Goal: Task Accomplishment & Management: Manage account settings

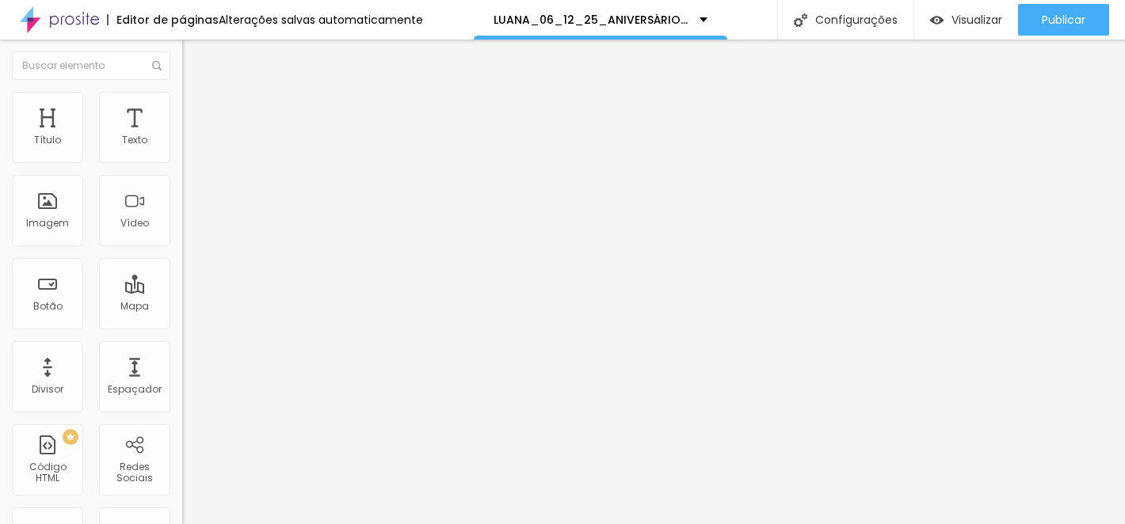
click at [182, 92] on img at bounding box center [189, 99] width 14 height 14
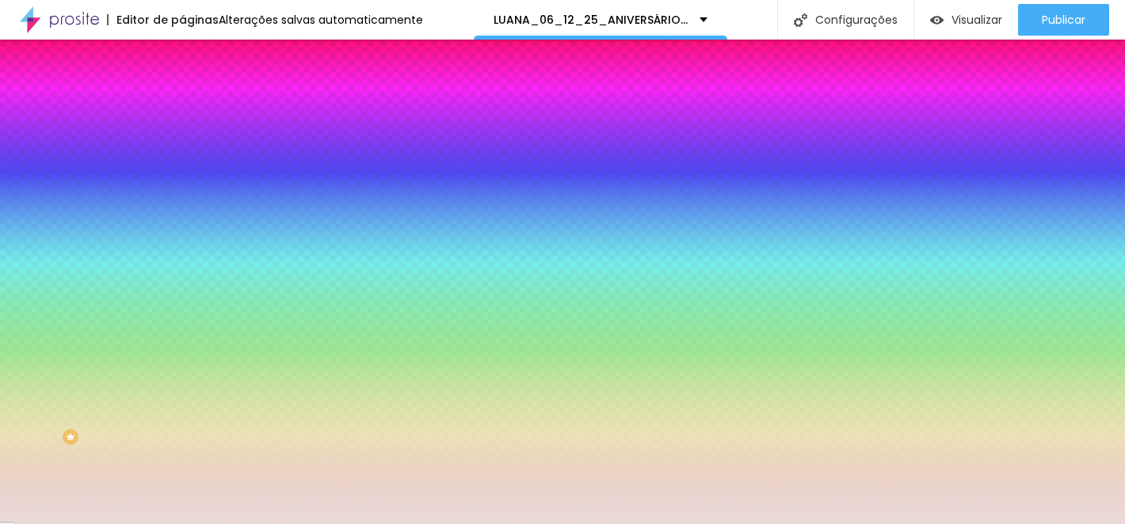
click at [182, 151] on div at bounding box center [273, 151] width 182 height 0
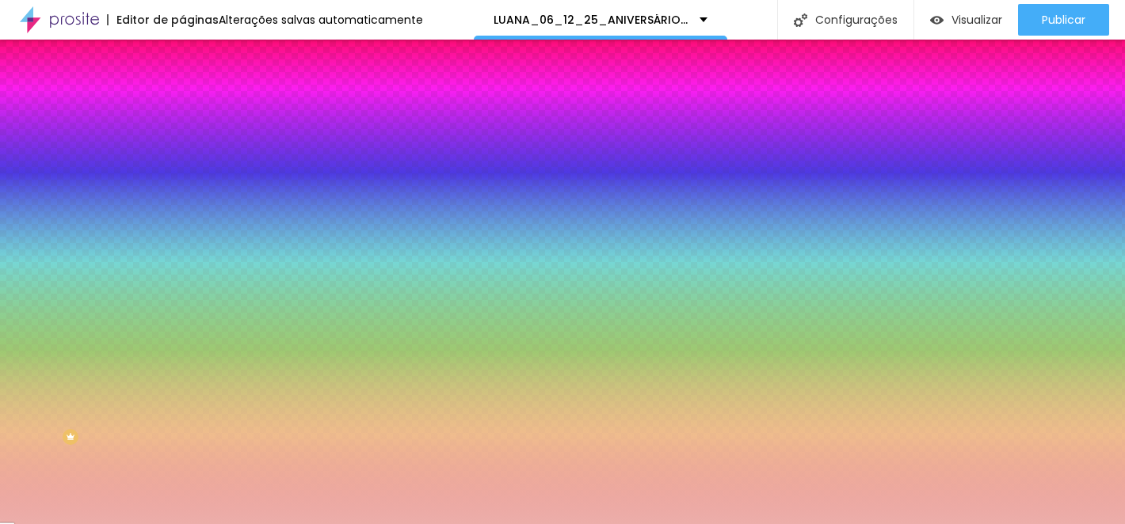
click at [54, 188] on div at bounding box center [562, 262] width 1125 height 524
click at [141, 246] on div at bounding box center [562, 262] width 1125 height 524
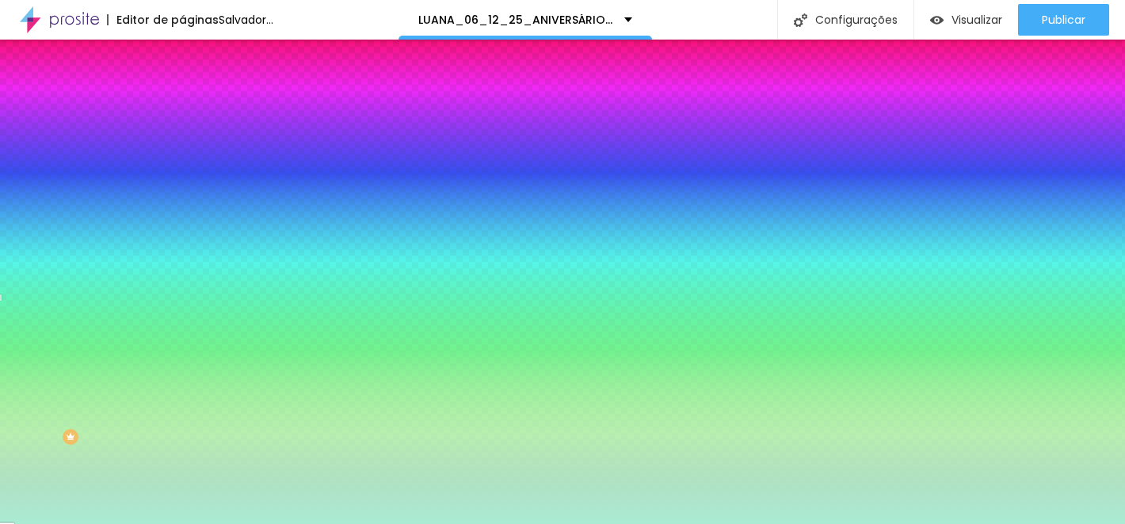
click at [139, 222] on div at bounding box center [562, 262] width 1125 height 524
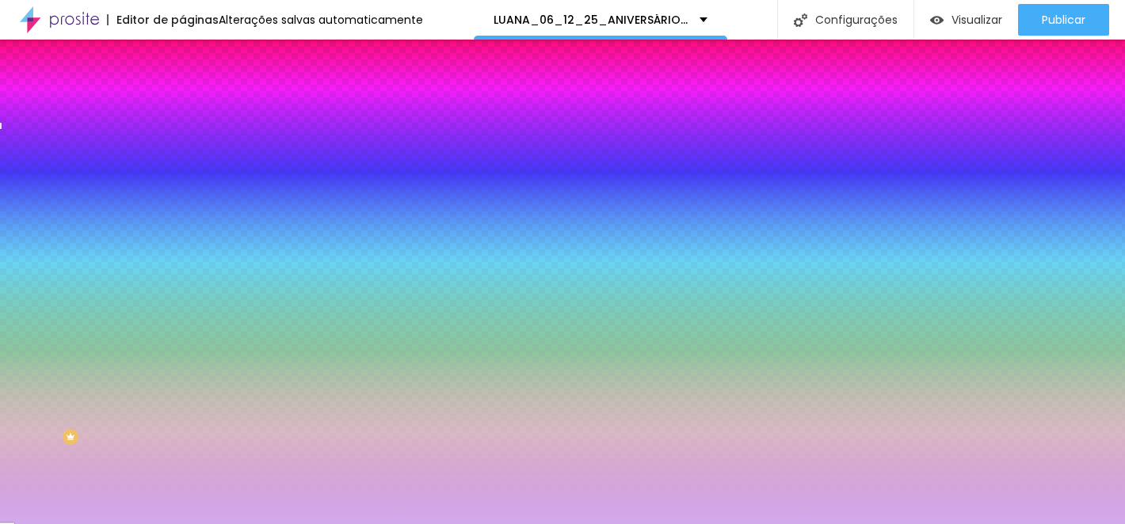
click at [144, 207] on div at bounding box center [562, 262] width 1125 height 524
click at [143, 245] on div at bounding box center [562, 262] width 1125 height 524
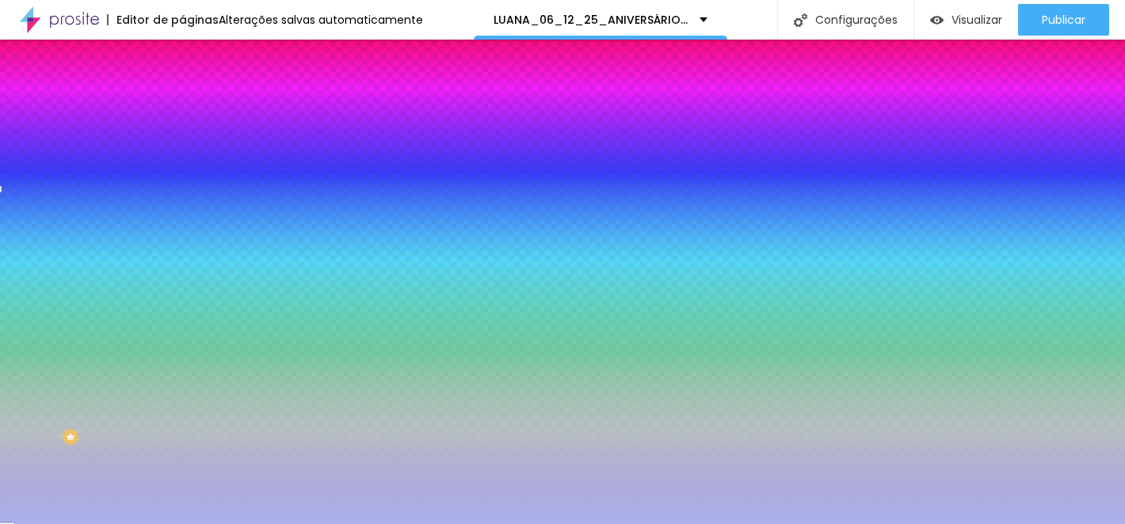
click at [140, 221] on div at bounding box center [562, 262] width 1125 height 524
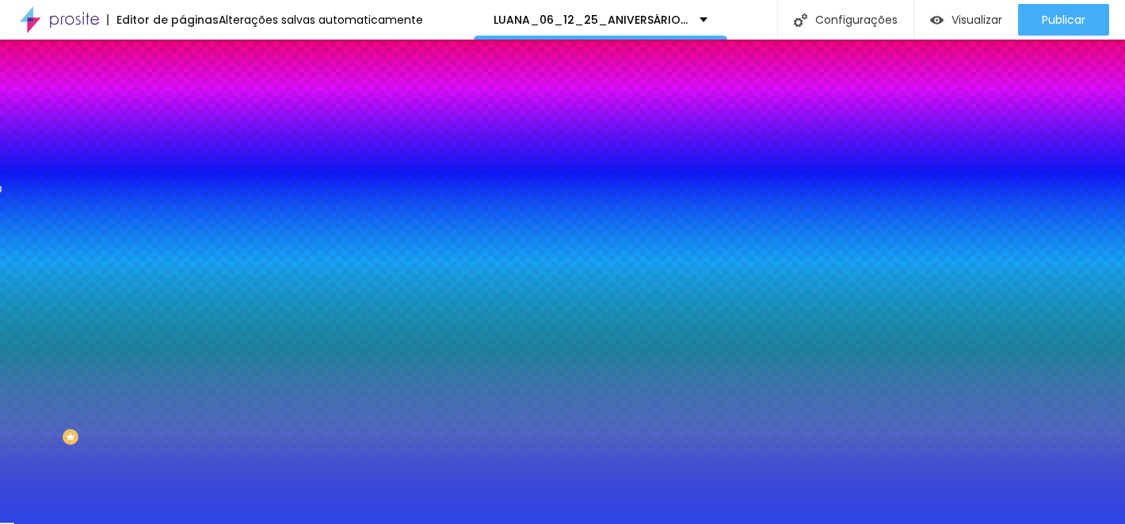
click at [108, 189] on div at bounding box center [562, 262] width 1125 height 524
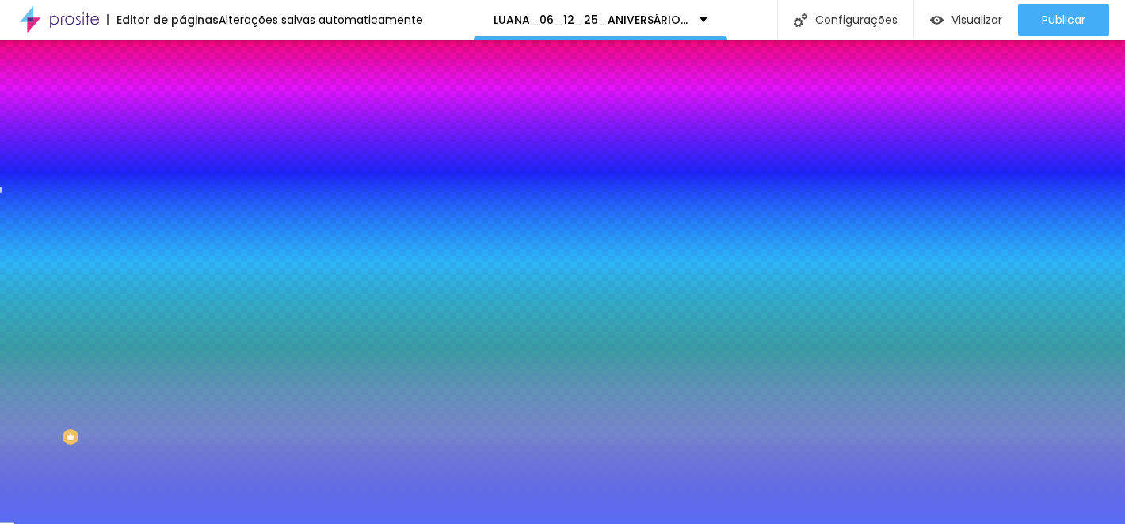
click at [90, 184] on div at bounding box center [562, 262] width 1125 height 524
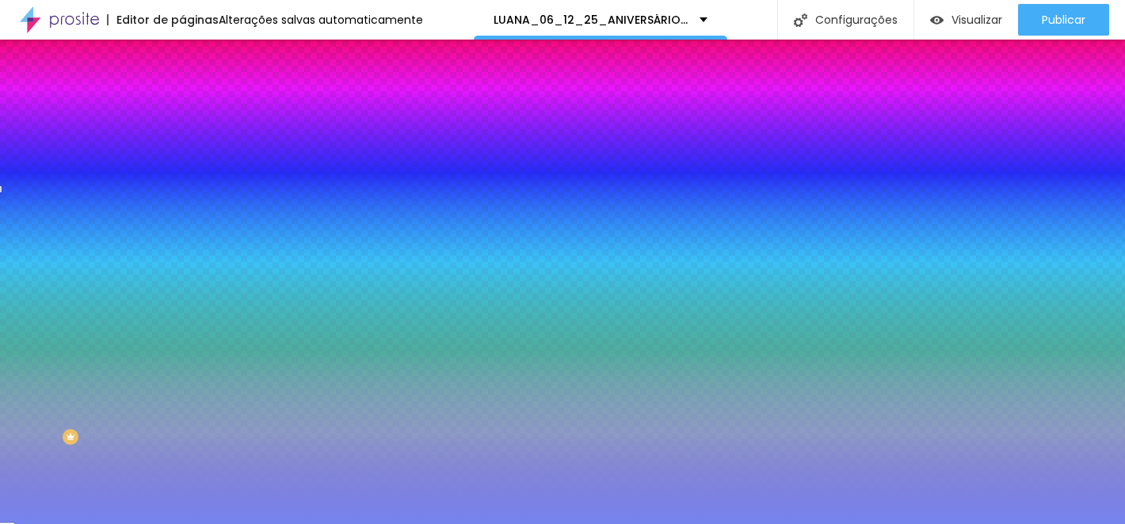
click at [77, 187] on div at bounding box center [562, 262] width 1125 height 524
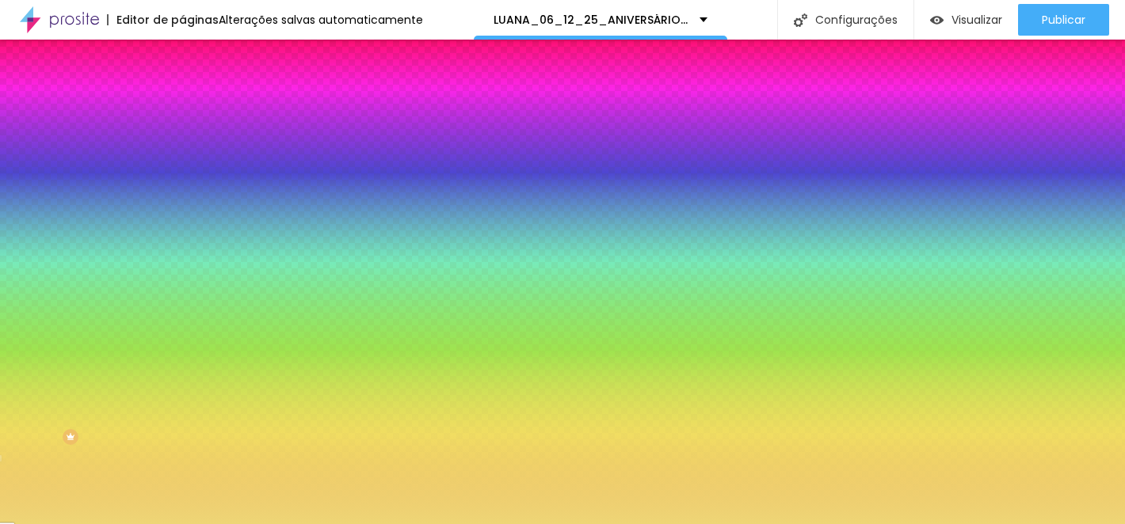
click at [145, 282] on div at bounding box center [562, 262] width 1125 height 524
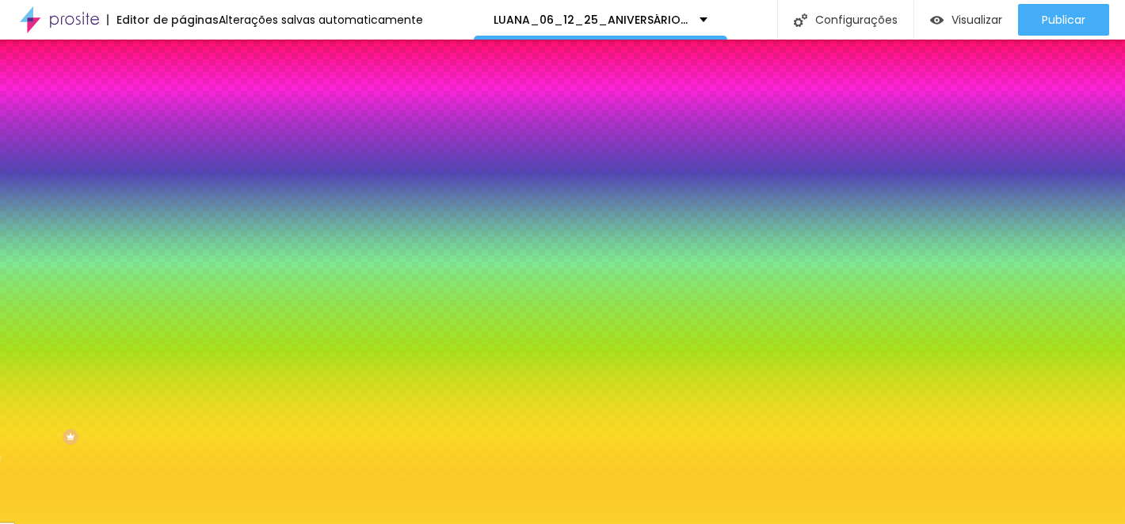
click at [110, 181] on div at bounding box center [562, 262] width 1125 height 524
click at [93, 184] on div at bounding box center [562, 262] width 1125 height 524
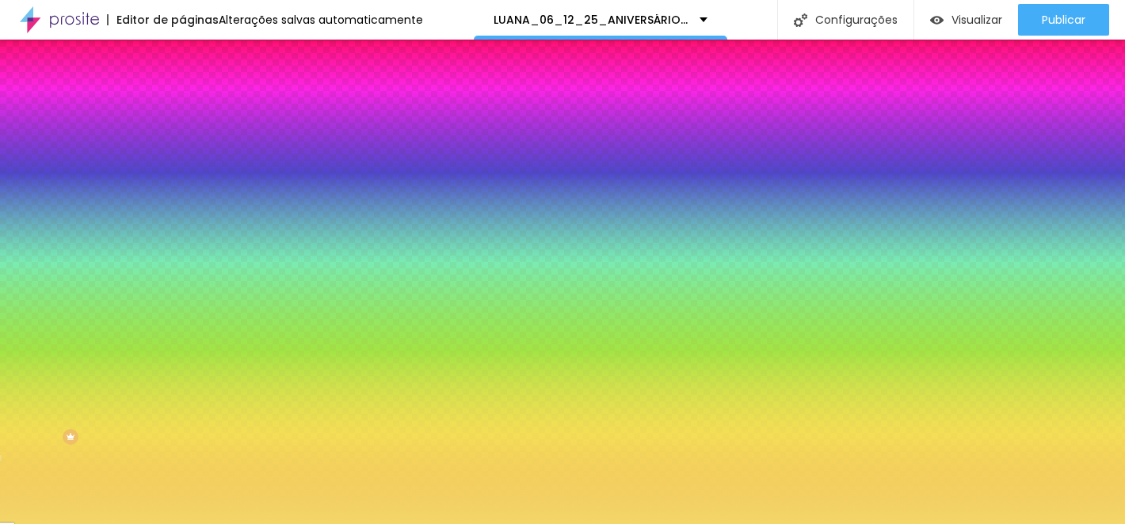
click at [84, 185] on div at bounding box center [562, 262] width 1125 height 524
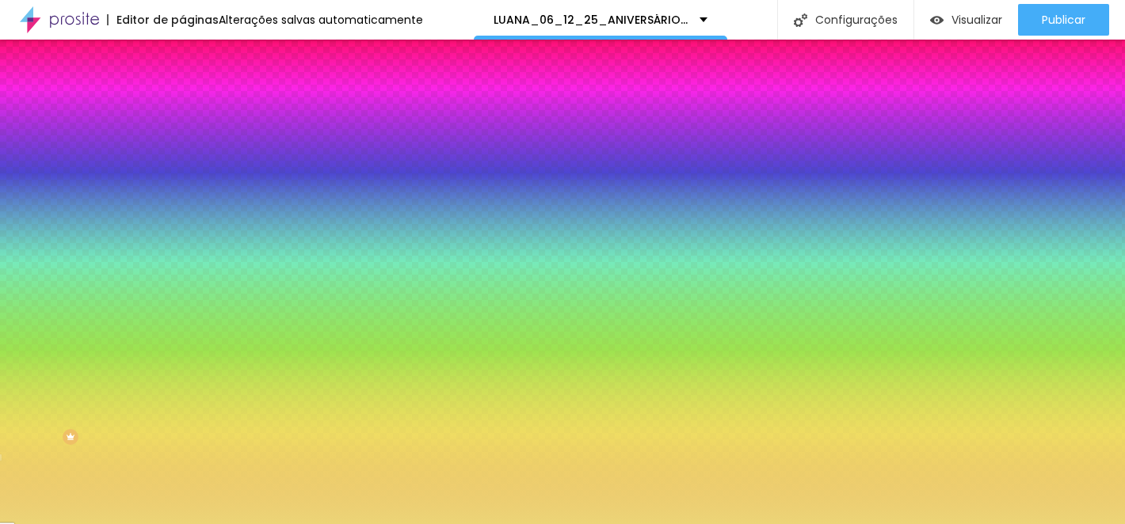
click at [76, 188] on div at bounding box center [562, 262] width 1125 height 524
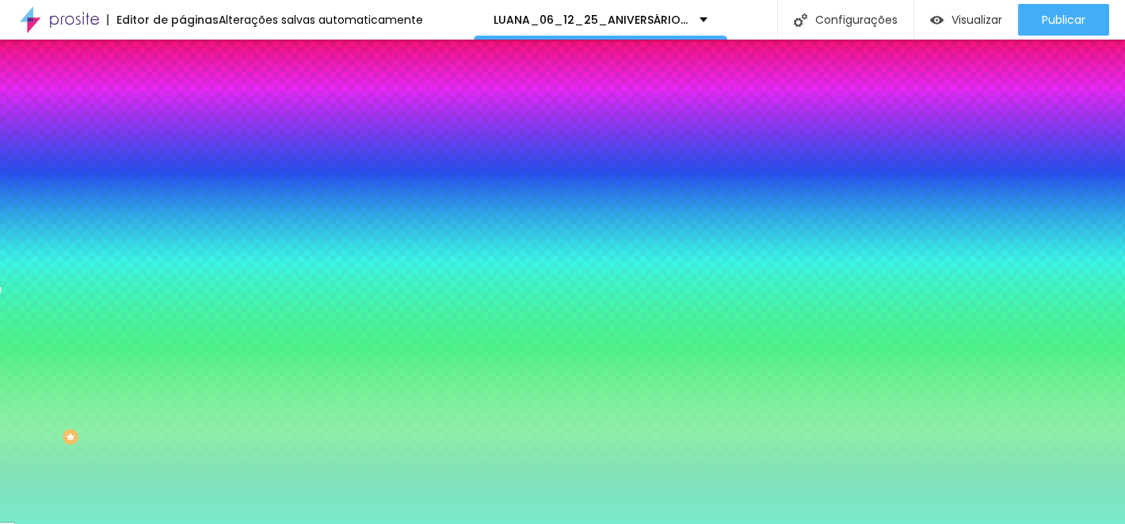
click at [141, 244] on div at bounding box center [562, 262] width 1125 height 524
click at [142, 261] on div at bounding box center [562, 262] width 1125 height 524
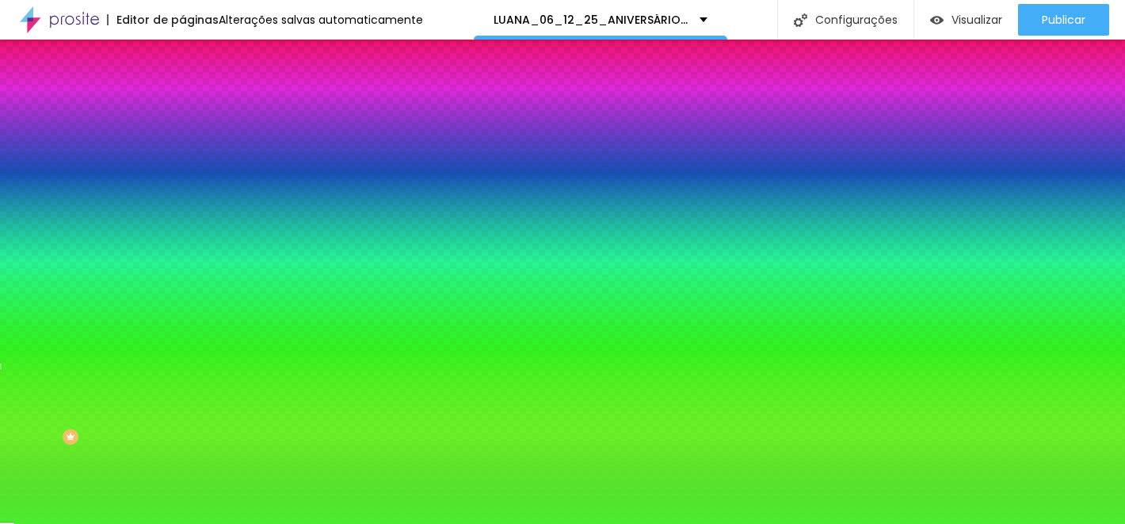
click at [108, 188] on div at bounding box center [562, 262] width 1125 height 524
click at [118, 234] on div at bounding box center [562, 262] width 1125 height 524
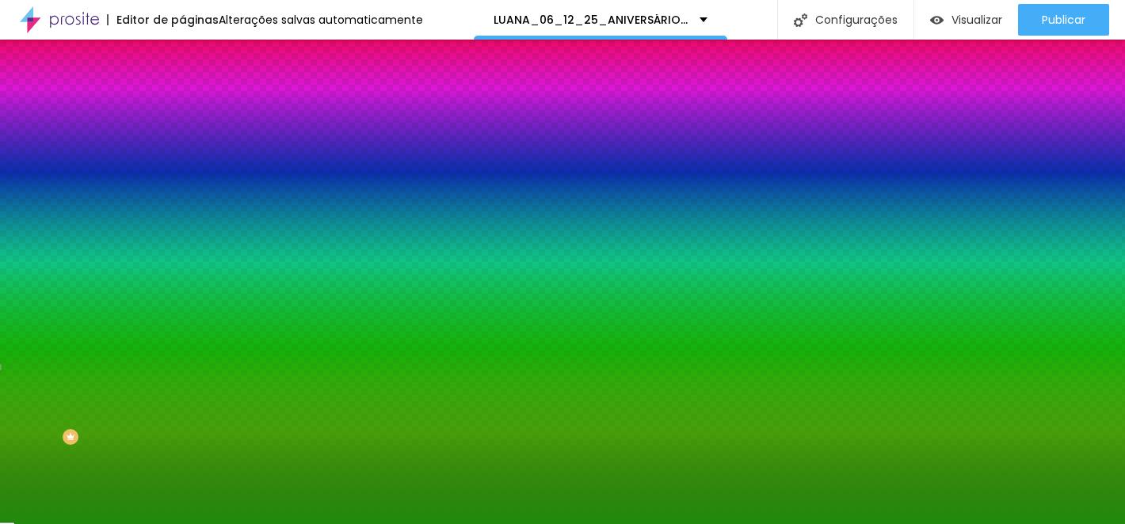
click at [108, 208] on div at bounding box center [562, 262] width 1125 height 524
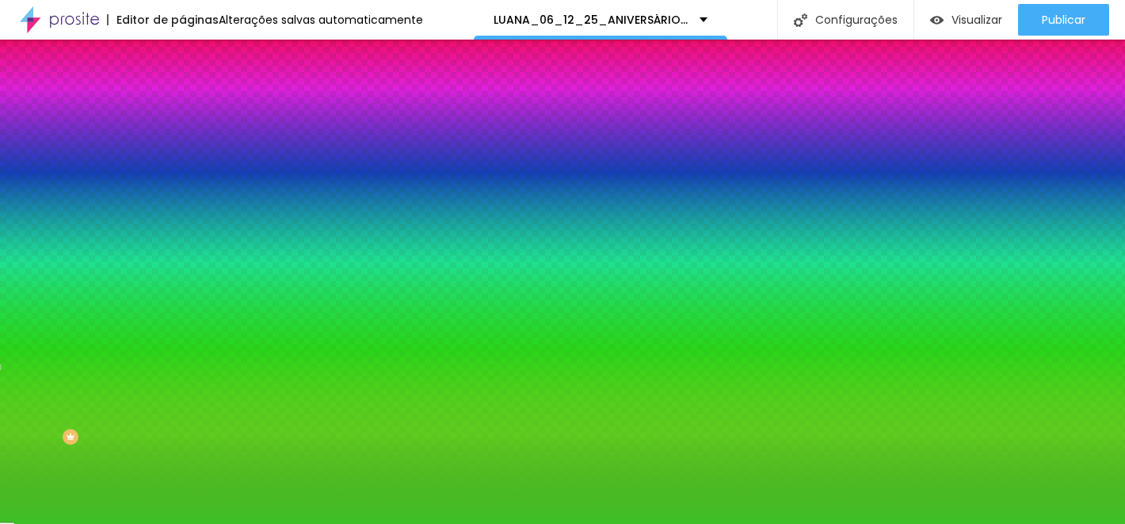
type input "#75F05D"
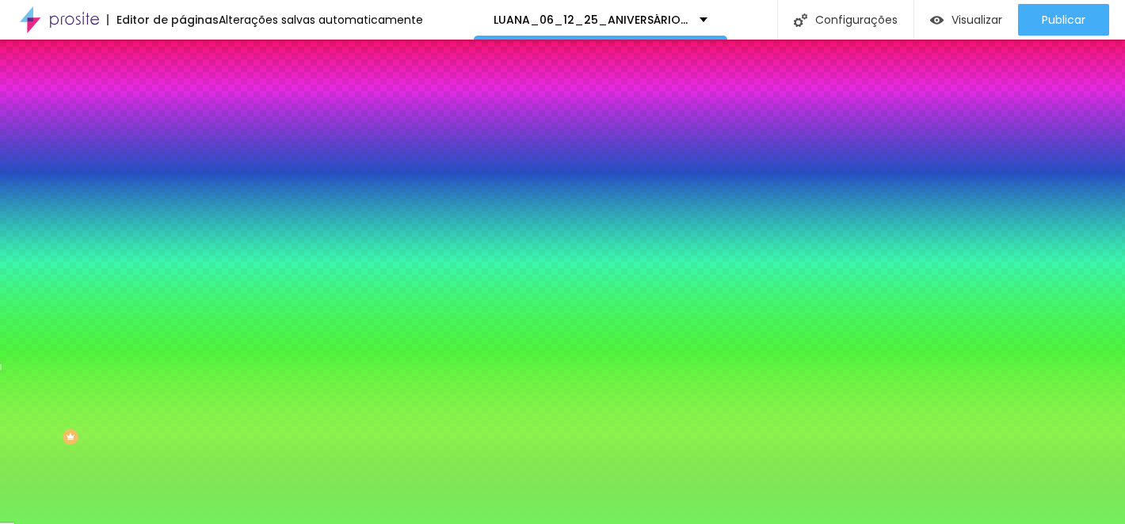
click at [88, 186] on div at bounding box center [562, 262] width 1125 height 524
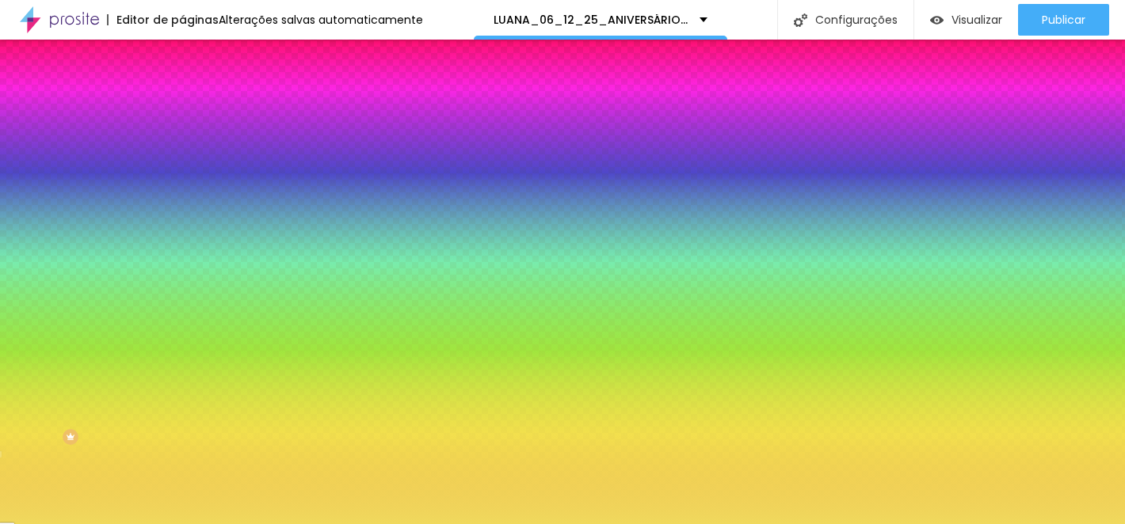
click at [141, 281] on div at bounding box center [562, 262] width 1125 height 524
drag, startPoint x: 166, startPoint y: 158, endPoint x: 116, endPoint y: 156, distance: 50.0
click at [182, 156] on div "#75F05D" at bounding box center [273, 159] width 182 height 16
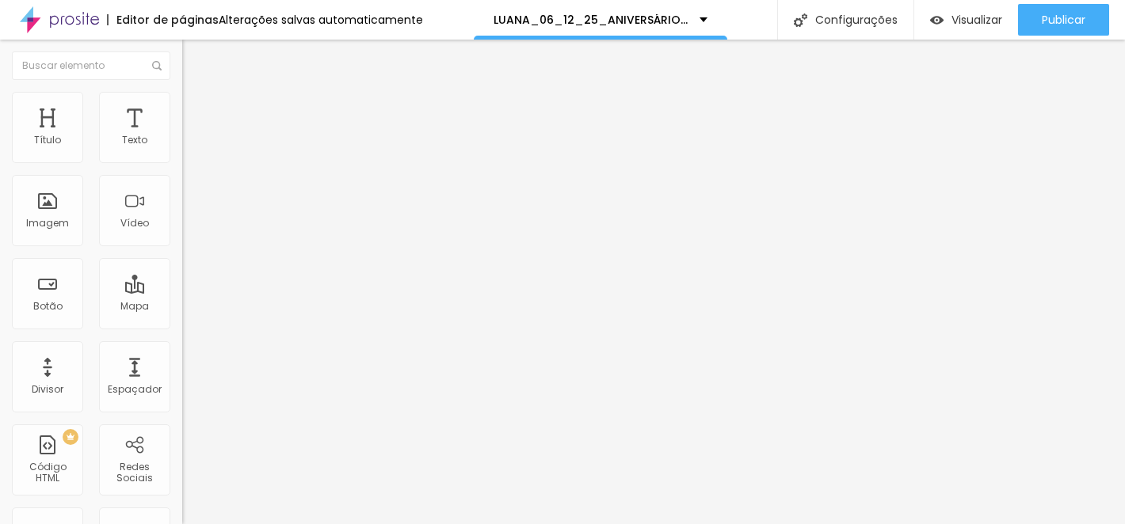
click at [182, 92] on img at bounding box center [189, 99] width 14 height 14
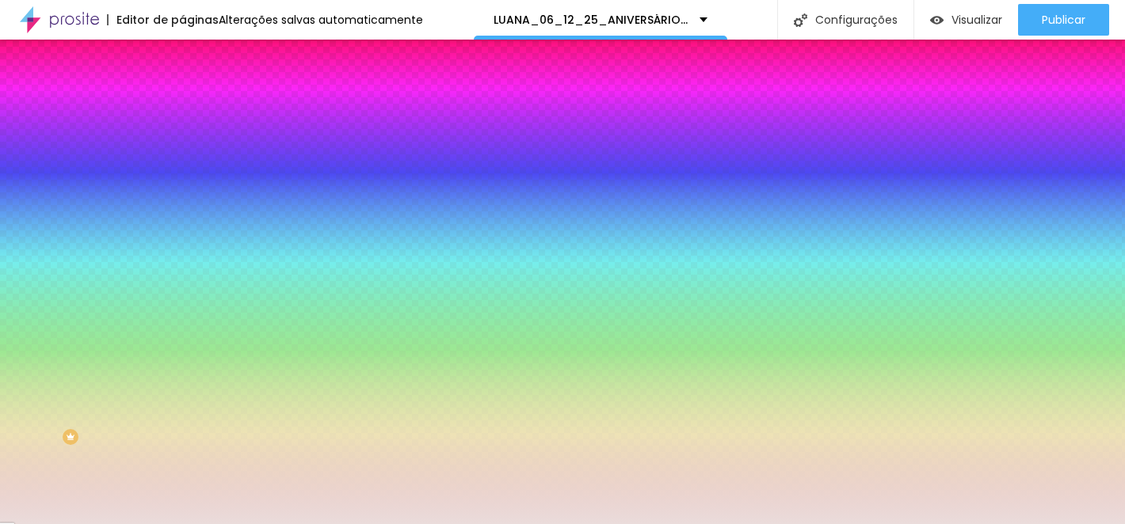
click at [182, 151] on div at bounding box center [273, 151] width 182 height 0
drag, startPoint x: 126, startPoint y: 157, endPoint x: 174, endPoint y: 161, distance: 48.5
click at [182, 161] on div "Cor de fundo Voltar ao padrão #EADCDB Sombra DESATIVADO Voltar ao padrão Borda …" at bounding box center [273, 194] width 182 height 141
paste input "75F05D"
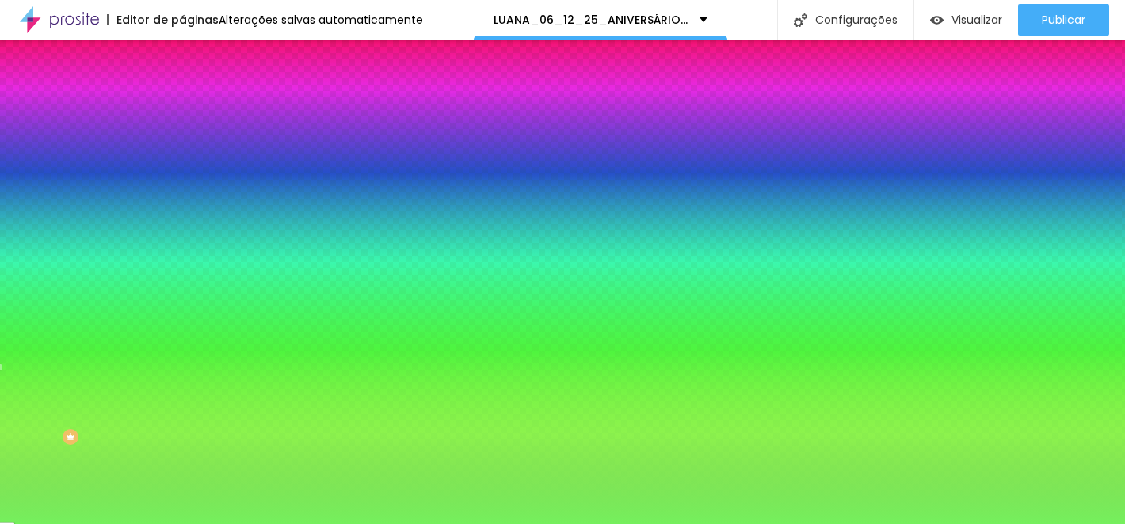
type input "#75F05D"
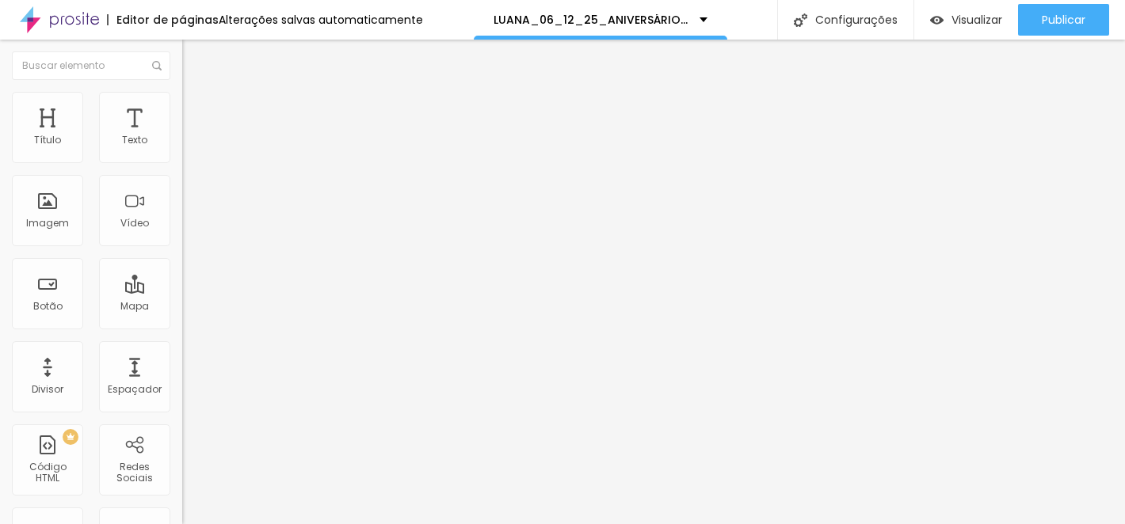
click at [182, 97] on img at bounding box center [189, 99] width 14 height 14
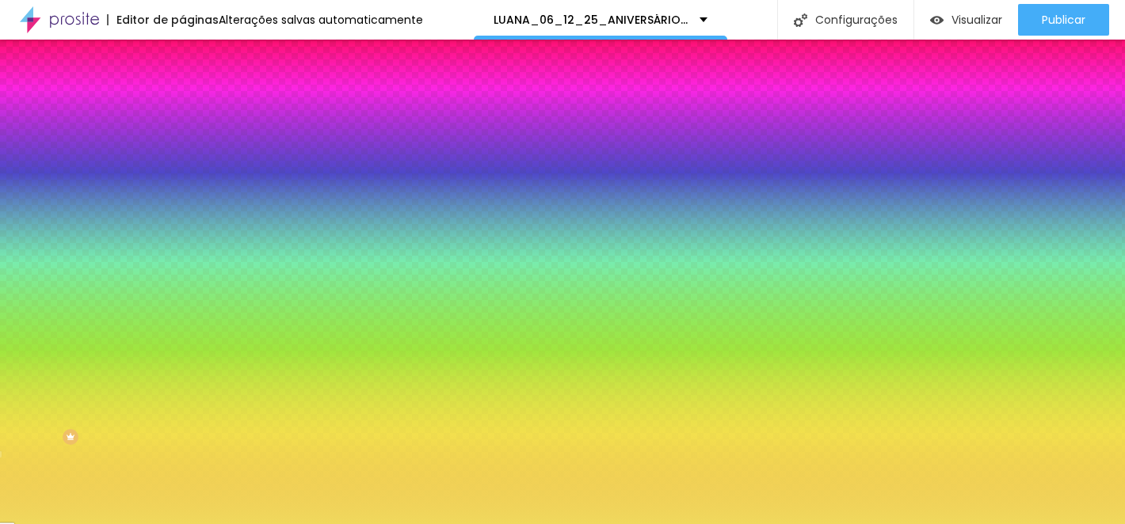
click at [182, 158] on div "#F0D95D" at bounding box center [273, 159] width 182 height 16
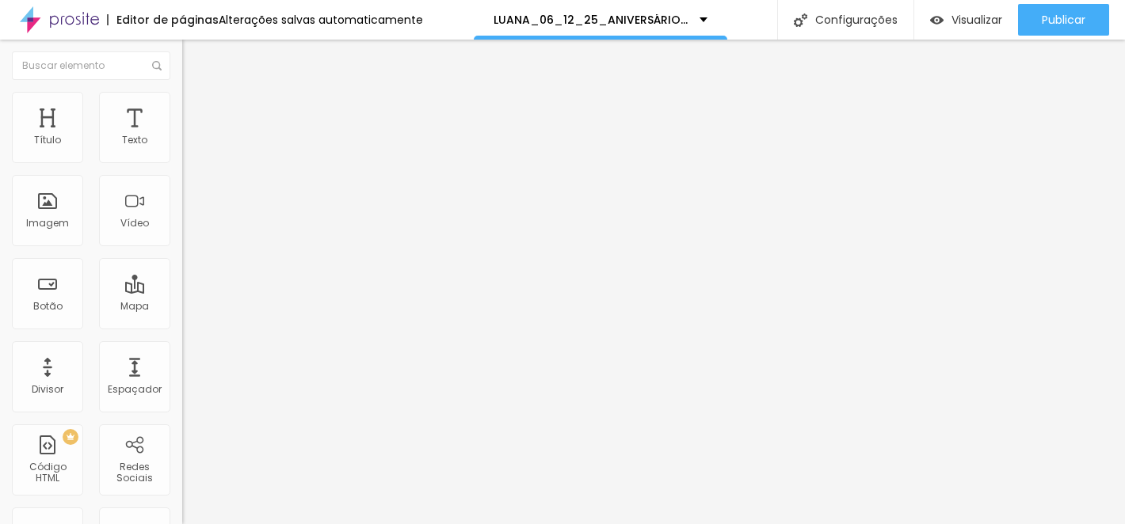
click at [182, 105] on li "Estilo" at bounding box center [273, 100] width 182 height 16
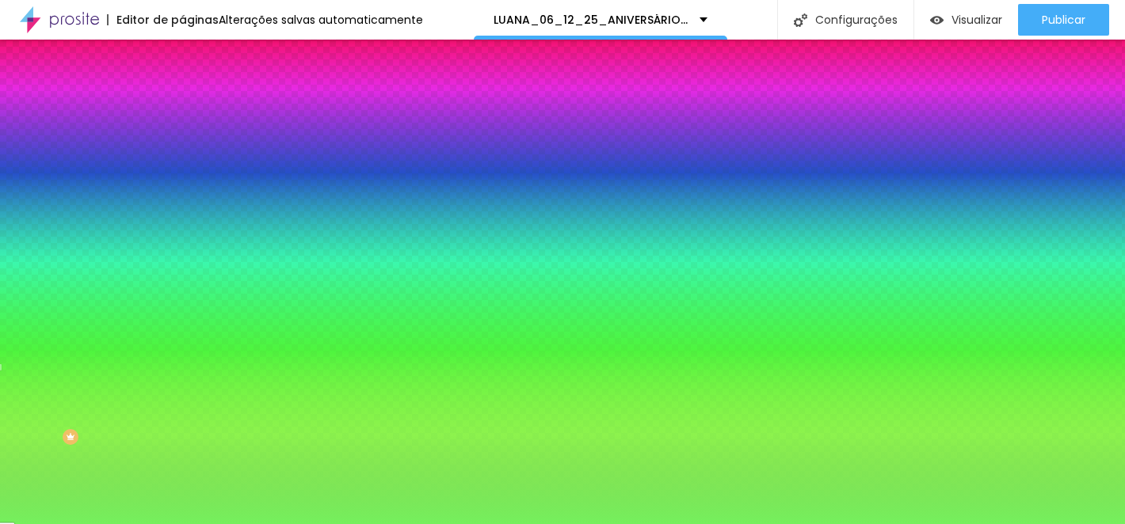
drag, startPoint x: 167, startPoint y: 158, endPoint x: 100, endPoint y: 154, distance: 67.5
click at [182, 154] on div "#75F05D" at bounding box center [273, 159] width 182 height 16
paste input "F0D9"
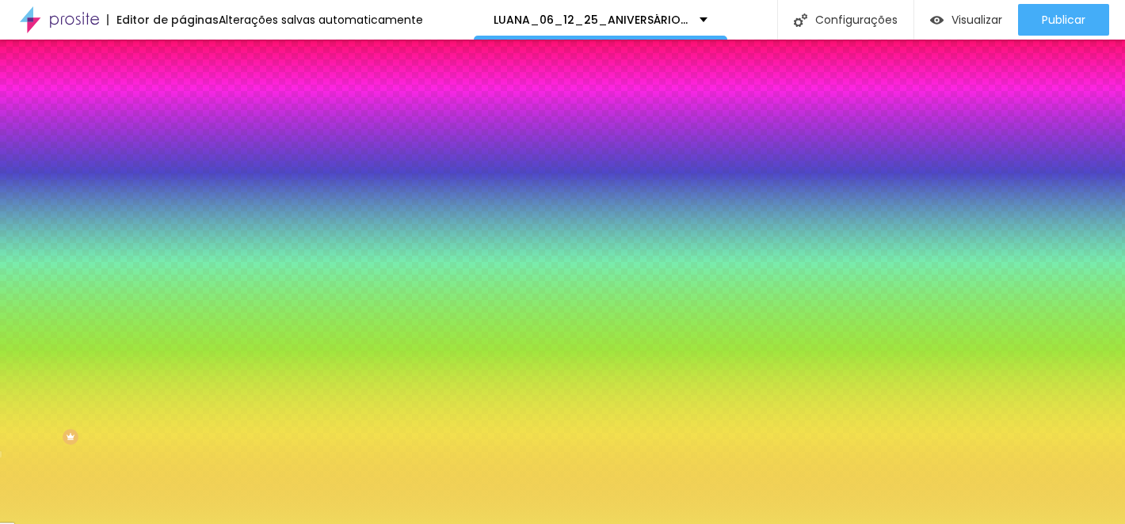
type input "#F0D95D"
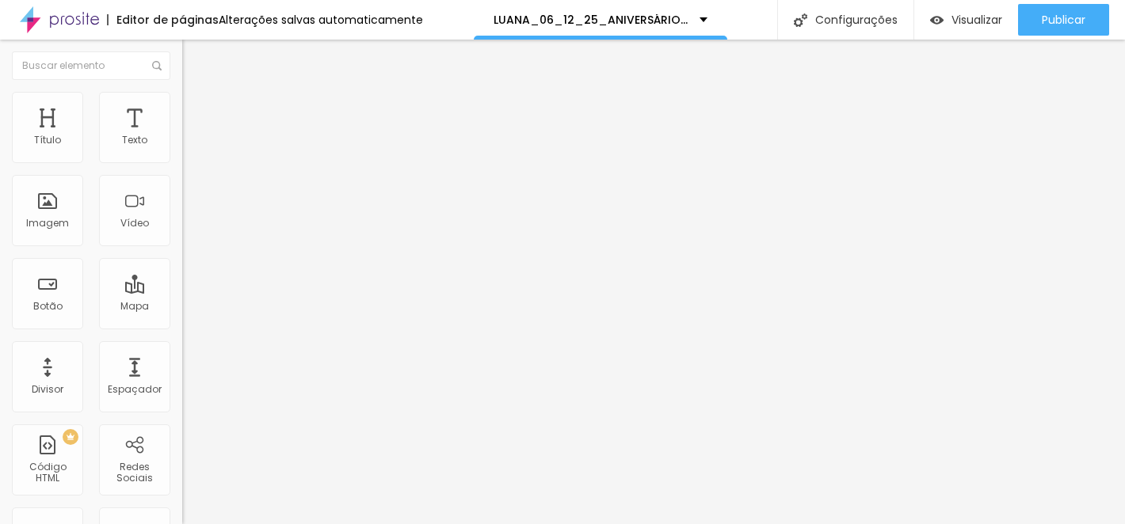
click at [182, 93] on img at bounding box center [189, 99] width 14 height 14
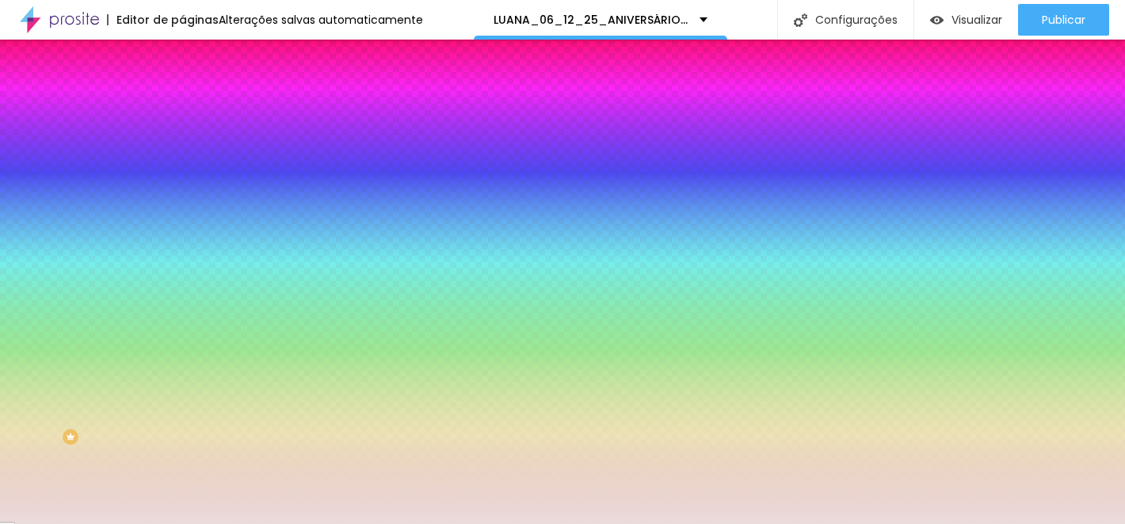
paste input "F0D95D"
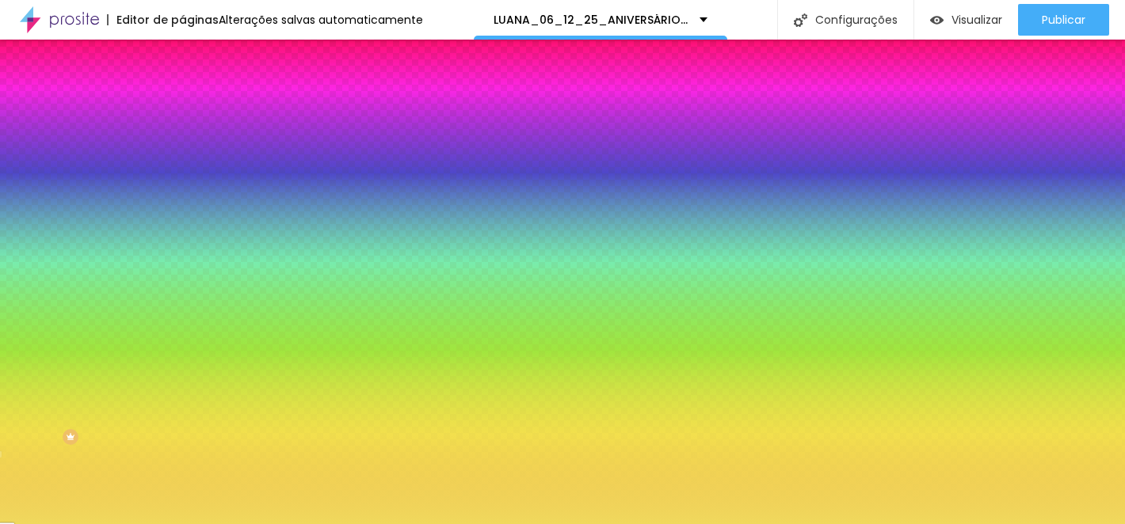
type input "#F0D95D"
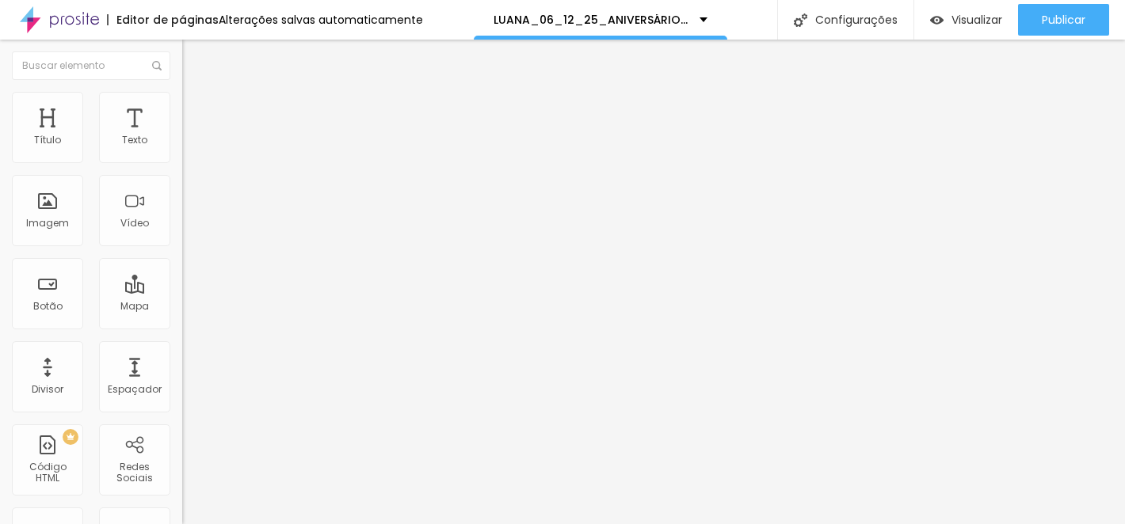
click at [182, 99] on img at bounding box center [189, 99] width 14 height 14
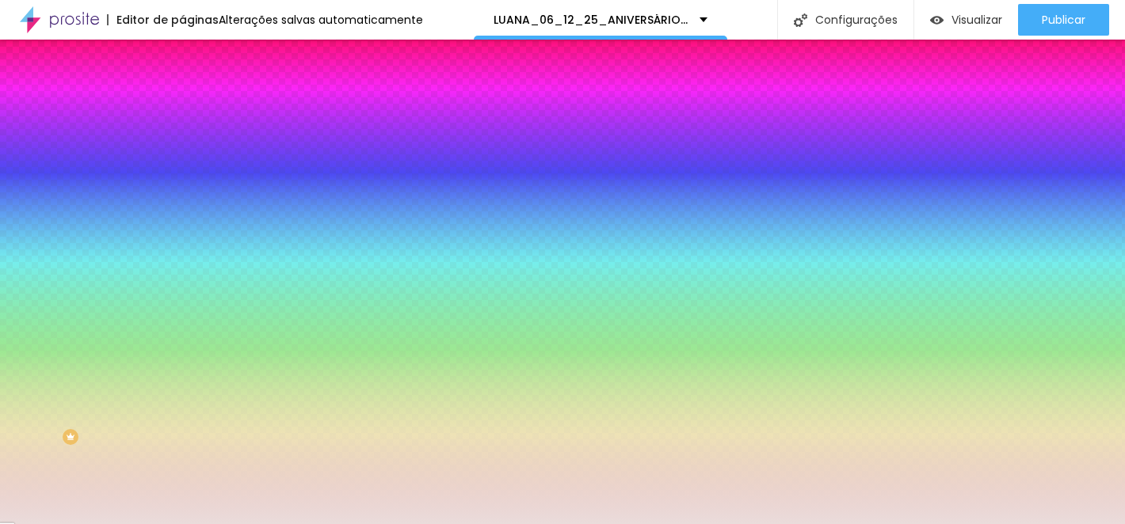
paste input "F0D95D"
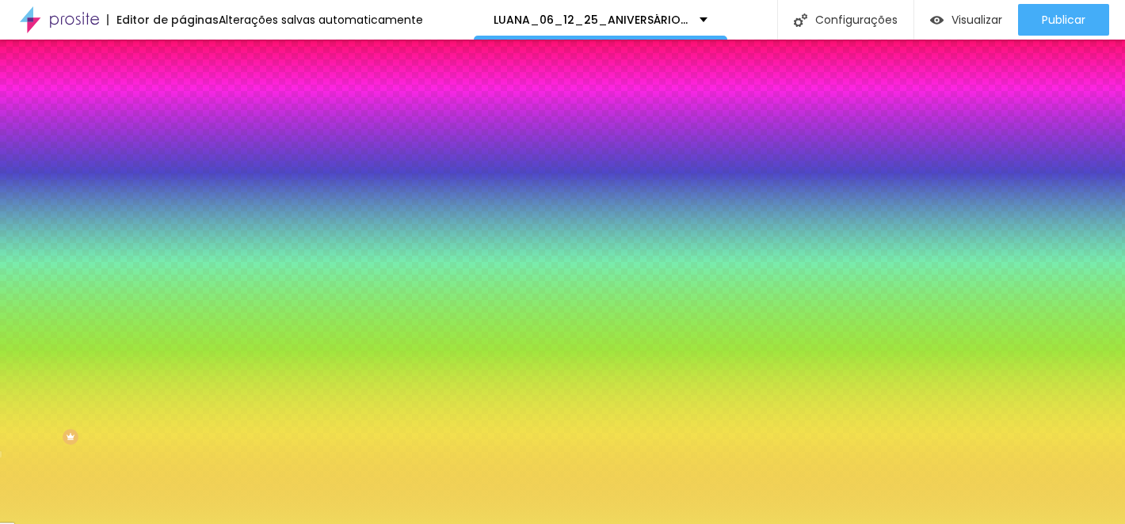
type input "#F0D95D"
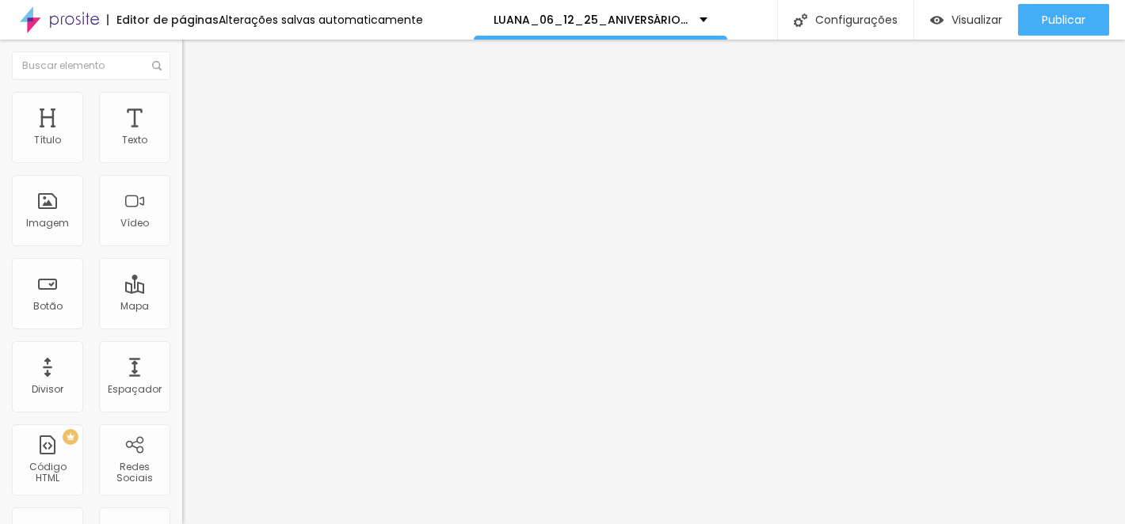
click at [182, 96] on img at bounding box center [189, 99] width 14 height 14
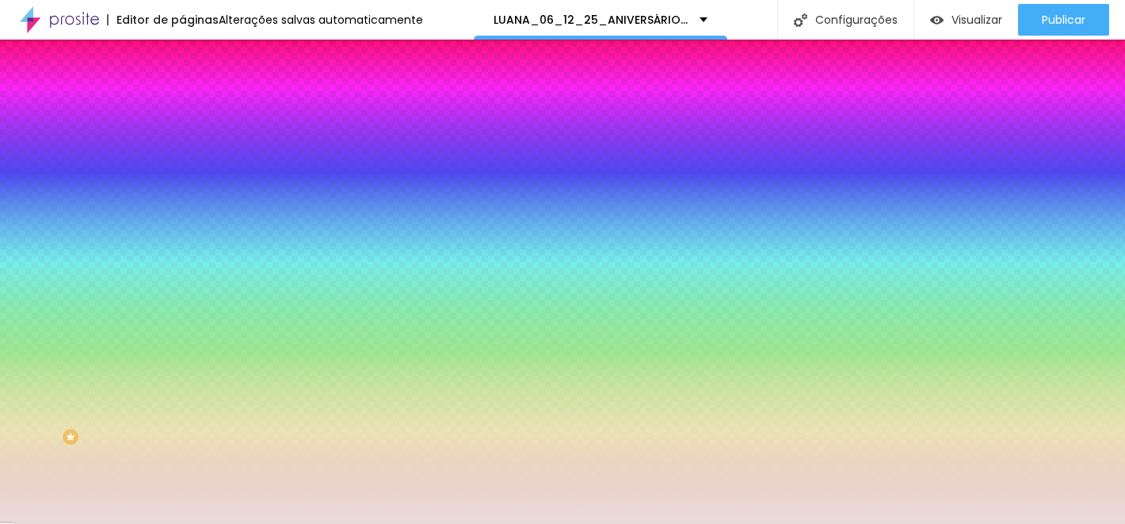
paste input "F0D95D"
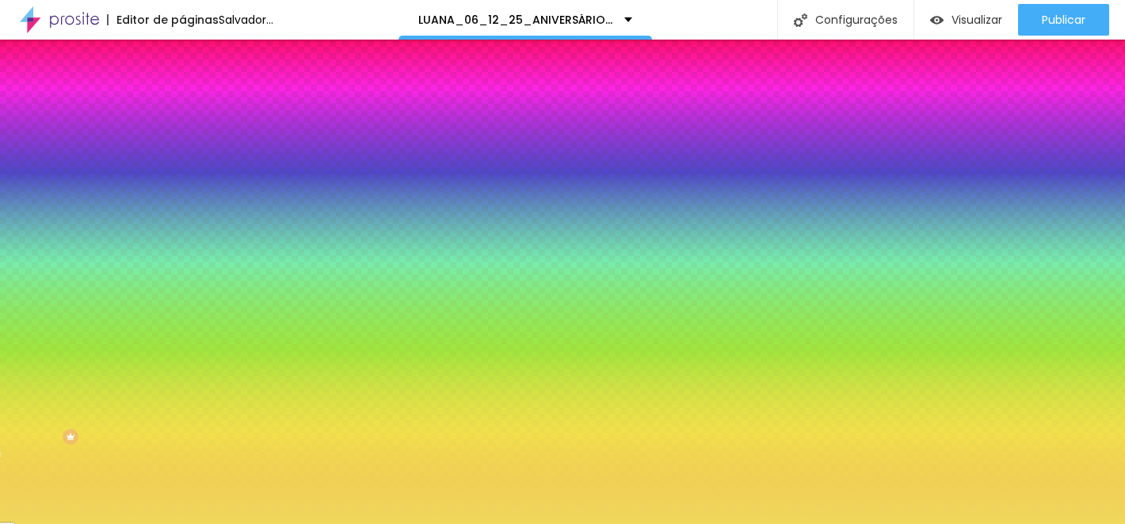
type input "#F0D95D"
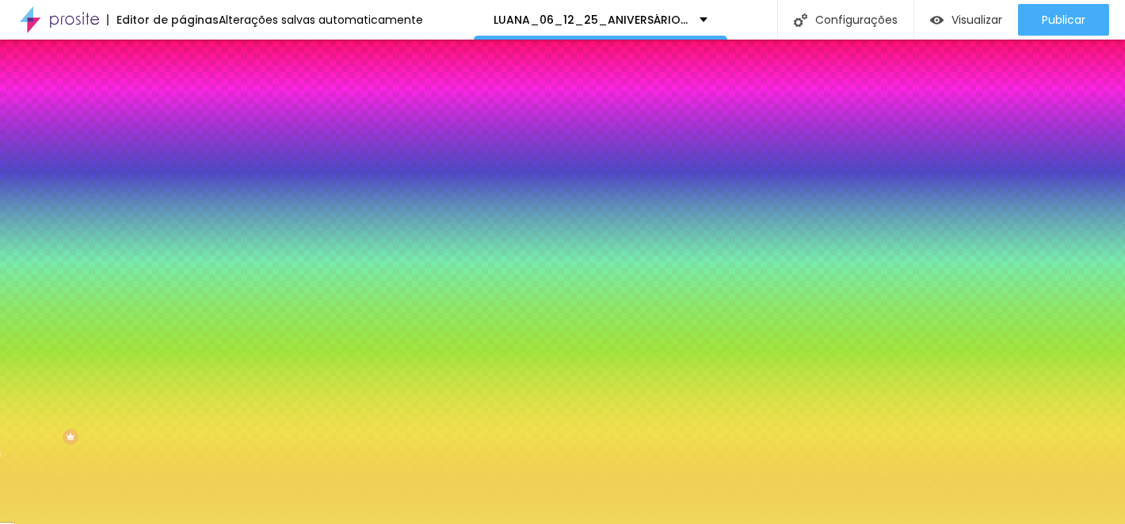
click at [182, 336] on div "Editar nulo Conteúdo Estilo Avançado Cor de fundo Voltar ao padrão #F0D95D Somb…" at bounding box center [273, 282] width 182 height 485
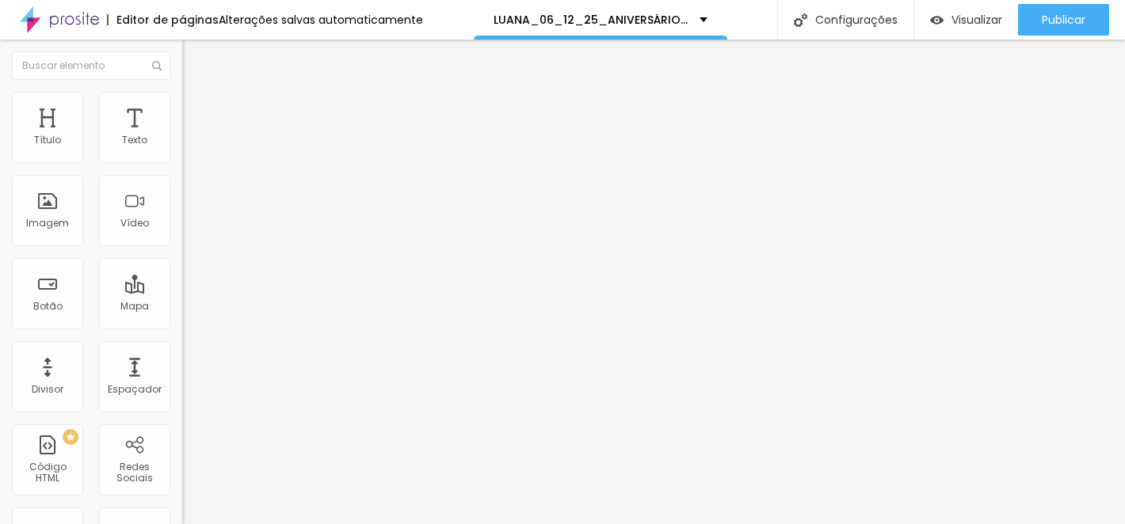
click at [196, 108] on font "Estilo" at bounding box center [208, 102] width 25 height 13
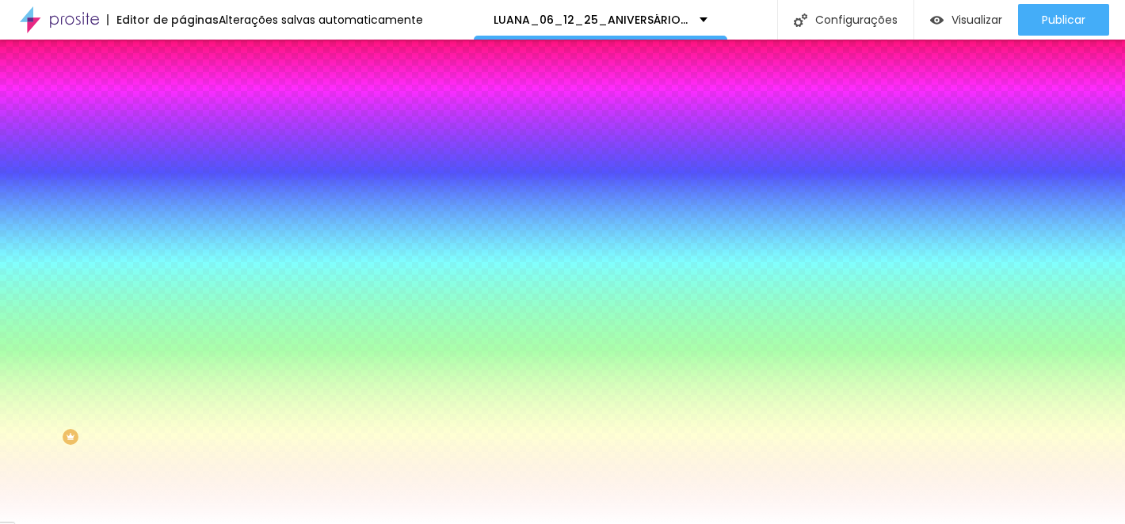
paste input "0D95D"
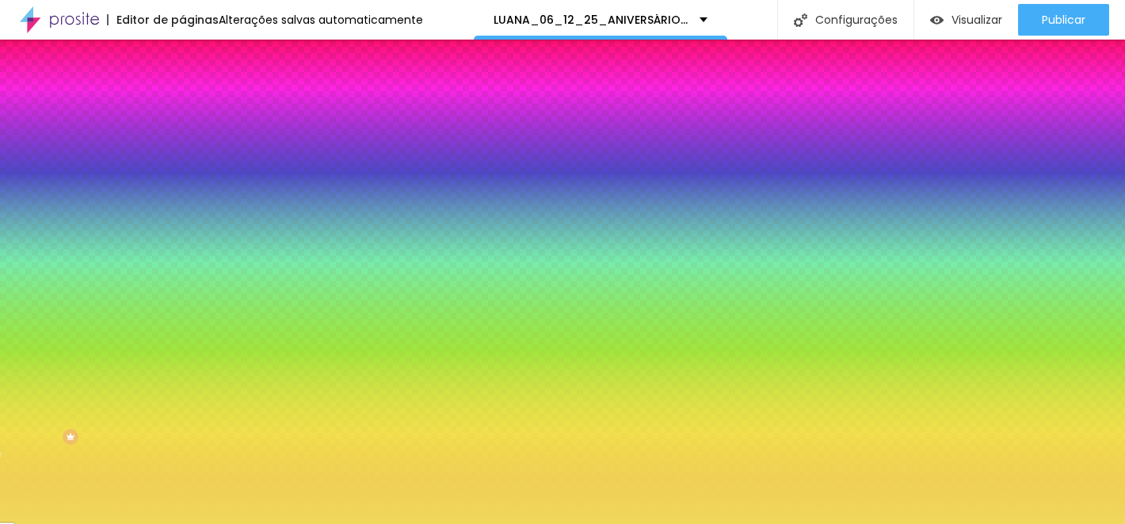
click at [182, 215] on div at bounding box center [273, 215] width 182 height 0
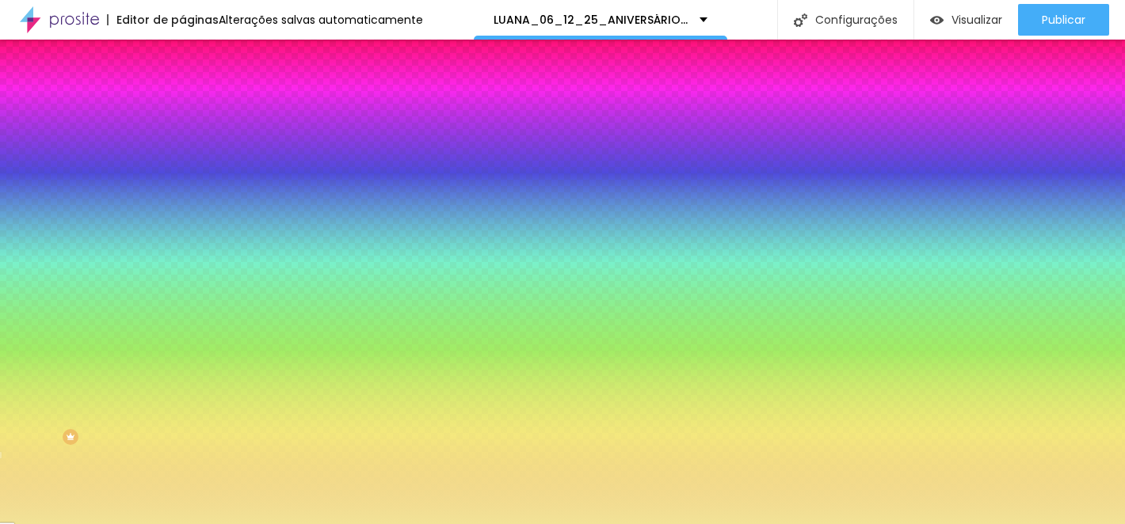
click at [63, 314] on div at bounding box center [562, 262] width 1125 height 524
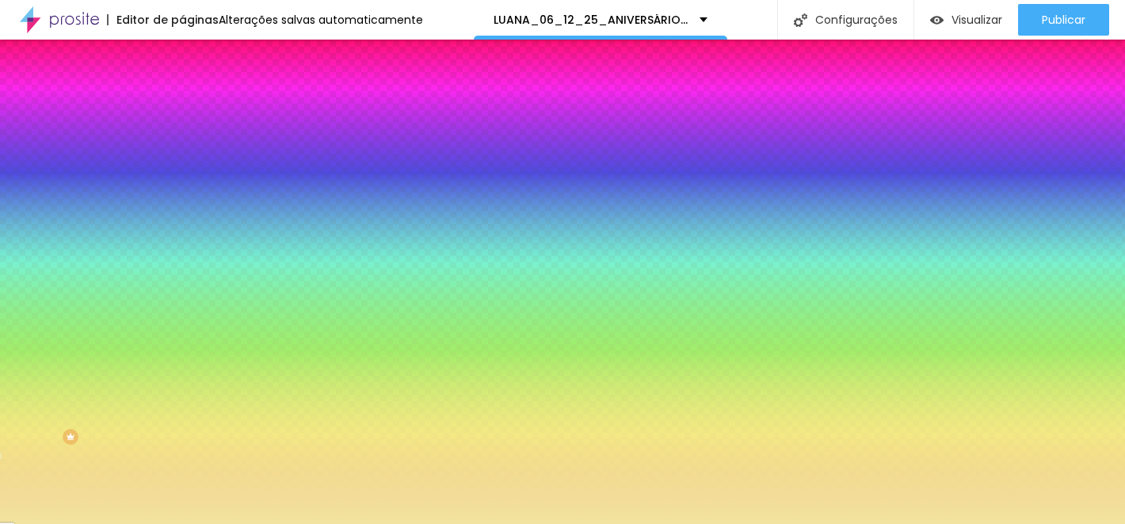
click at [59, 314] on div at bounding box center [562, 262] width 1125 height 524
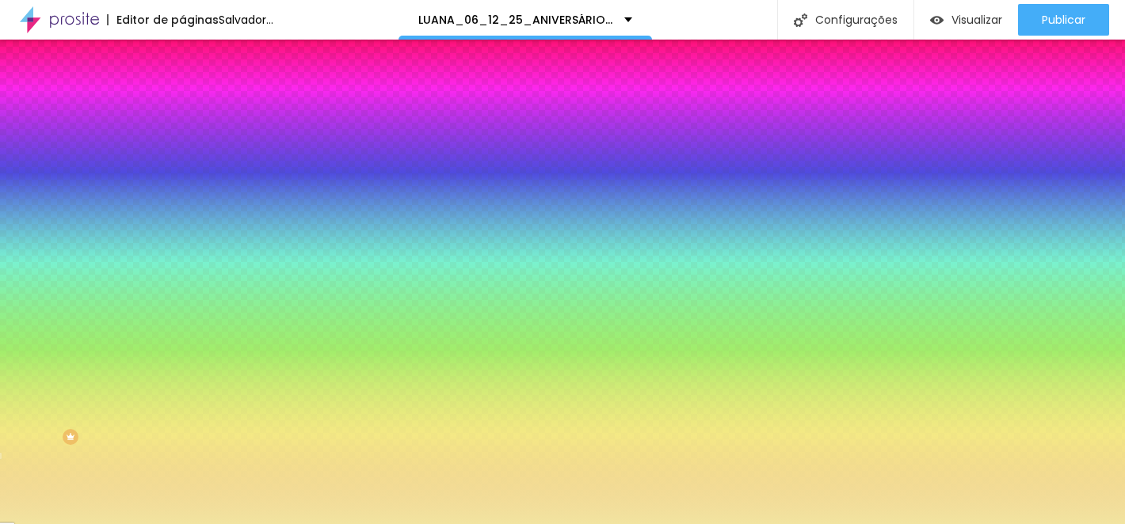
click at [55, 314] on div at bounding box center [562, 262] width 1125 height 524
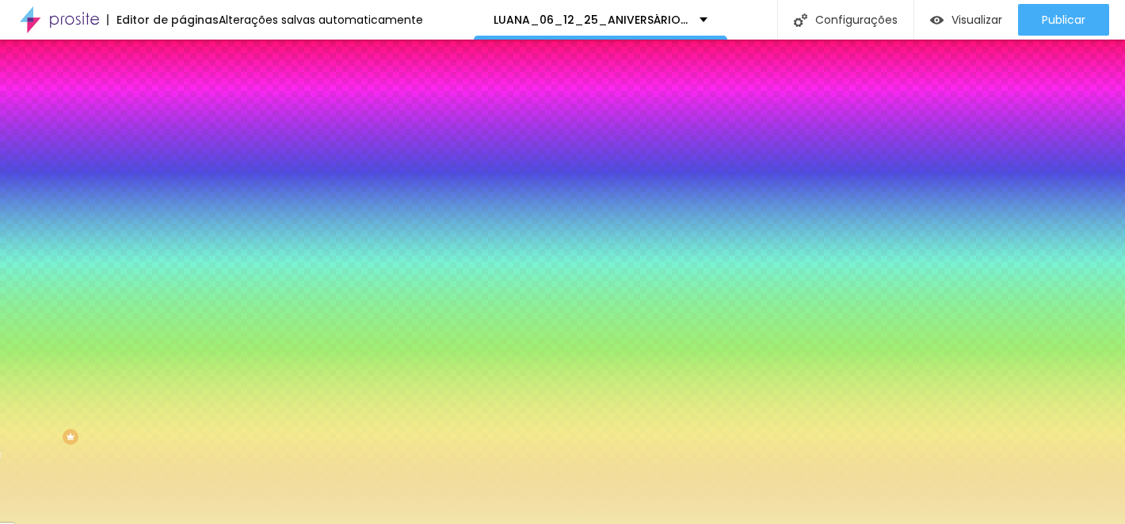
type input "#F2E6AB"
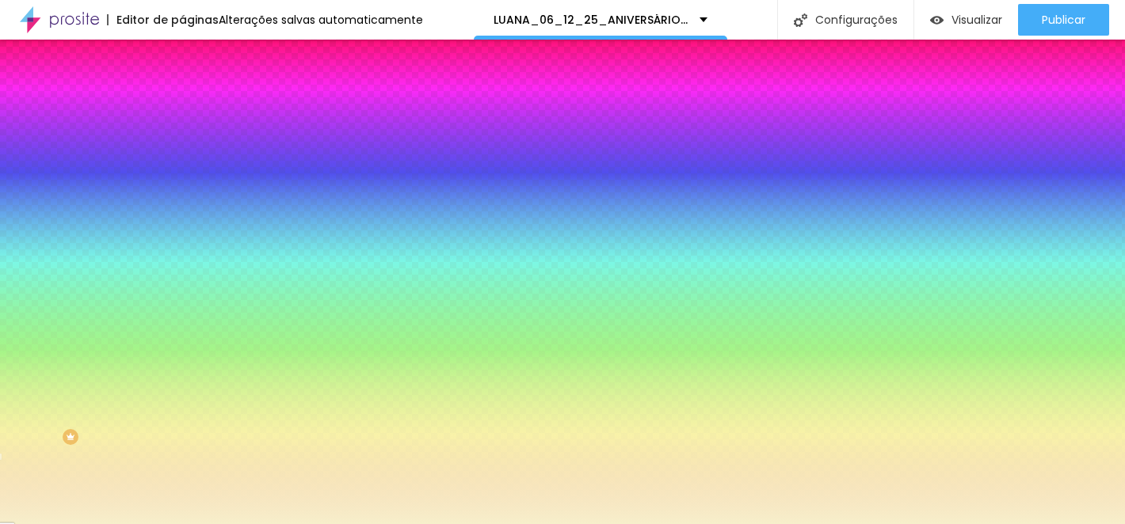
click at [43, 311] on div at bounding box center [562, 262] width 1125 height 524
click at [182, 471] on div "Editar nulo Conteúdo Estilo Avançado Imagem de fundo Adicionar imagem Efeito da…" at bounding box center [273, 282] width 182 height 485
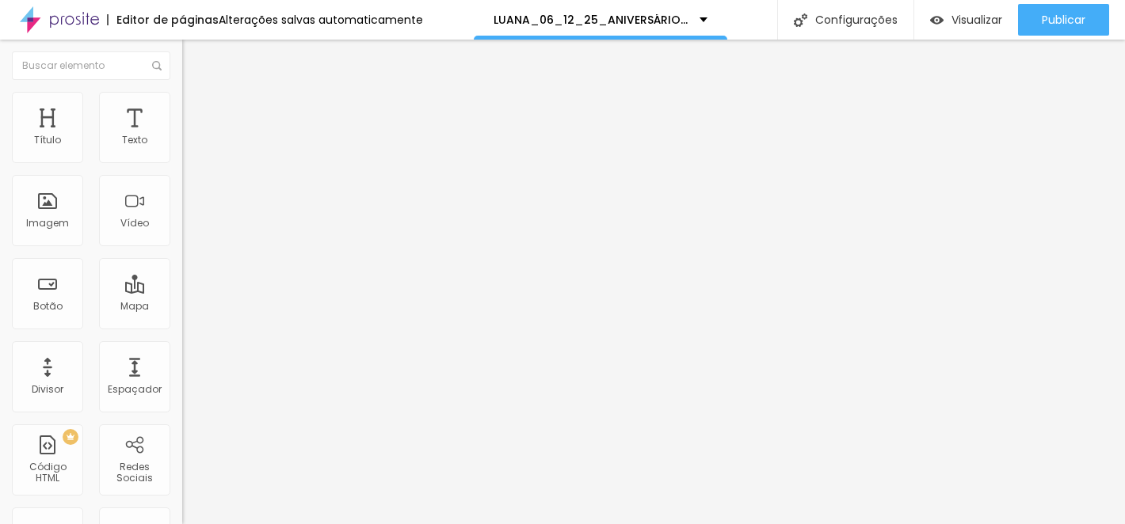
click at [182, 99] on img at bounding box center [189, 99] width 14 height 14
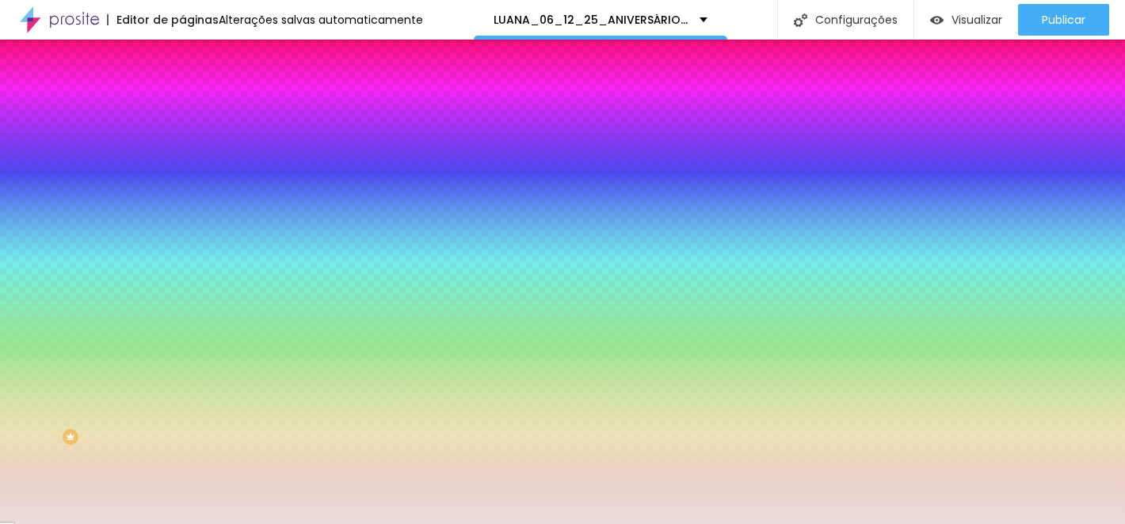
paste input "F0D95D"
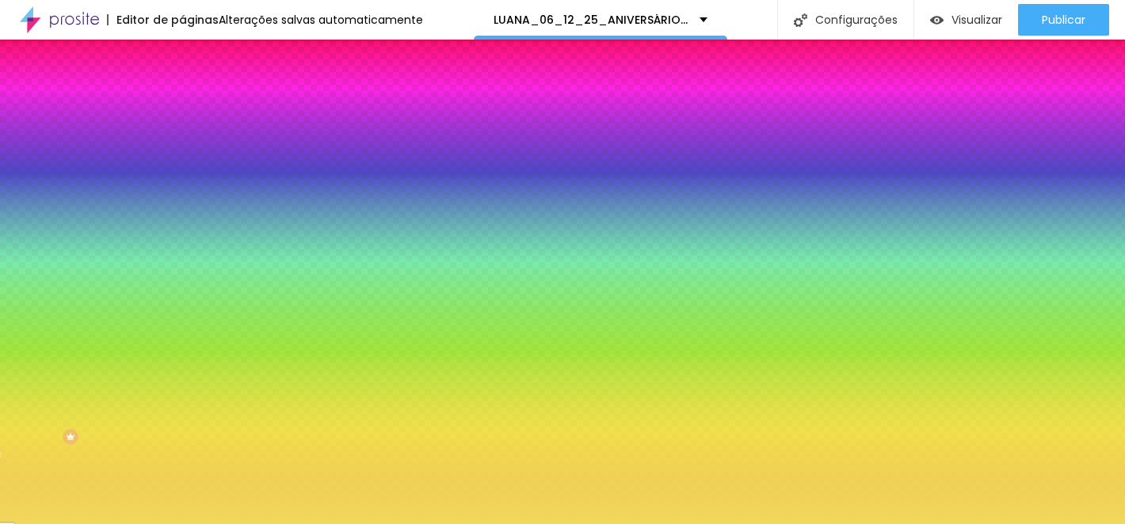
type input "#F0D95D"
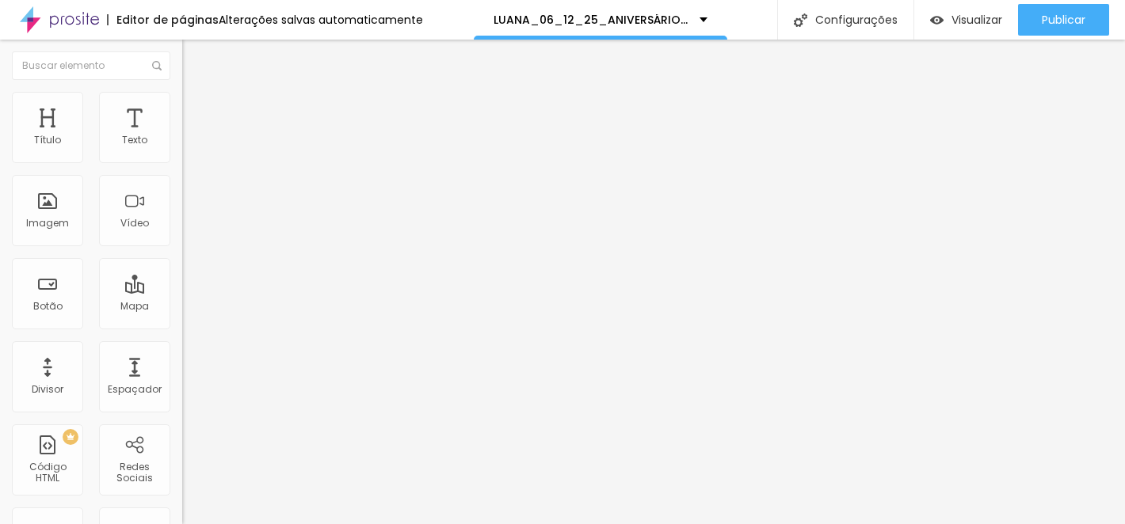
click at [182, 98] on img at bounding box center [189, 99] width 14 height 14
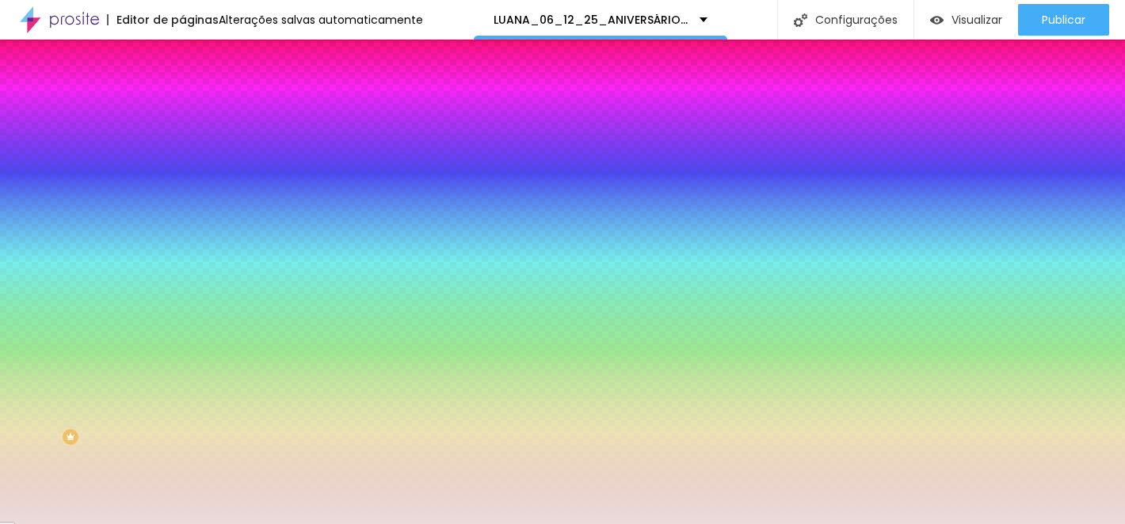
drag, startPoint x: 124, startPoint y: 287, endPoint x: 173, endPoint y: 287, distance: 49.1
click at [182, 287] on div "Imagem de fundo Adicionar imagem Efeito da Imagem Nenhum Nenhum Paralaxe Cor de…" at bounding box center [273, 226] width 182 height 205
paste input "F0D95D"
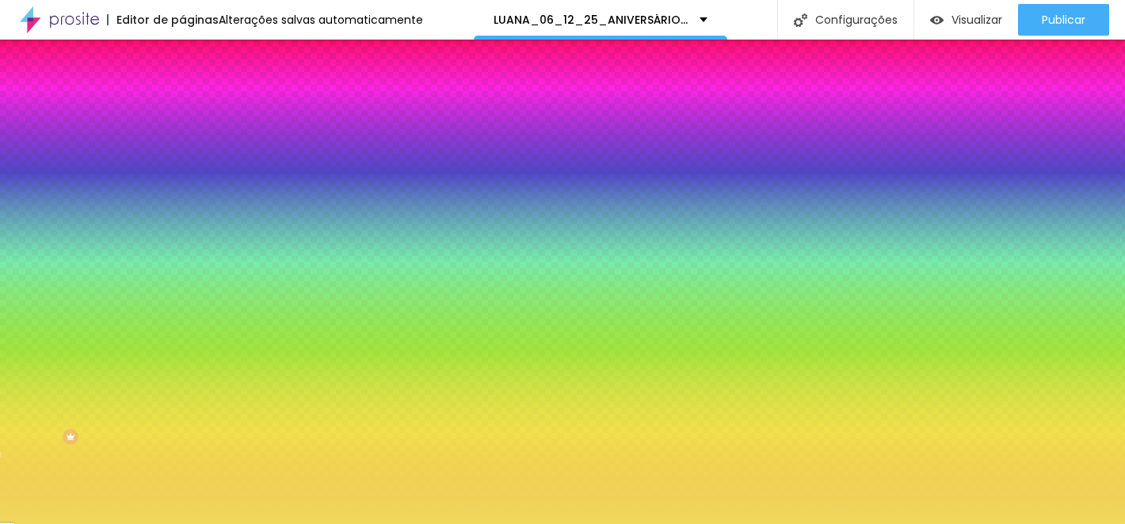
type input "#F0D95D"
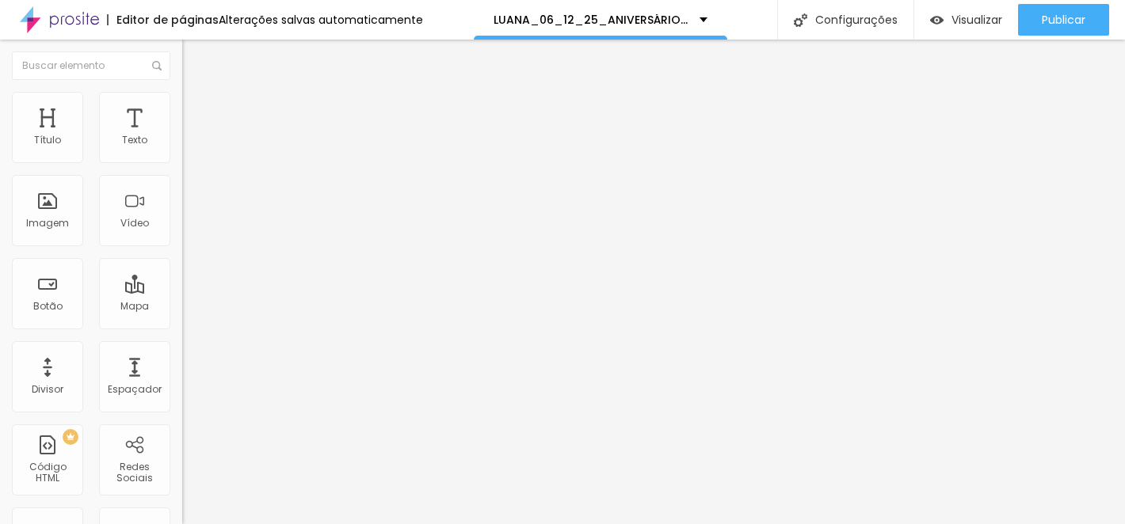
click at [182, 95] on img at bounding box center [189, 99] width 14 height 14
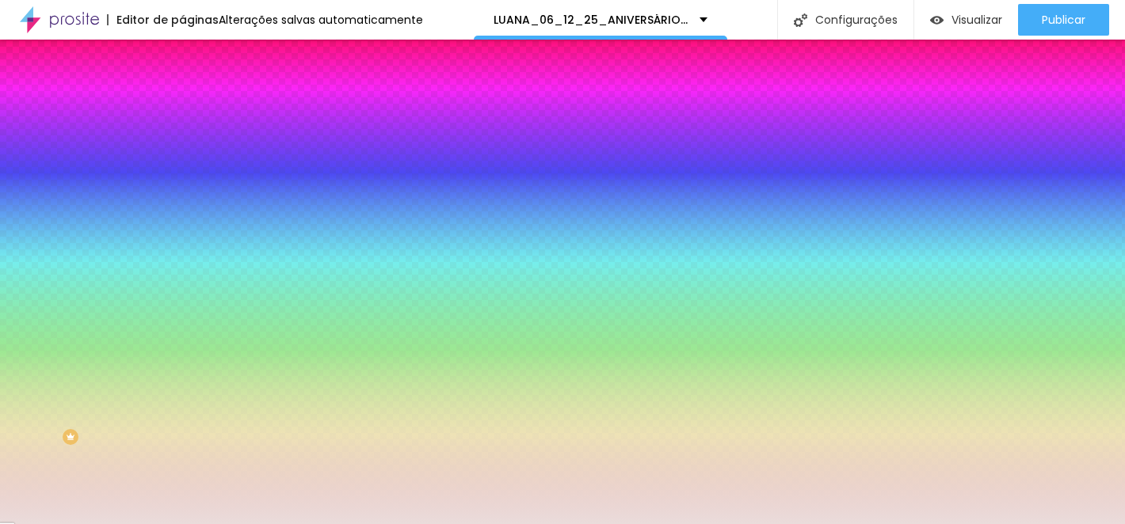
paste input "F0D95D"
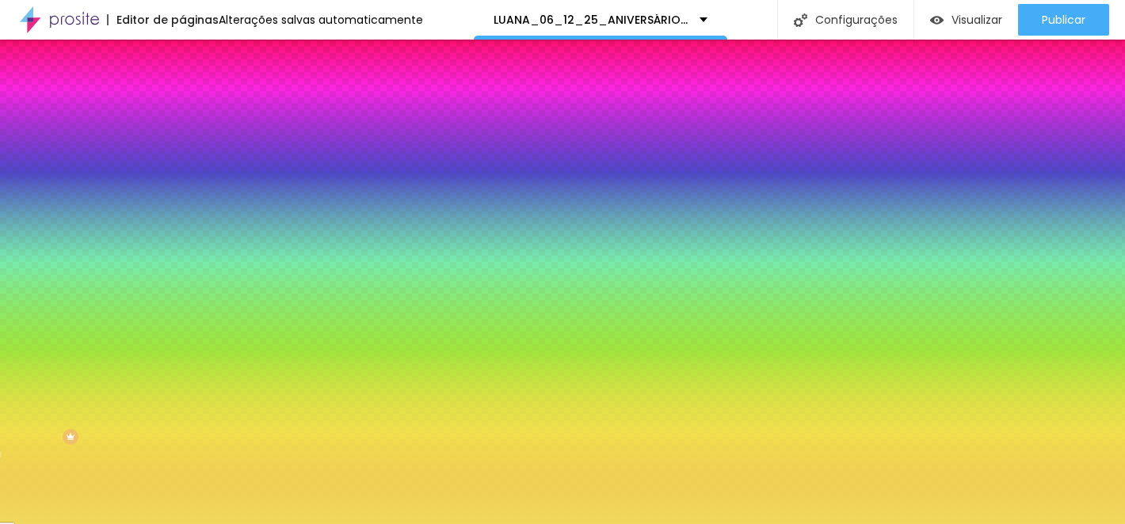
type input "#F0D95D"
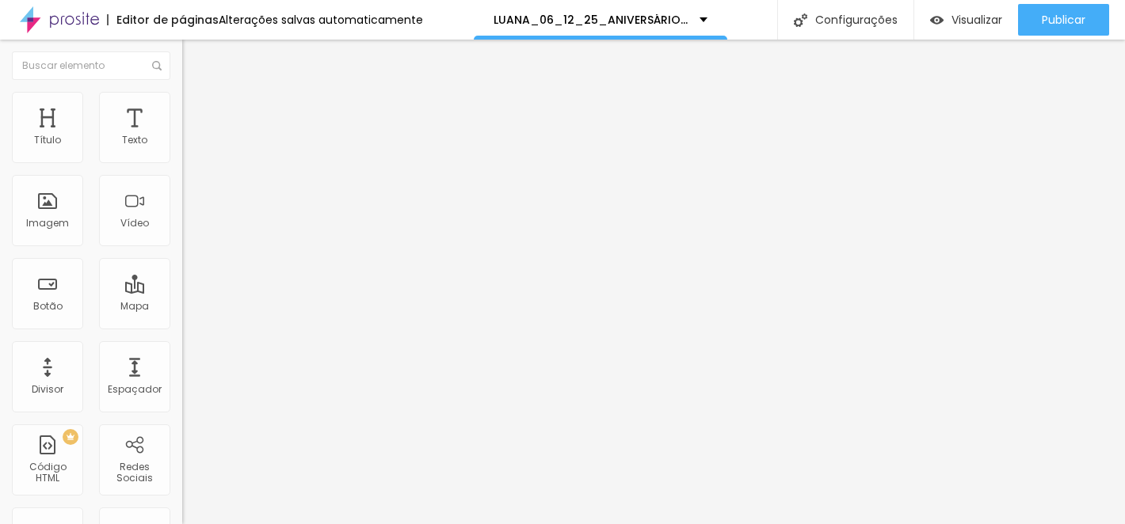
click at [182, 97] on li "Estilo" at bounding box center [273, 100] width 182 height 16
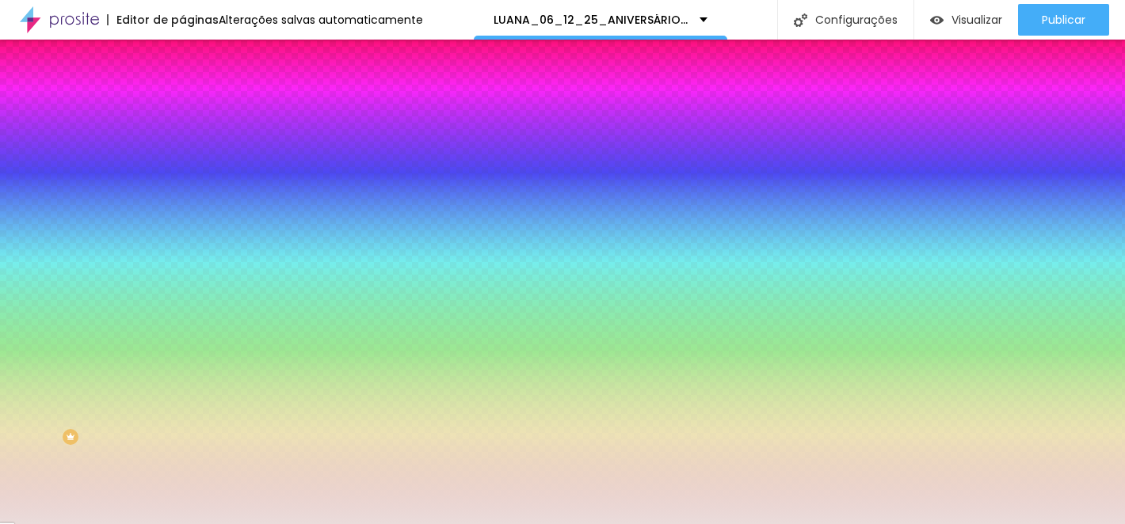
paste input "F0D95D"
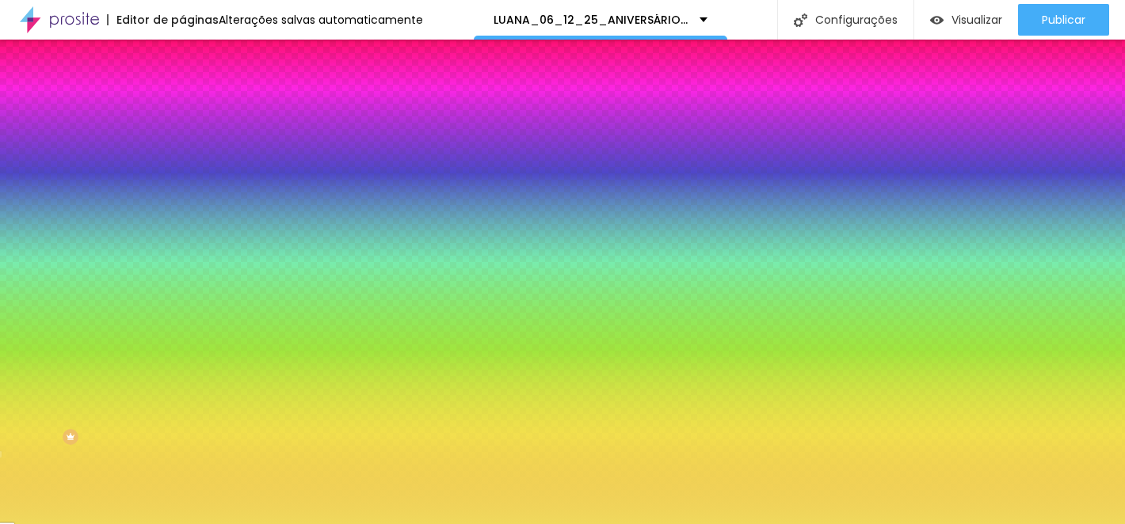
type input "#F0D95D"
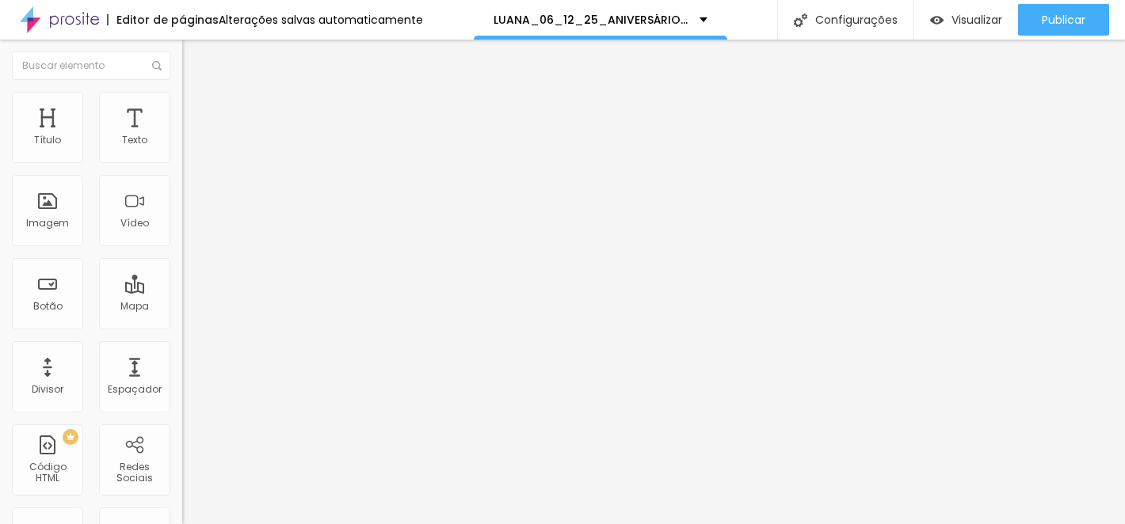
click at [182, 93] on img at bounding box center [189, 99] width 14 height 14
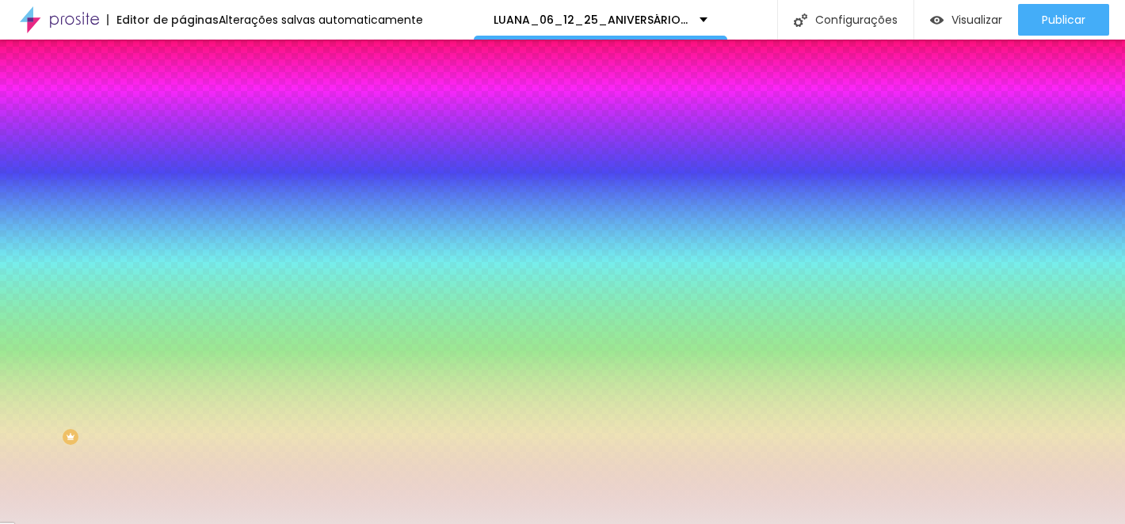
paste input "F0D95D"
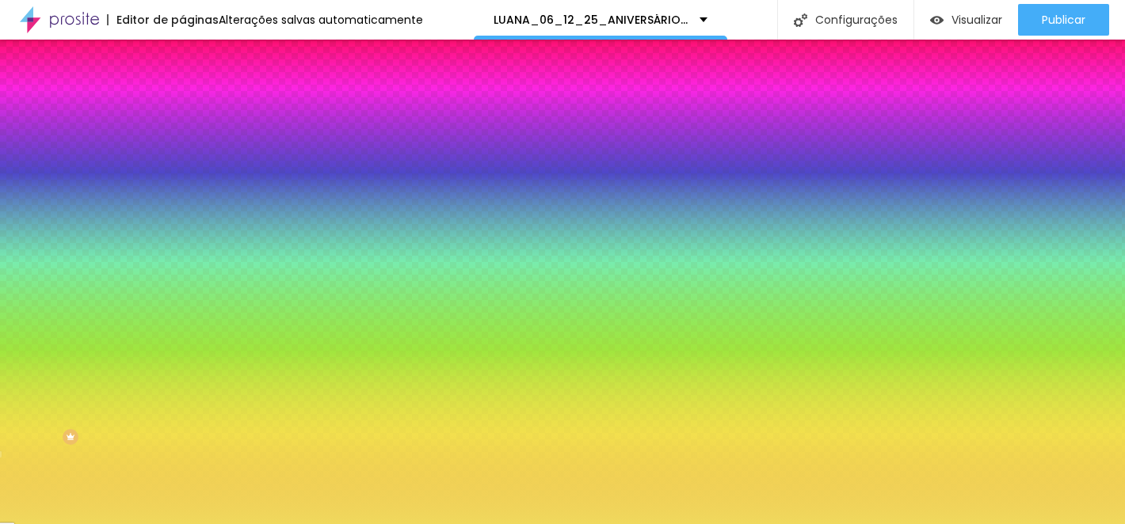
type input "#F0D95D"
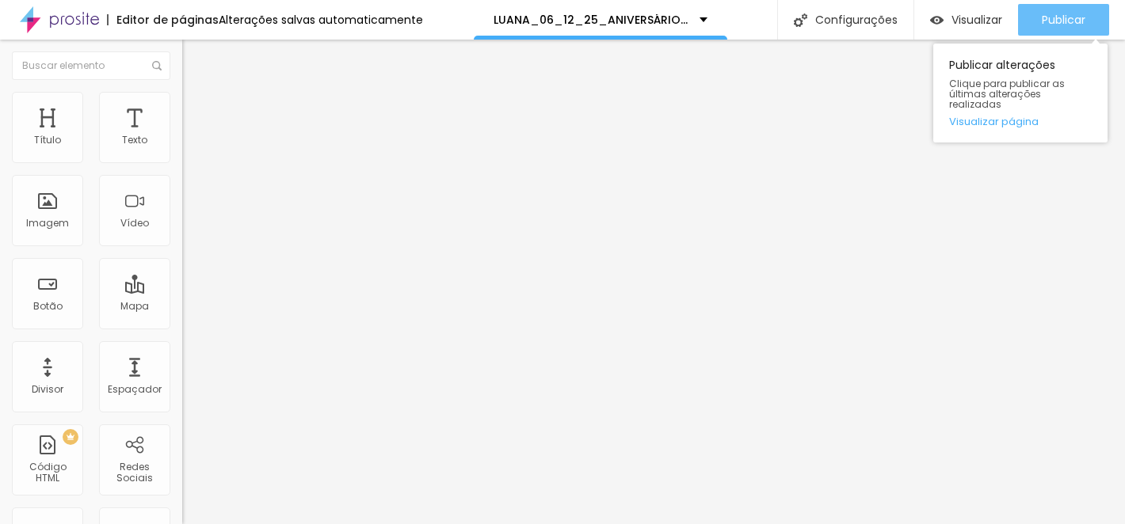
click at [1054, 13] on font "Publicar" at bounding box center [1064, 20] width 44 height 16
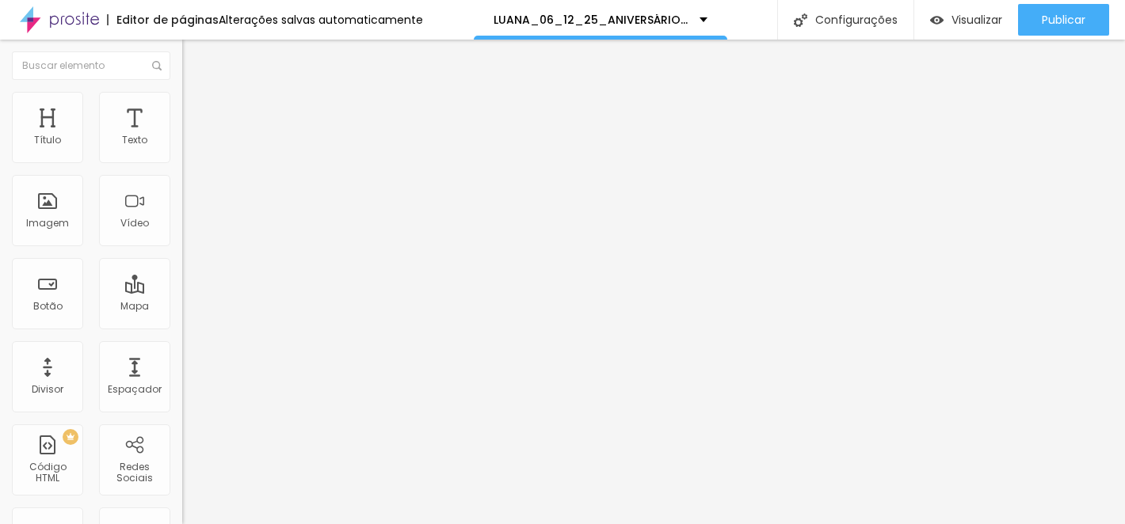
click at [196, 107] on font "Avançado" at bounding box center [222, 102] width 52 height 13
type input "7"
type input "25"
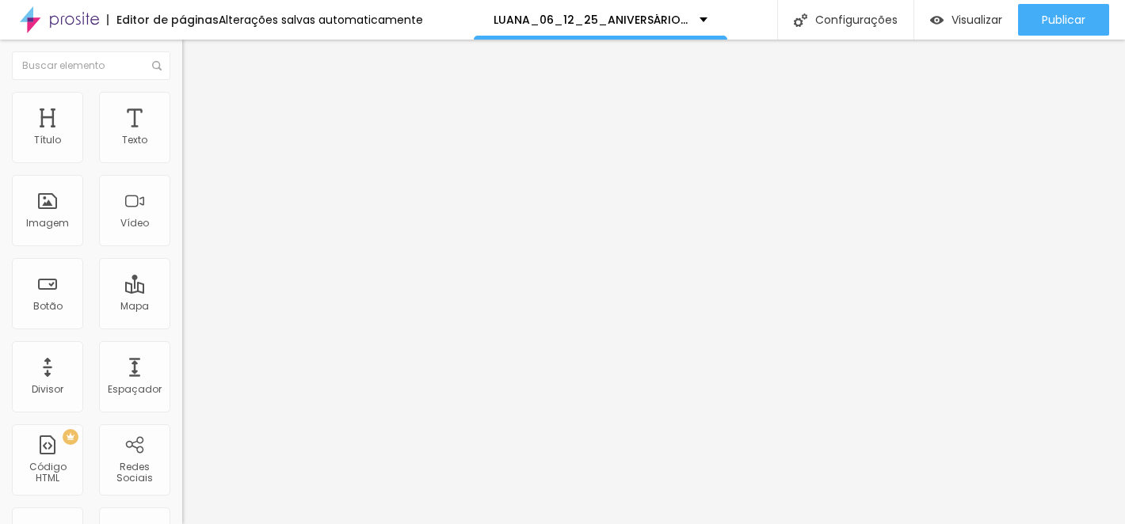
type input "26"
type input "27"
type input "28"
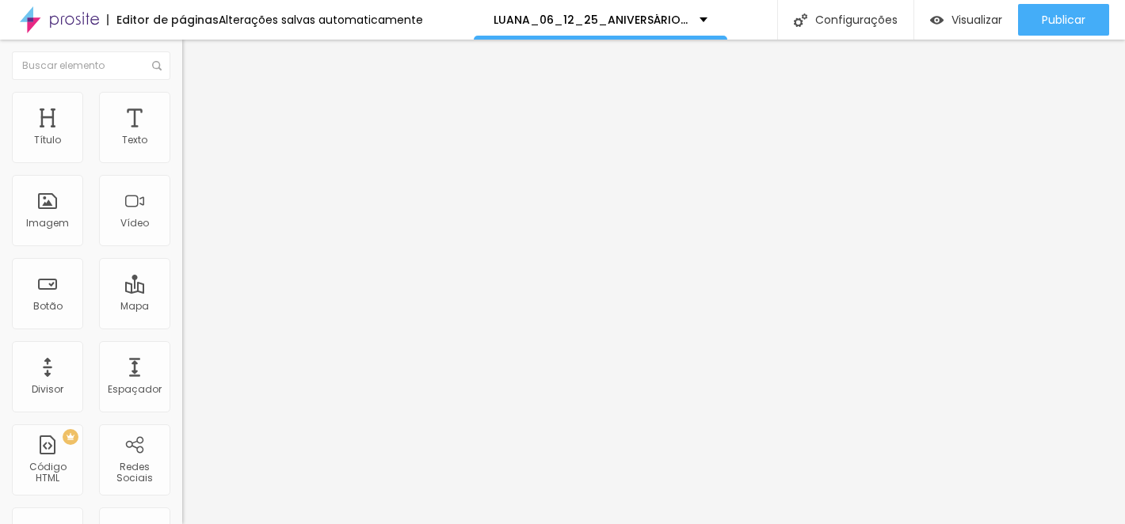
type input "28"
type input "27"
type input "26"
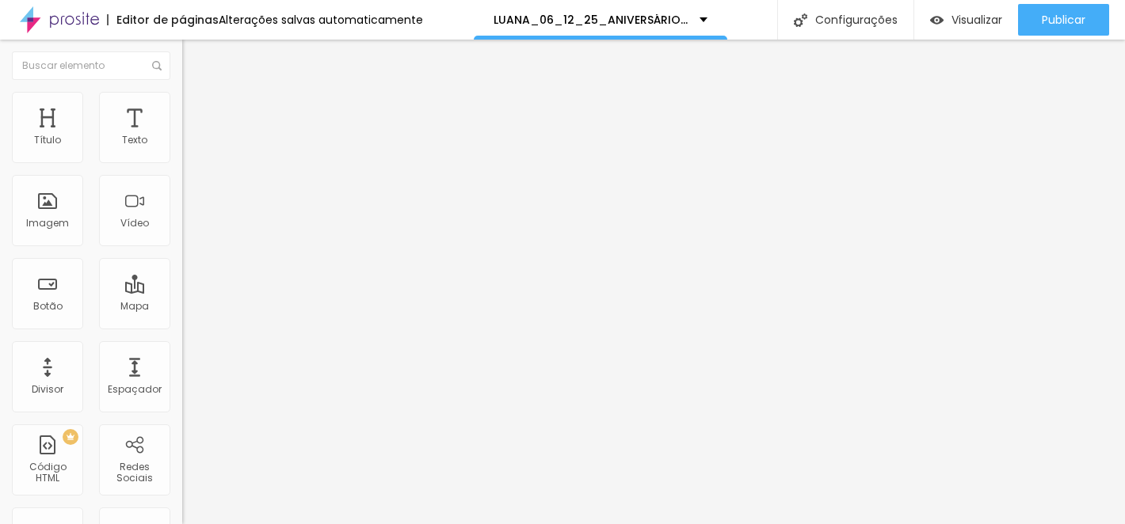
type input "25"
type input "23"
type input "21"
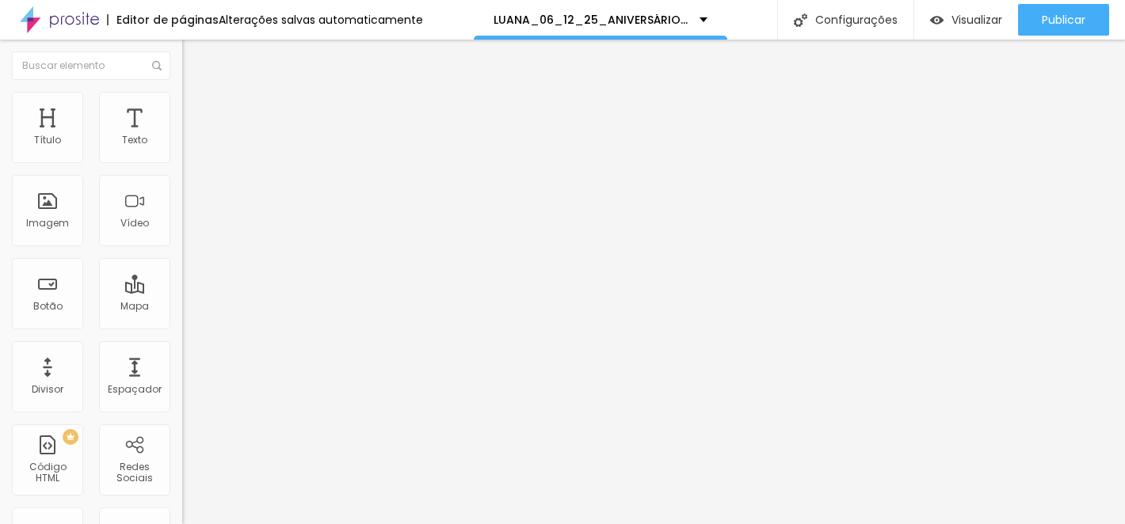
type input "21"
type input "19"
type input "16"
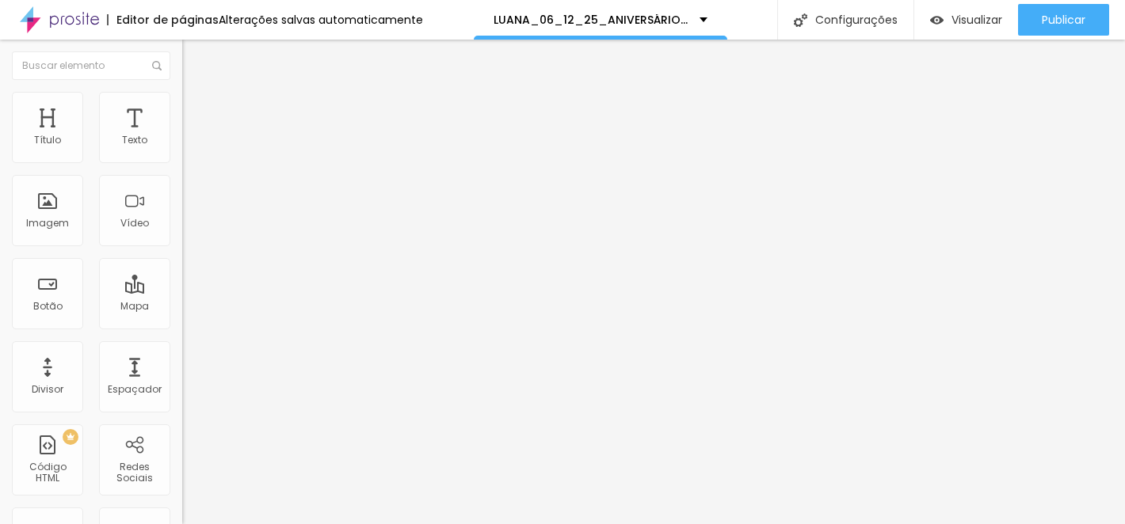
type input "13"
type input "11"
type input "8"
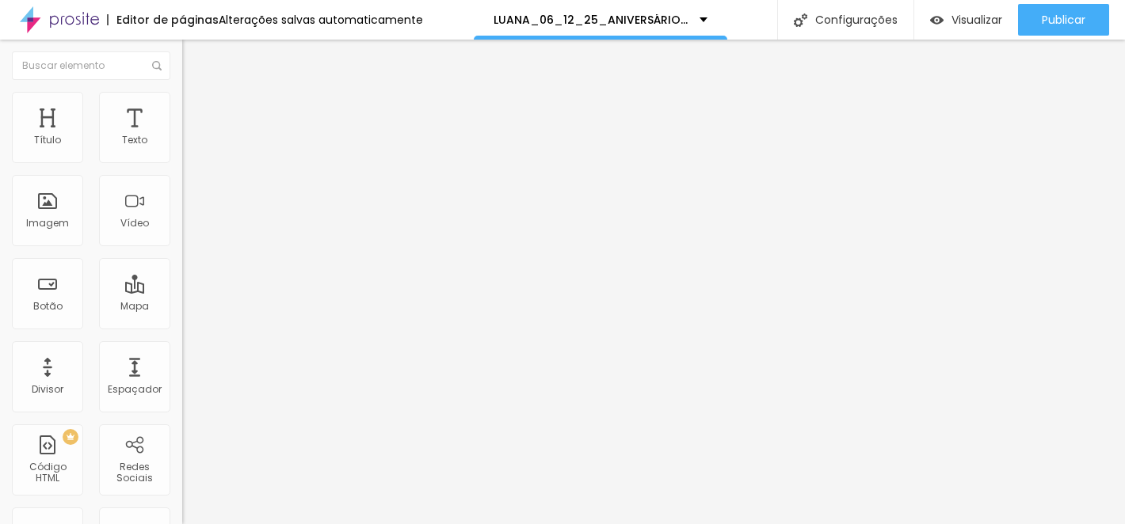
type input "8"
type input "5"
type input "2"
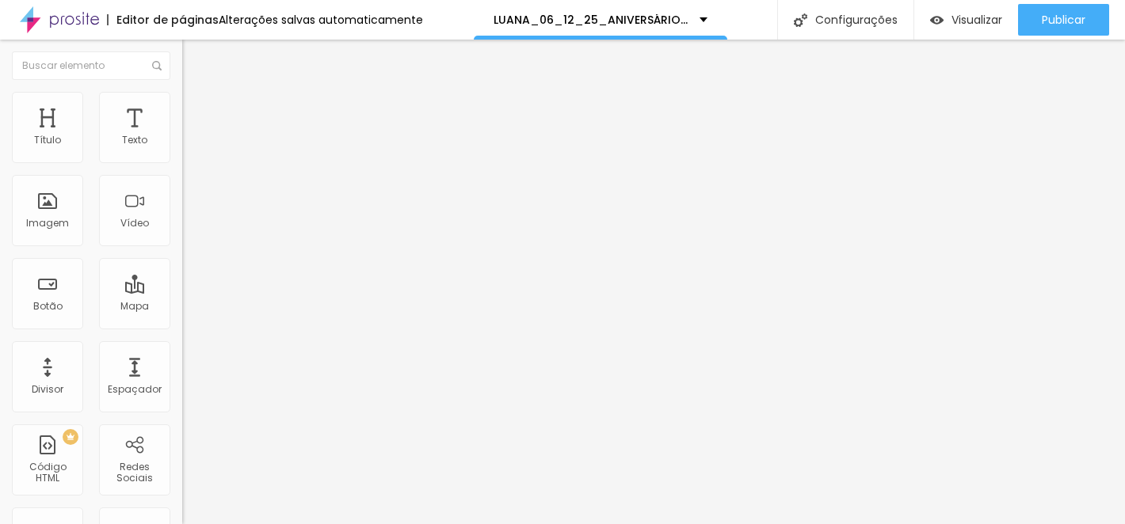
type input "0"
drag, startPoint x: 42, startPoint y: 152, endPoint x: 29, endPoint y: 152, distance: 12.7
type input "0"
click at [182, 291] on input "range" at bounding box center [233, 297] width 102 height 13
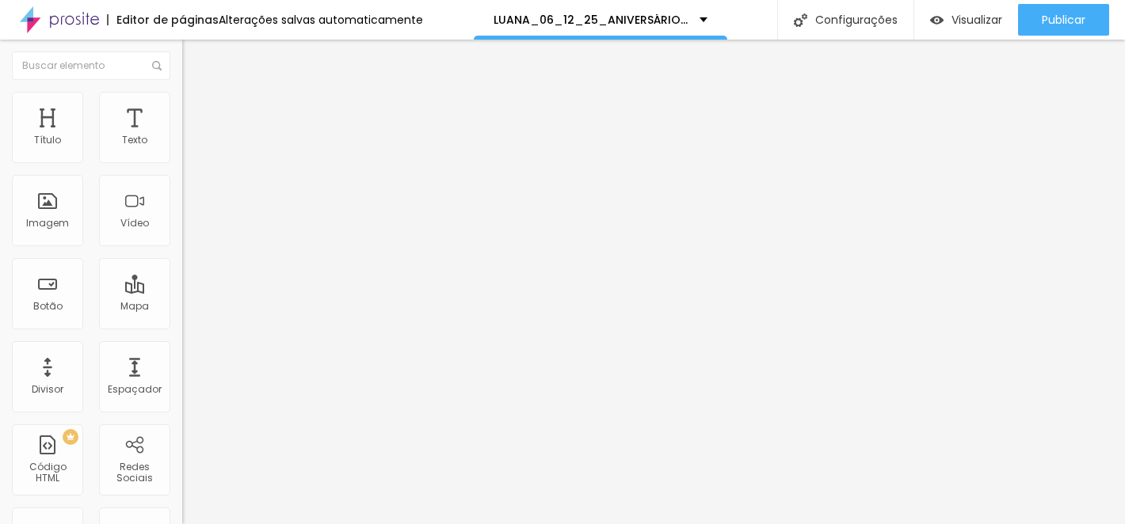
click at [182, 92] on img at bounding box center [189, 99] width 14 height 14
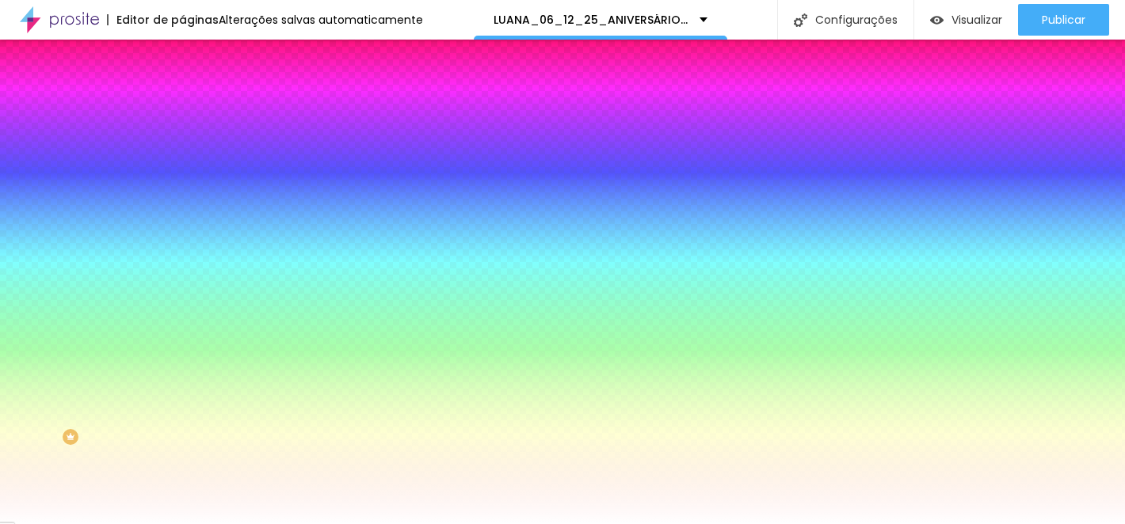
drag, startPoint x: 162, startPoint y: 287, endPoint x: 120, endPoint y: 287, distance: 42.0
click at [182, 231] on input "#FFFFFF" at bounding box center [277, 223] width 190 height 16
paste input "AEE"
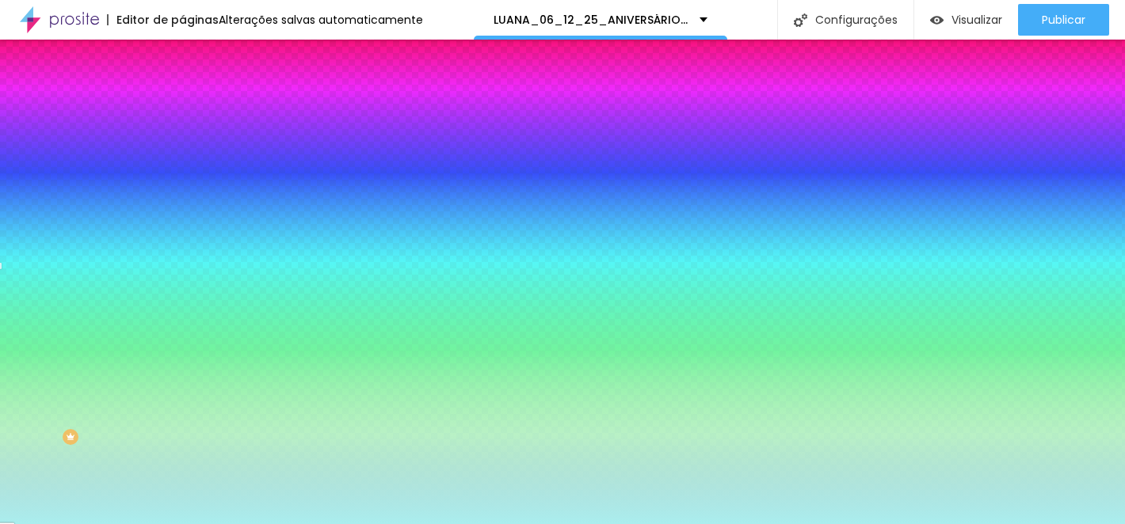
type input "#AEE"
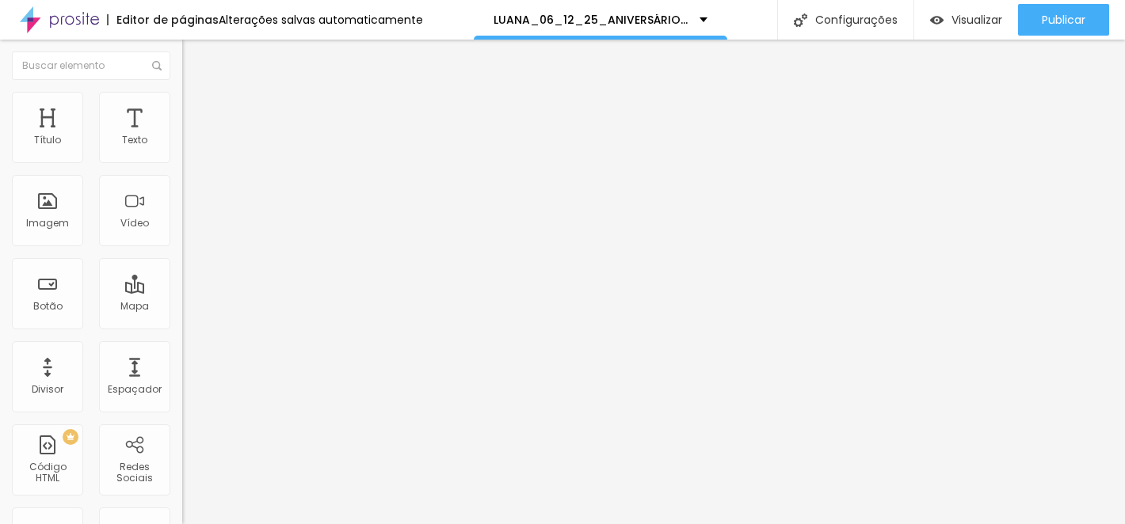
click at [182, 103] on li "Estilo" at bounding box center [273, 100] width 182 height 16
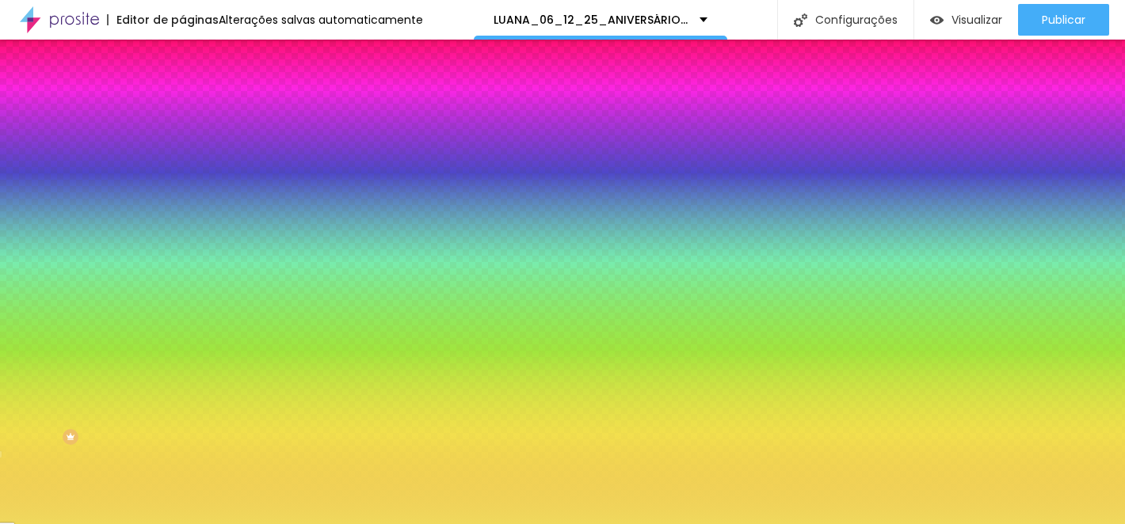
drag, startPoint x: 169, startPoint y: 158, endPoint x: 113, endPoint y: 158, distance: 55.4
click at [182, 158] on div "#F0D95D" at bounding box center [273, 159] width 182 height 16
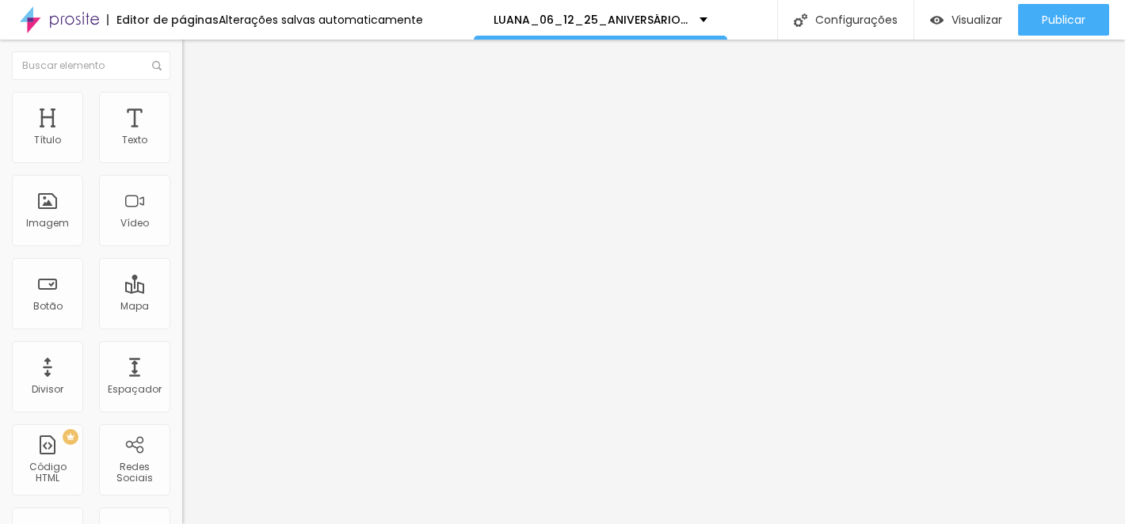
click at [182, 97] on img at bounding box center [189, 99] width 14 height 14
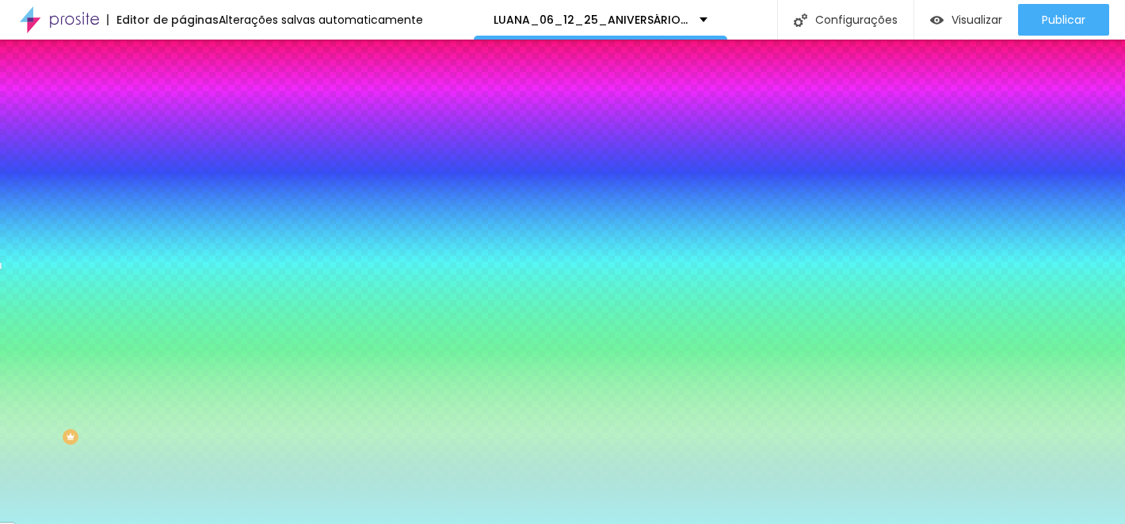
drag, startPoint x: 166, startPoint y: 287, endPoint x: 88, endPoint y: 283, distance: 78.5
click at [182, 231] on div "Voltar ao padrão #AAEEEE" at bounding box center [273, 214] width 182 height 34
paste input "F0D95D"
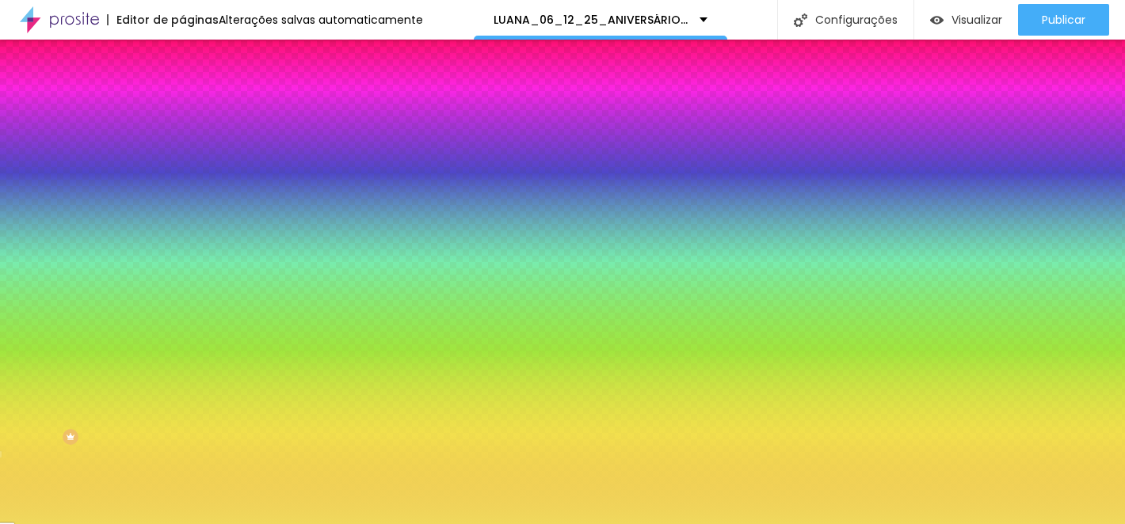
click at [182, 215] on div at bounding box center [273, 215] width 182 height 0
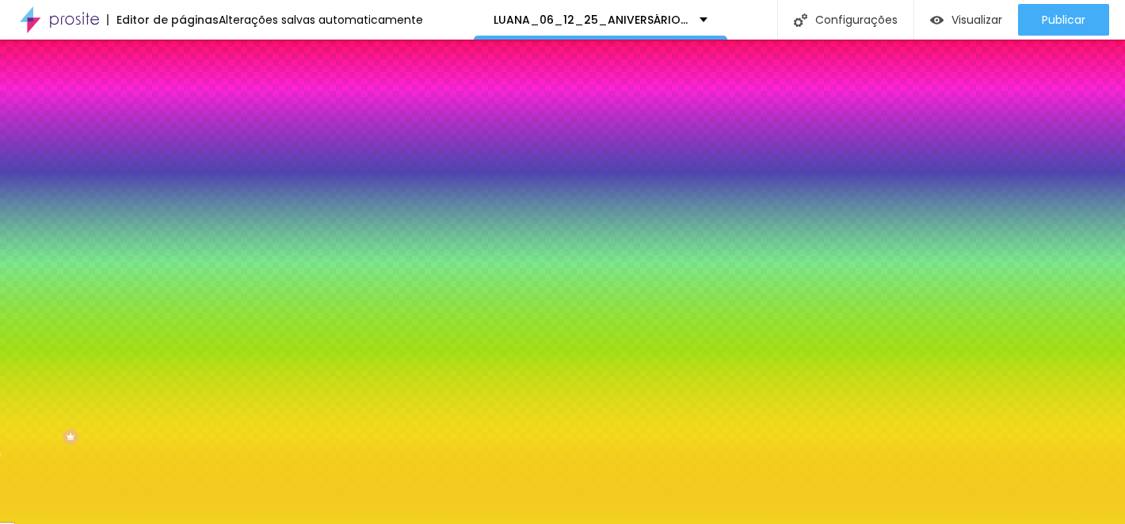
click at [114, 313] on div at bounding box center [562, 262] width 1125 height 524
type input "#F3D221"
click at [103, 311] on div at bounding box center [562, 262] width 1125 height 524
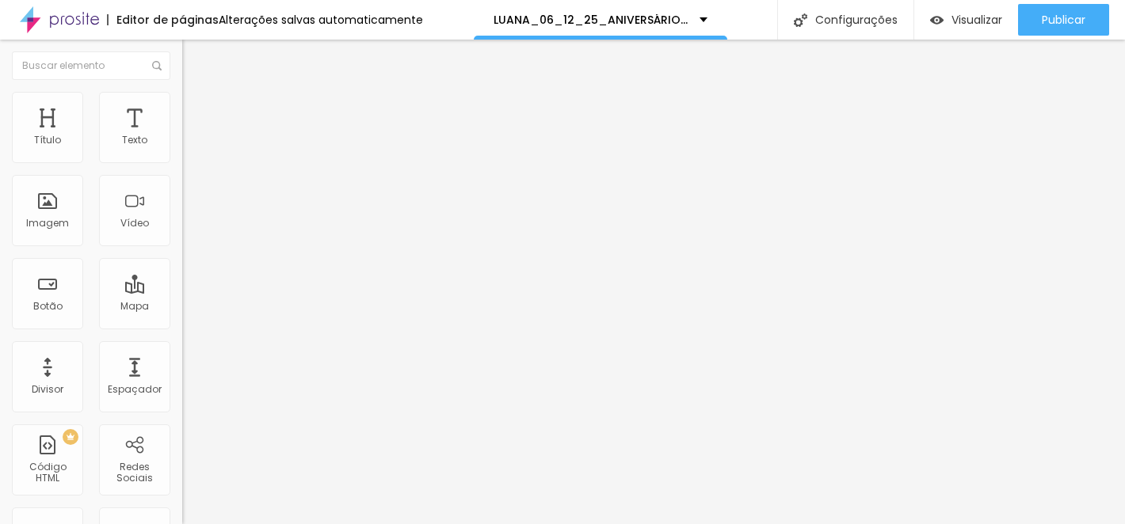
click at [182, 96] on ul "Conteúdo Estilo Avançado" at bounding box center [273, 100] width 182 height 48
click at [182, 93] on img at bounding box center [189, 99] width 14 height 14
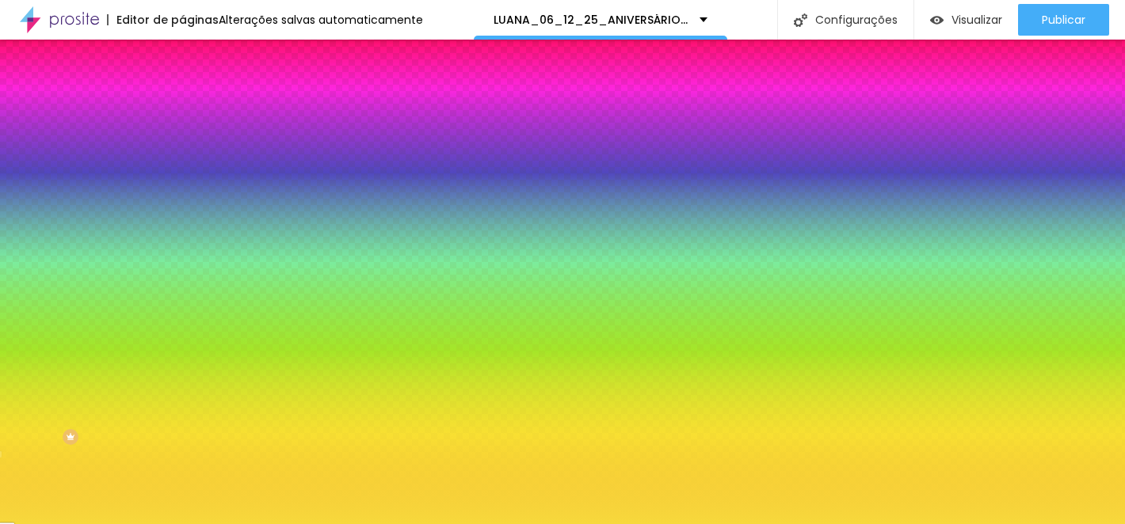
click at [182, 108] on img at bounding box center [189, 115] width 14 height 14
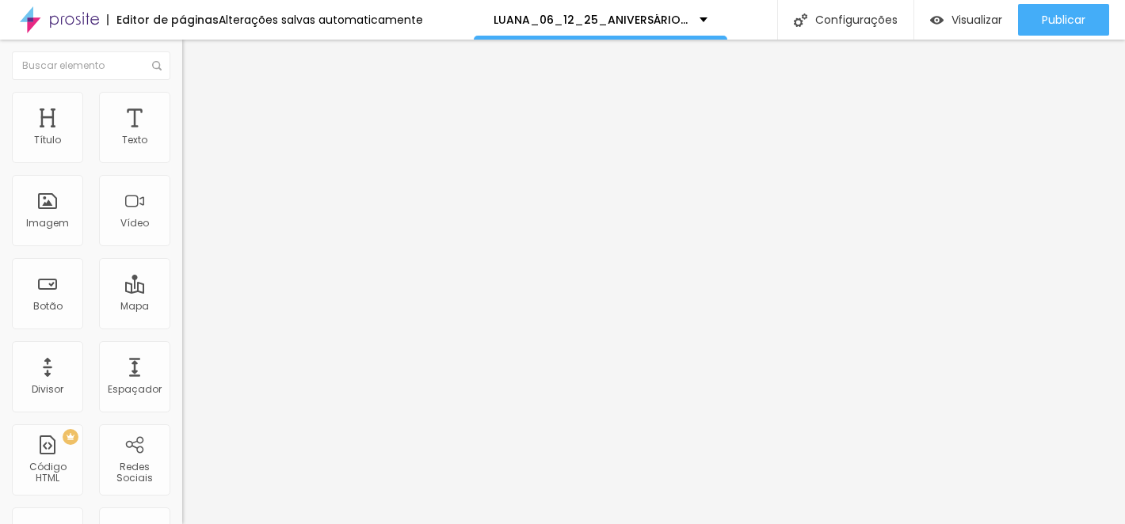
type input "15"
type input "10"
type input "5"
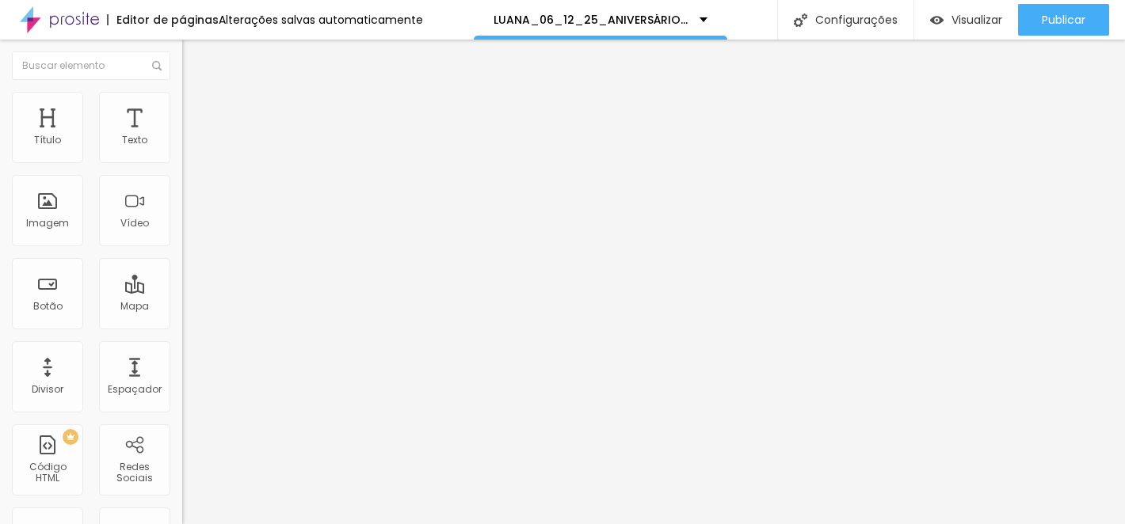
type input "5"
type input "10"
type input "15"
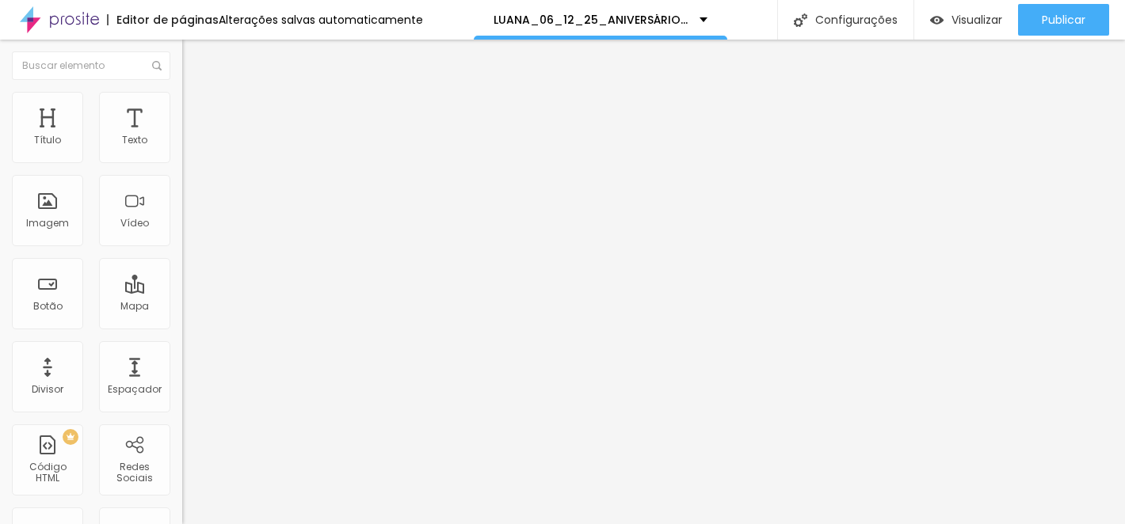
type input "20"
type input "25"
type input "30"
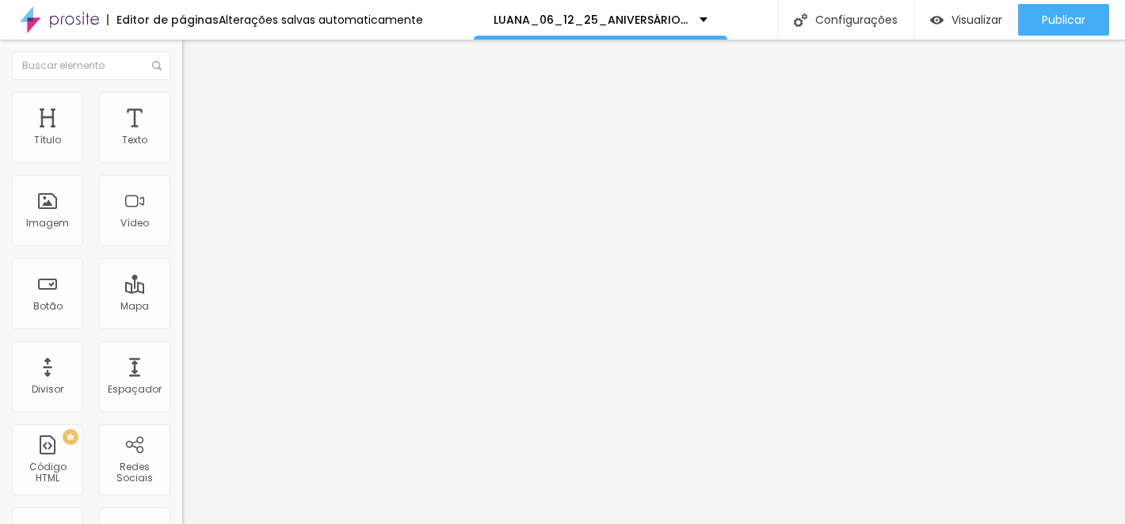
type input "30"
drag, startPoint x: 99, startPoint y: 150, endPoint x: 139, endPoint y: 151, distance: 40.4
type input "30"
click at [182, 307] on input "range" at bounding box center [233, 313] width 102 height 13
type input "41"
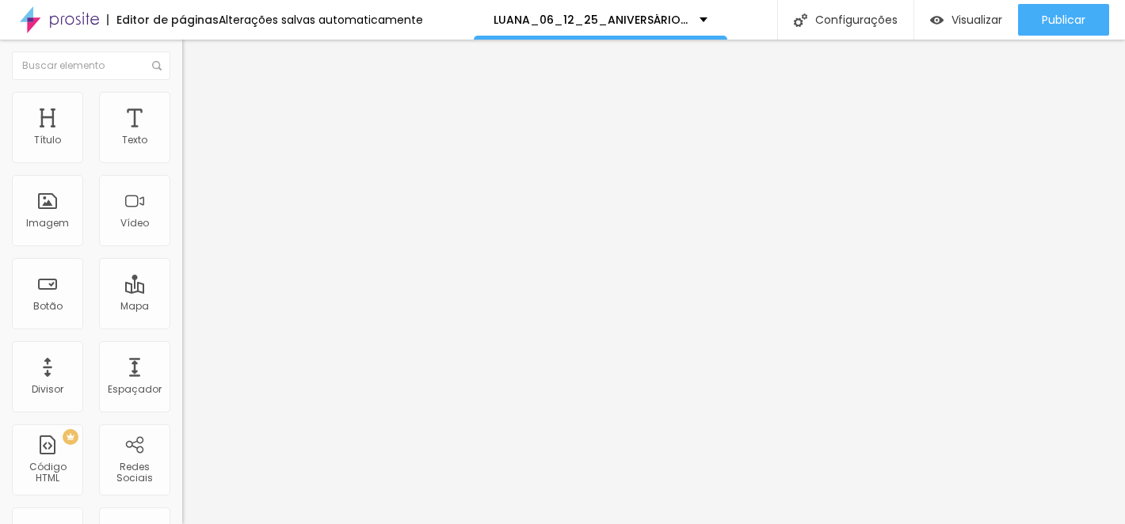
type input "41"
type input "109"
type input "193"
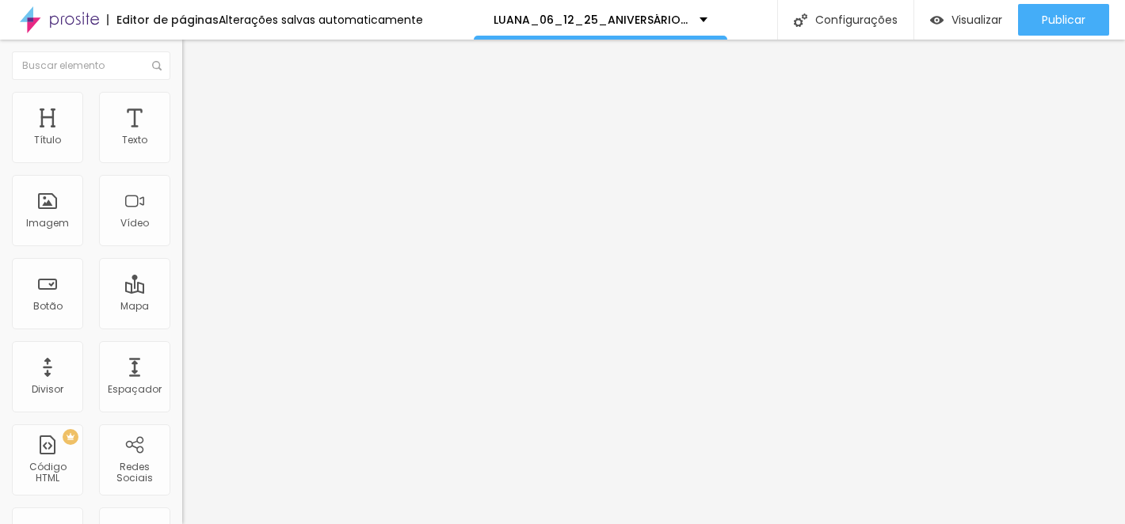
type input "308"
type input "425"
type input "500"
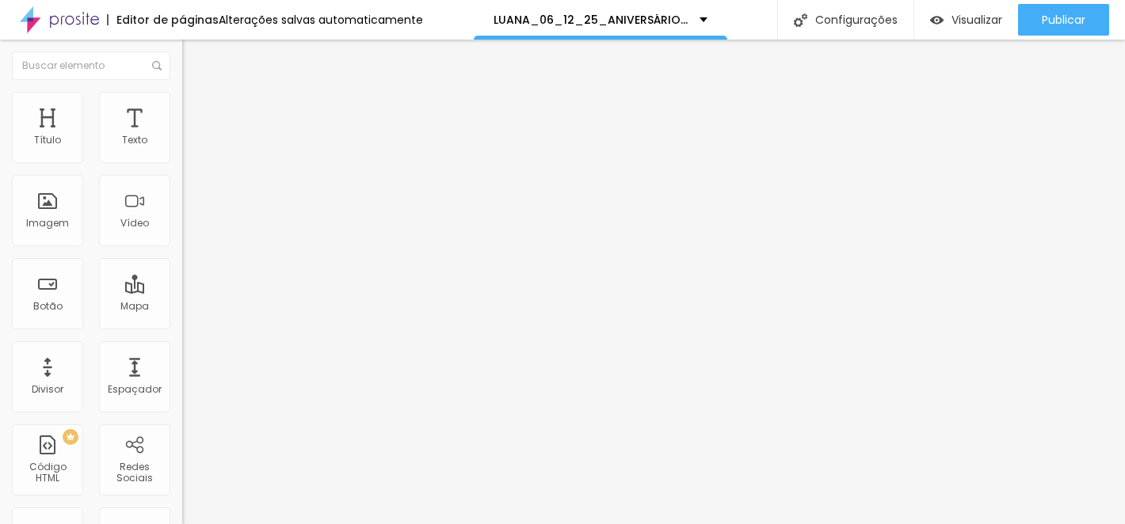
type input "500"
type input "494"
type input "363"
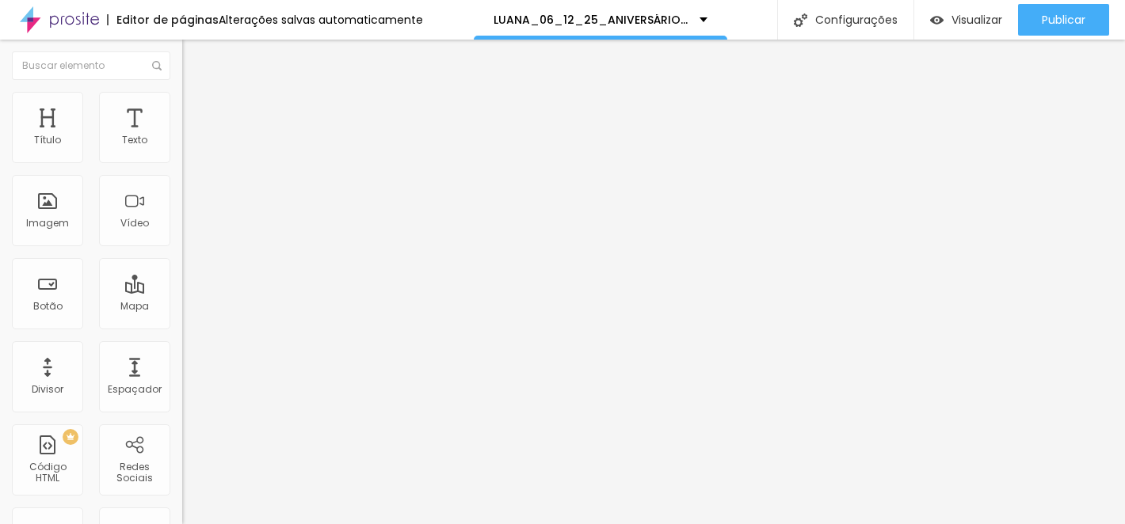
type input "316"
type input "274"
type input "209"
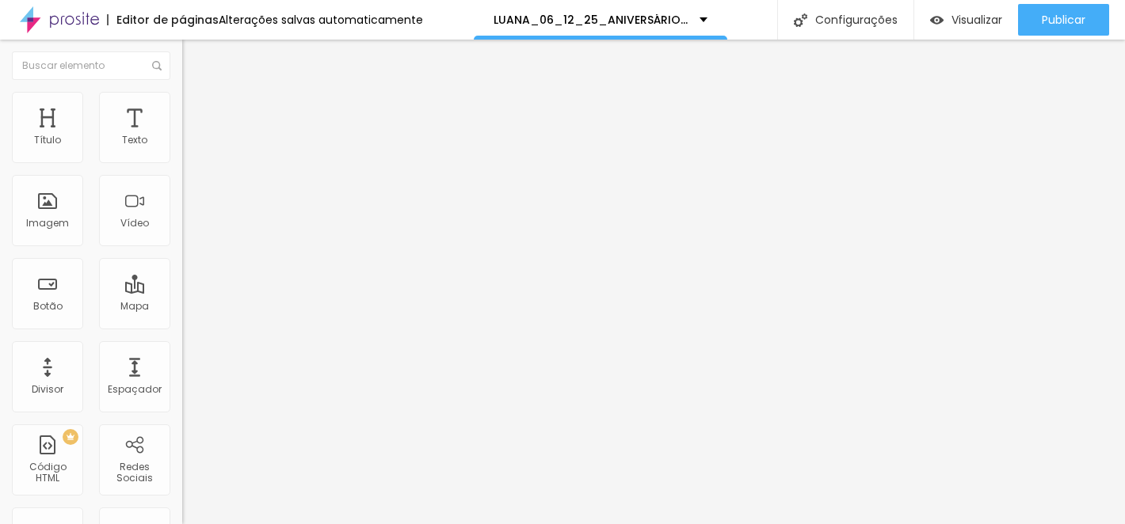
type input "209"
type input "189"
type input "172"
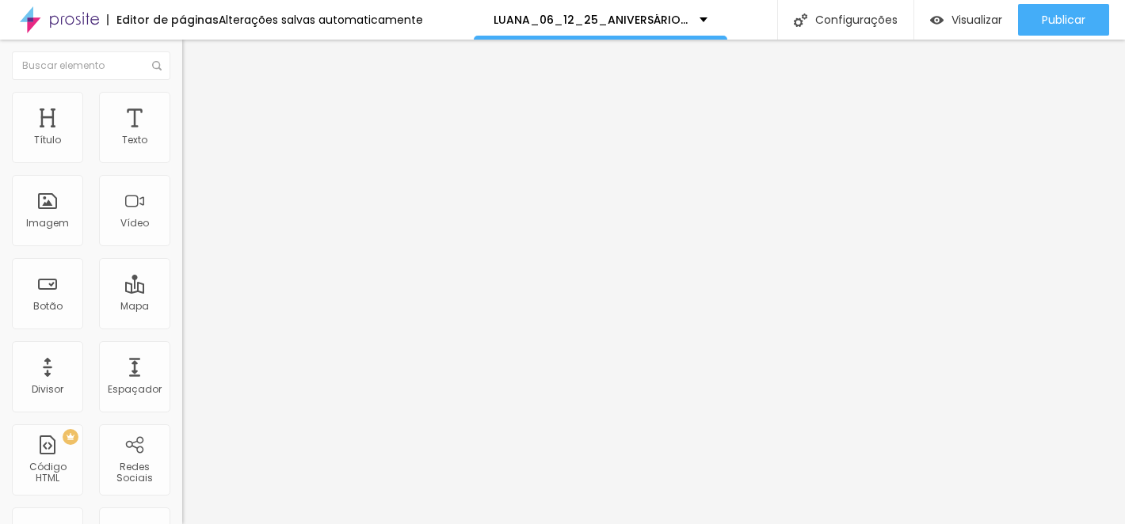
type input "161"
type input "156"
type input "151"
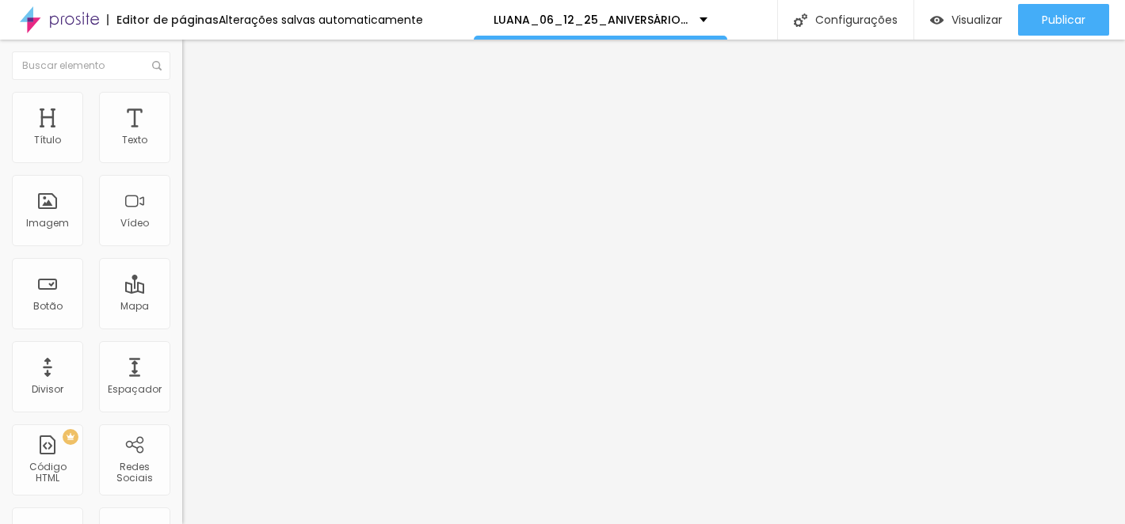
type input "151"
type input "149"
type input "148"
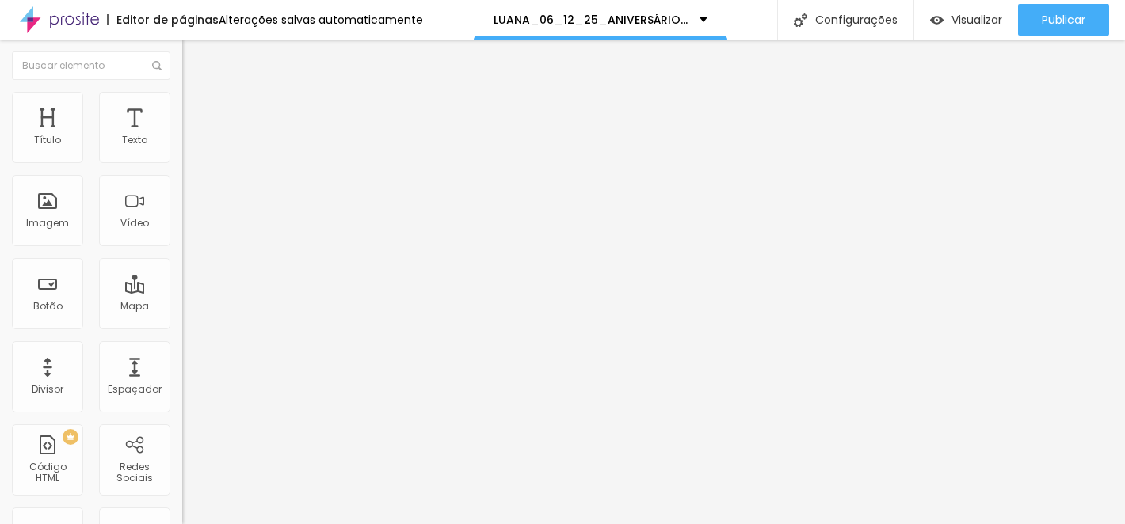
type input "146"
drag, startPoint x: 40, startPoint y: 185, endPoint x: 57, endPoint y: 189, distance: 17.3
click at [182, 348] on div "146 px Espaçamento vertical" at bounding box center [273, 460] width 182 height 224
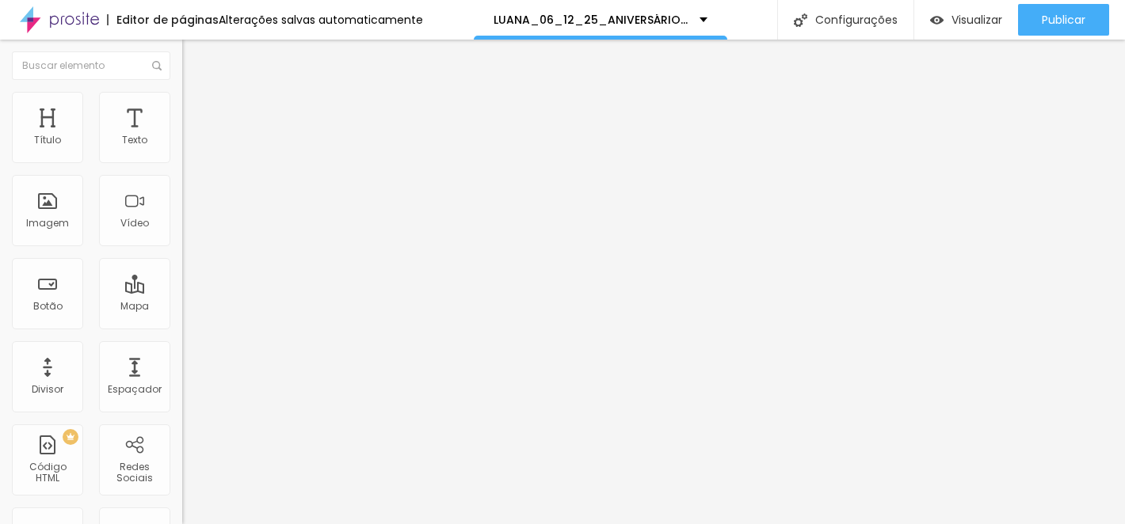
type input "111"
type input "0"
drag, startPoint x: 59, startPoint y: 184, endPoint x: -101, endPoint y: 181, distance: 159.2
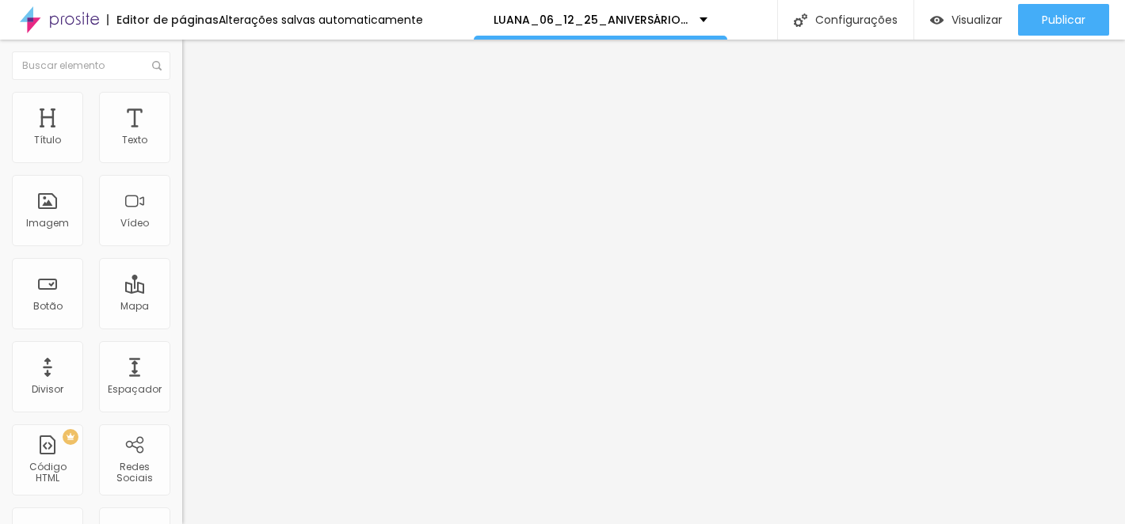
type input "0"
click at [182, 234] on button "button" at bounding box center [193, 226] width 22 height 17
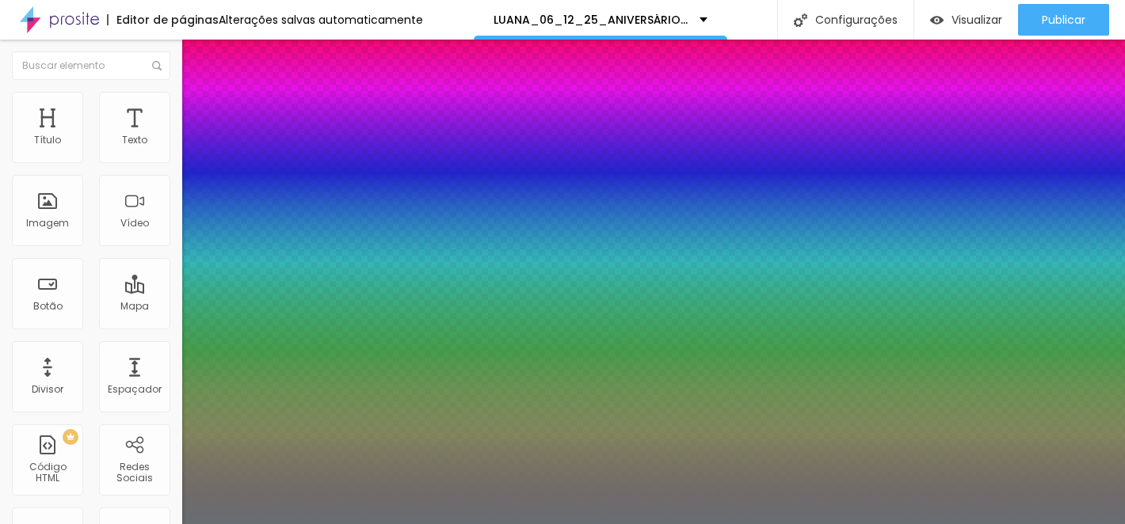
type input "1"
type input "0.5"
type input "19"
type input "1"
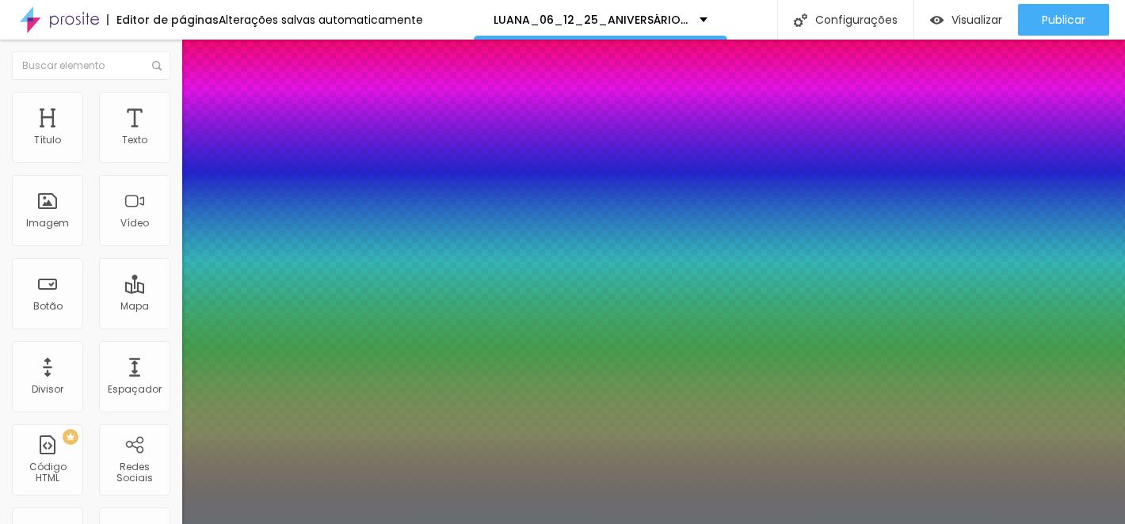
type input "0.5"
type input "18"
type input "1"
type input "0.5"
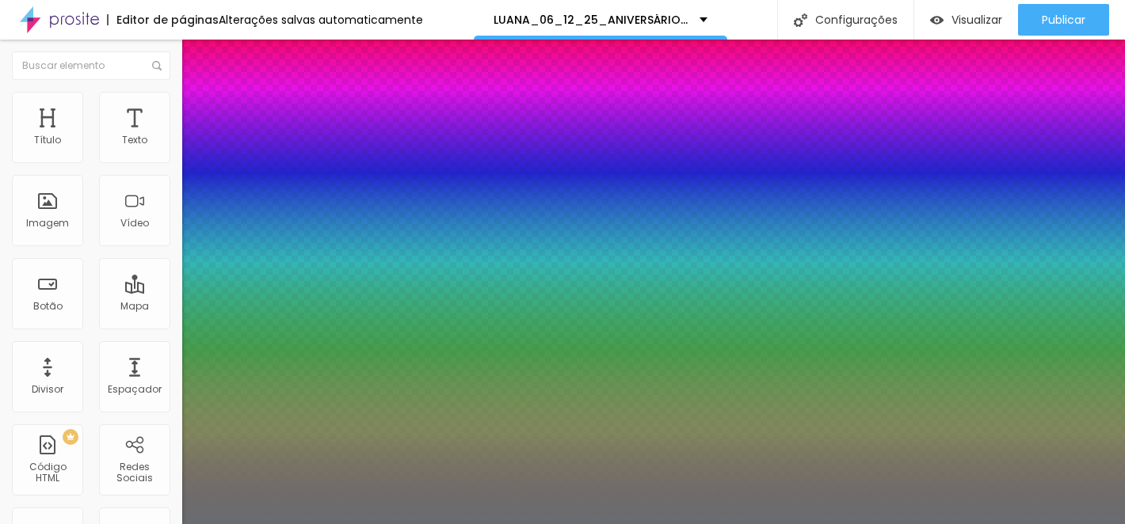
type input "17"
type input "1"
type input "0.5"
type input "16"
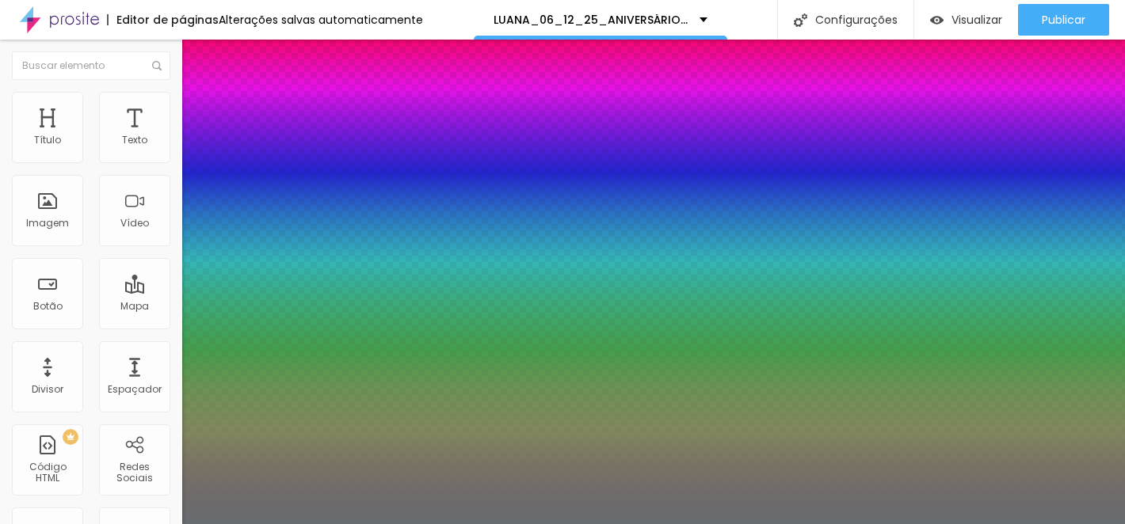
type input "16"
type input "1"
type input "0.5"
type input "12"
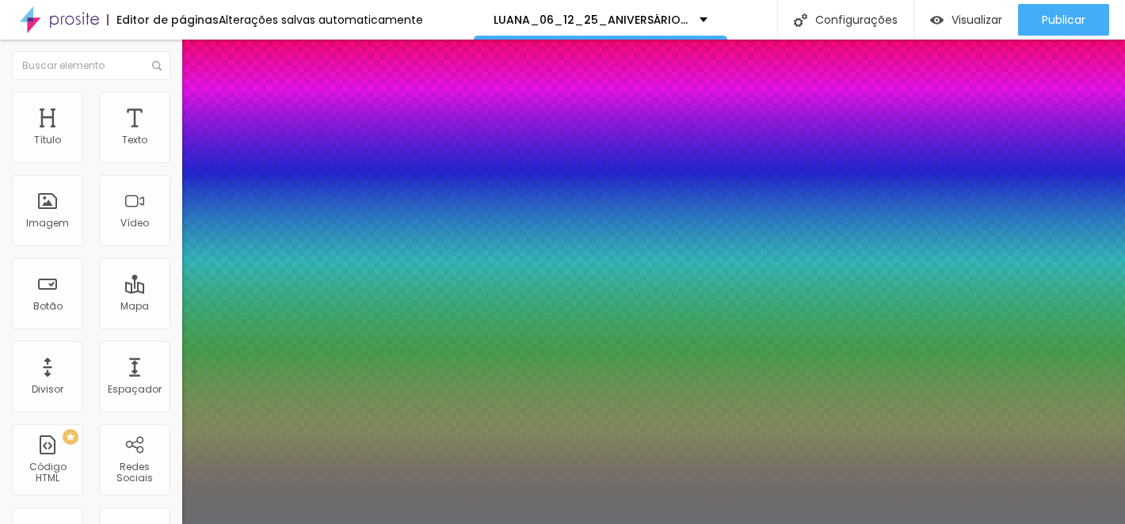
type input "1"
type input "0.5"
type input "11"
type input "1"
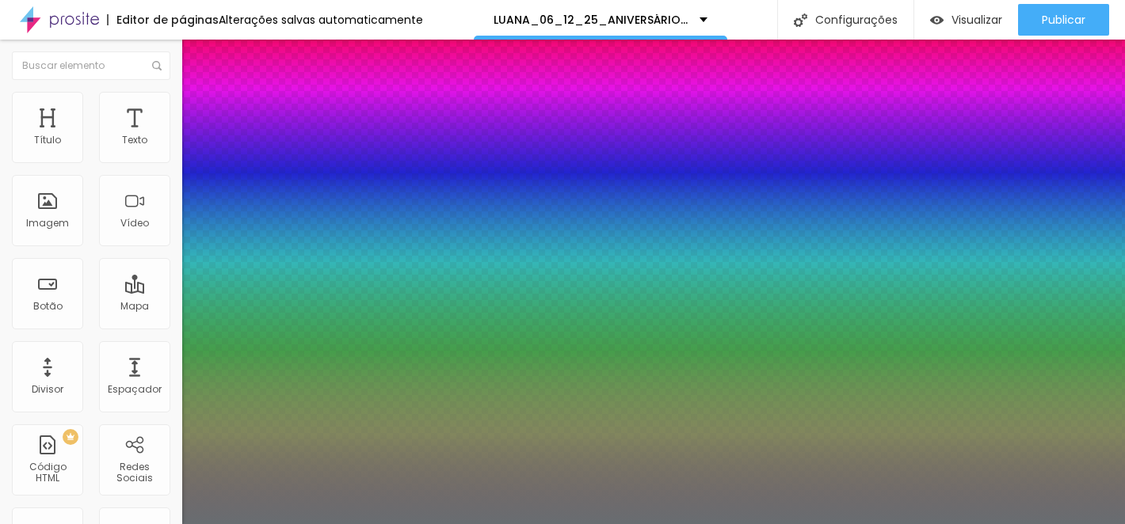
type input "0.5"
type input "10"
type input "1"
type input "0.5"
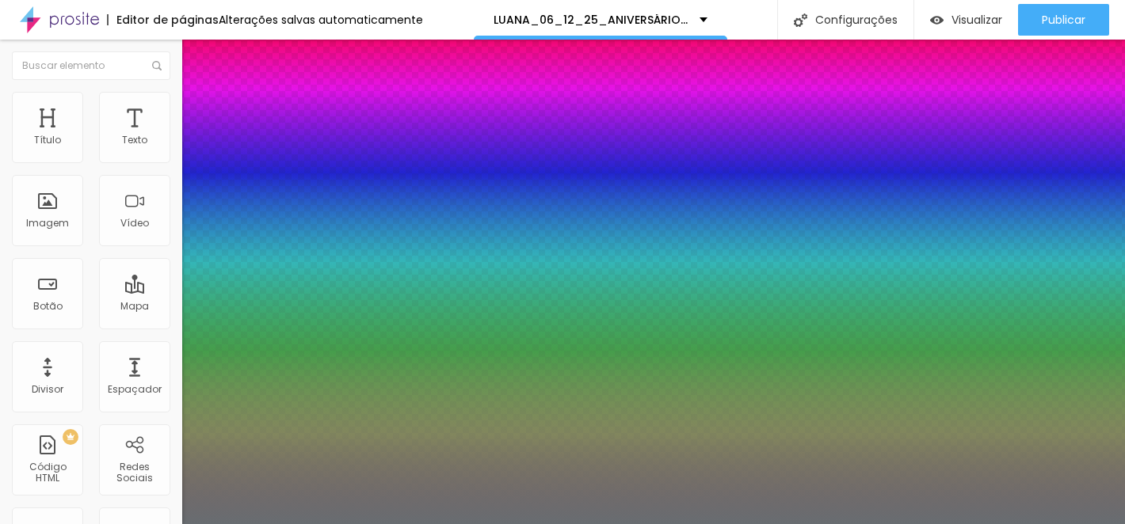
type input "11"
type input "1"
type input "0.5"
type input "12"
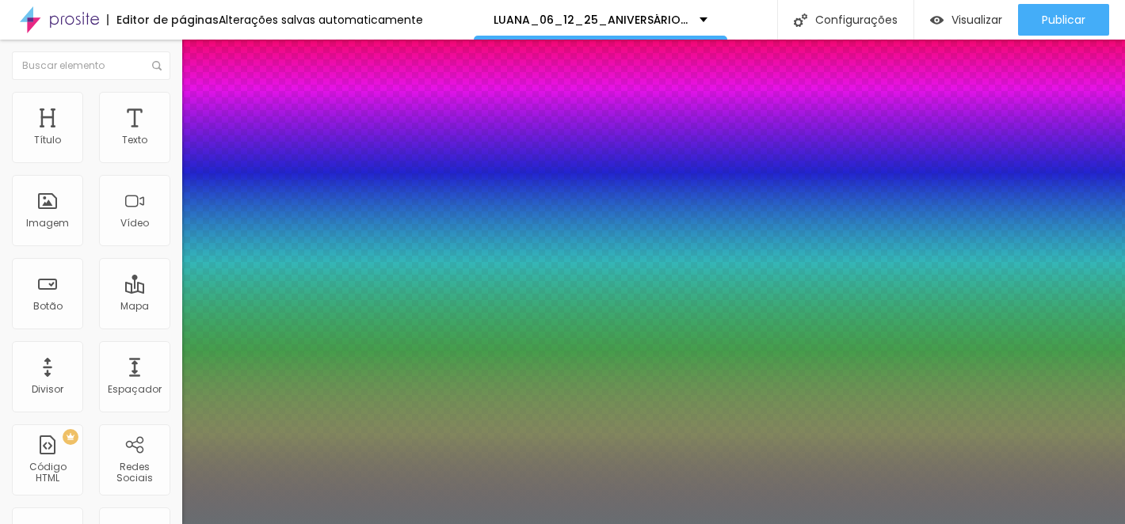
type input "12"
type input "1"
type input "0.5"
type input "13"
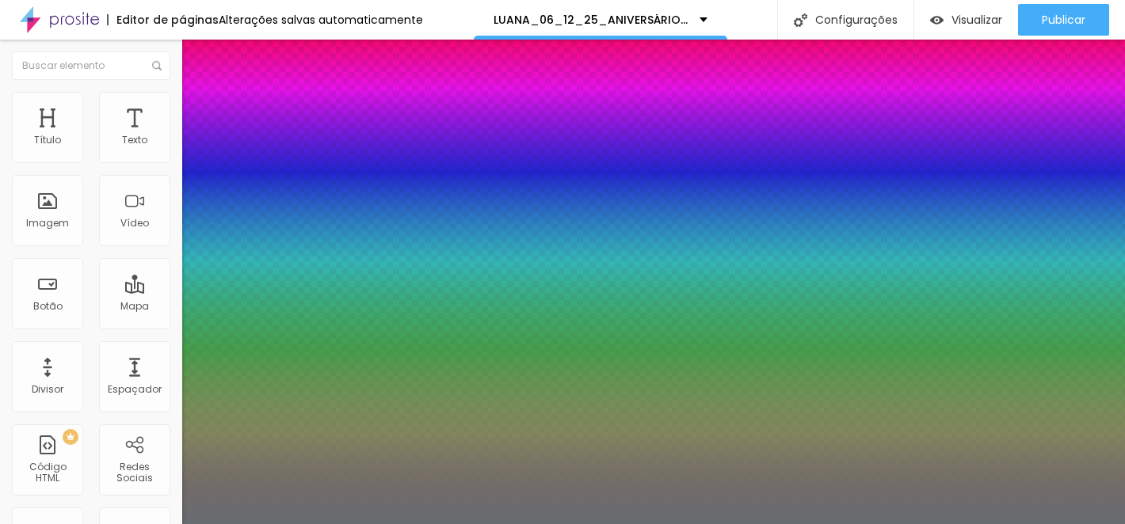
type input "1"
type input "0.5"
type input "14"
type input "1"
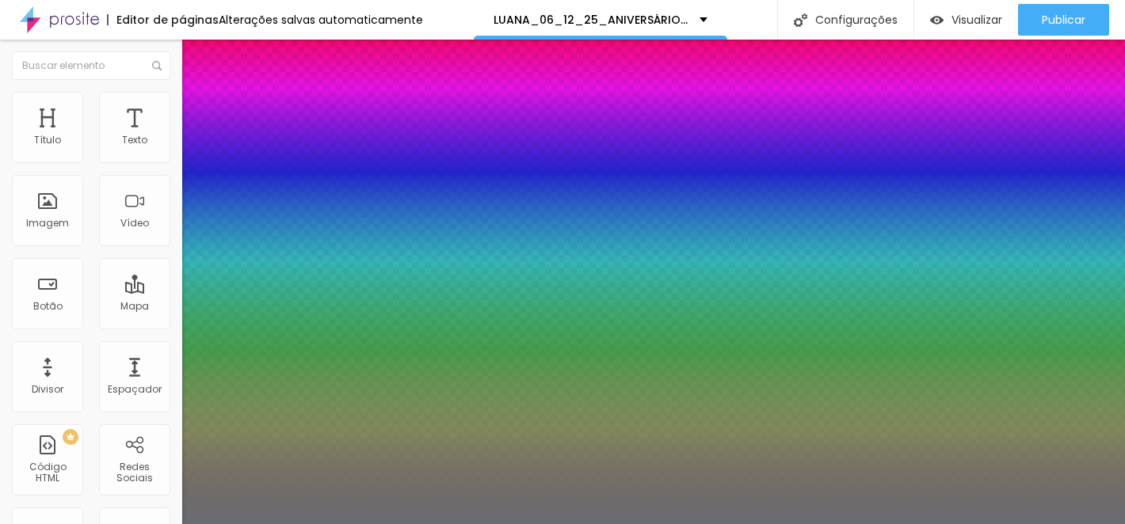
type input "0.5"
type input "15"
type input "1"
type input "0.5"
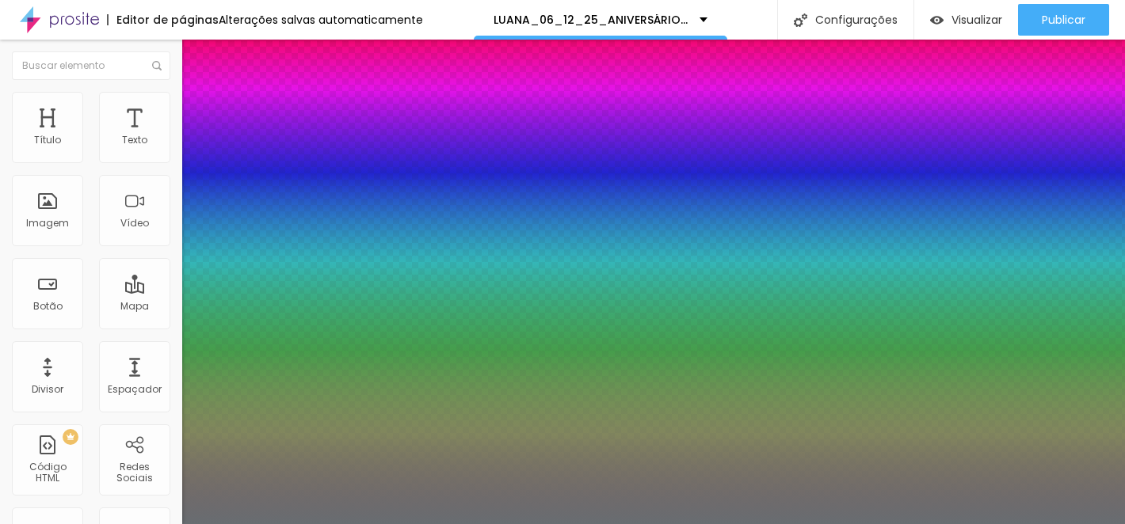
type input "1"
type input "0.5"
type input "16"
type input "1"
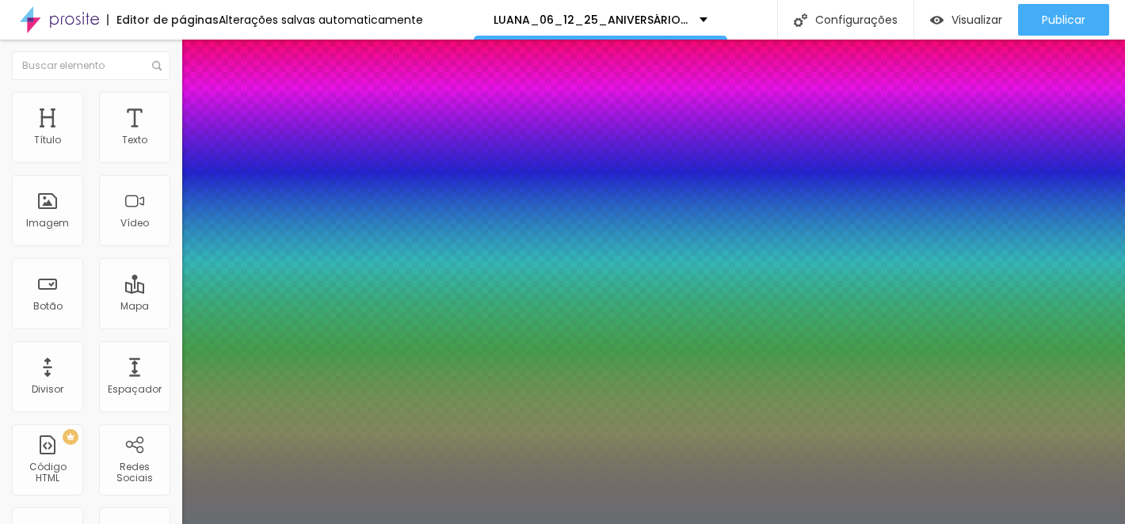
type input "0.5"
type input "17"
type input "1"
type input "0.5"
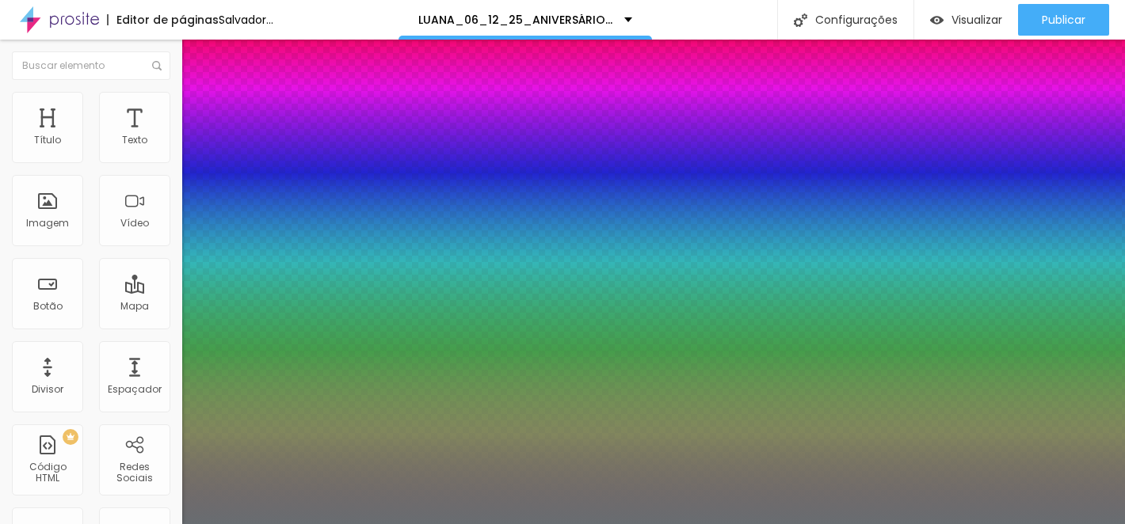
type input "18"
type input "1"
type input "0.5"
type input "19"
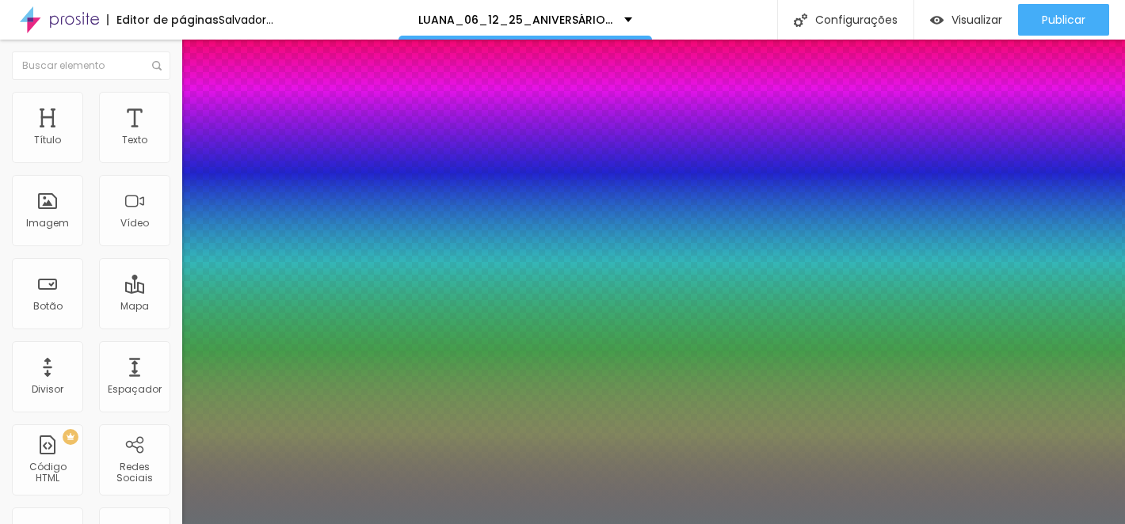
type input "19"
type input "1"
type input "0.5"
type input "1"
type input "0.5"
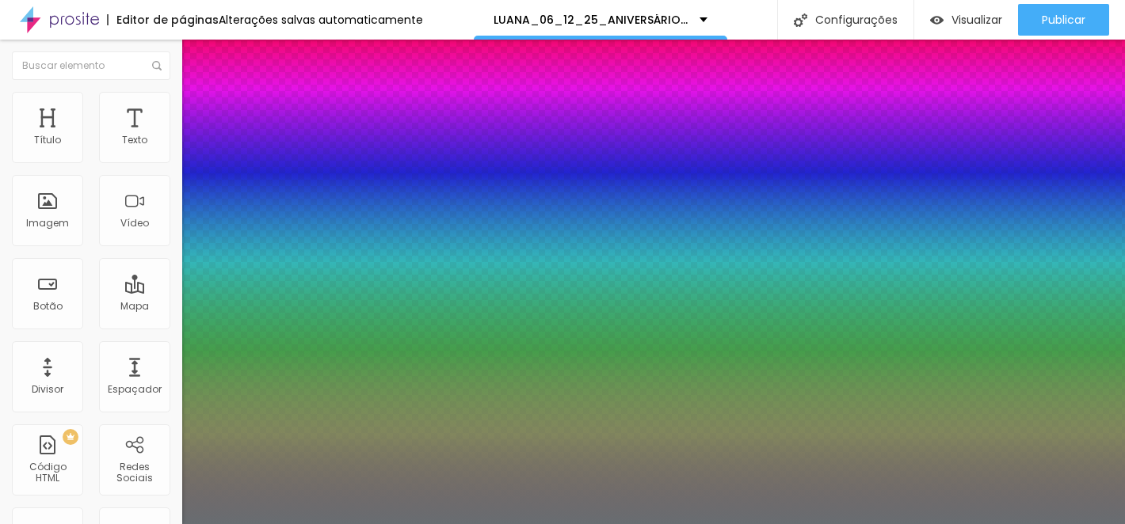
type input "19"
type input "1"
type input "0.5"
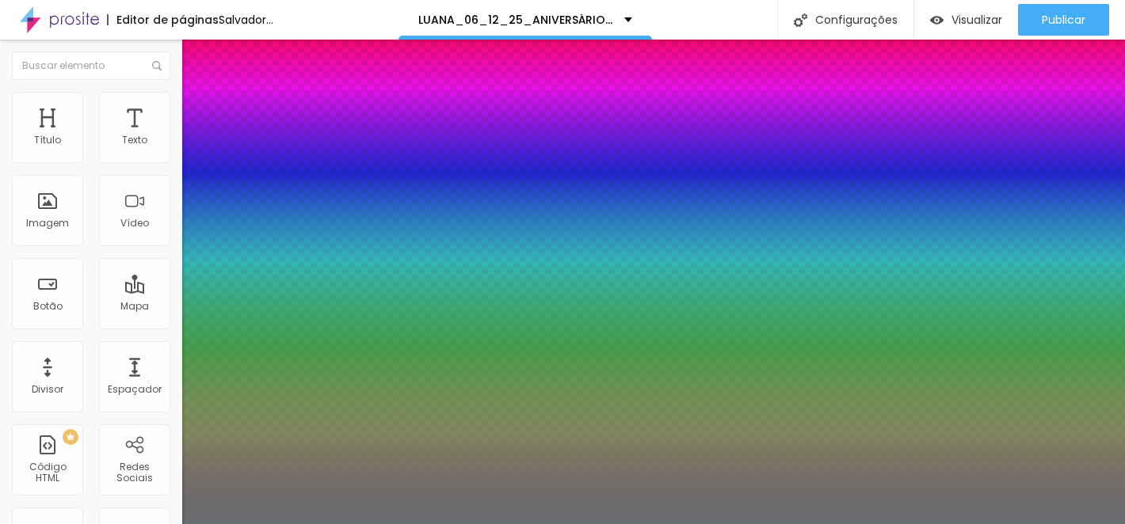
type input "1"
type input "0.5"
click at [295, 524] on div at bounding box center [562, 524] width 1125 height 0
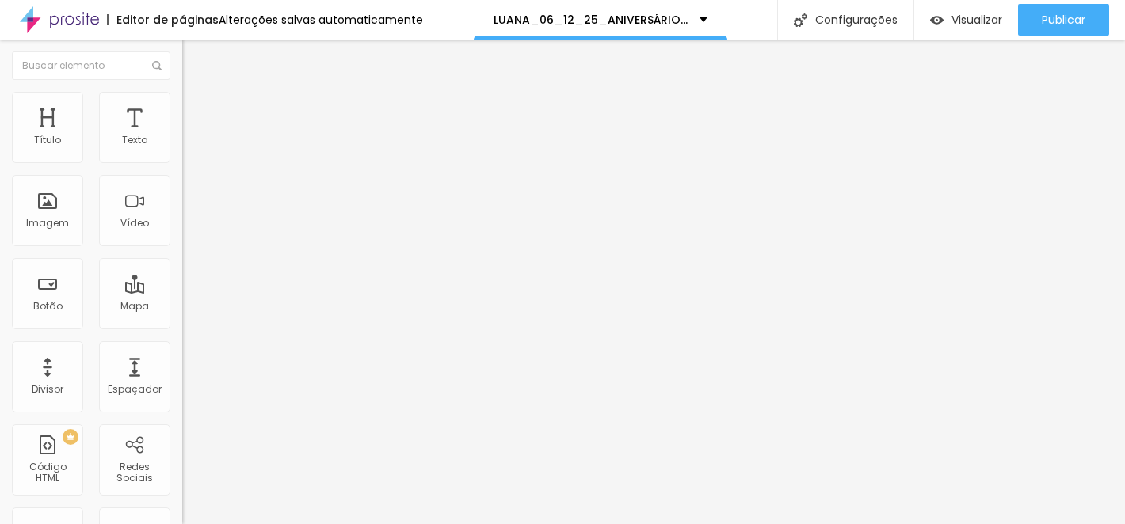
click at [182, 98] on img at bounding box center [189, 99] width 14 height 14
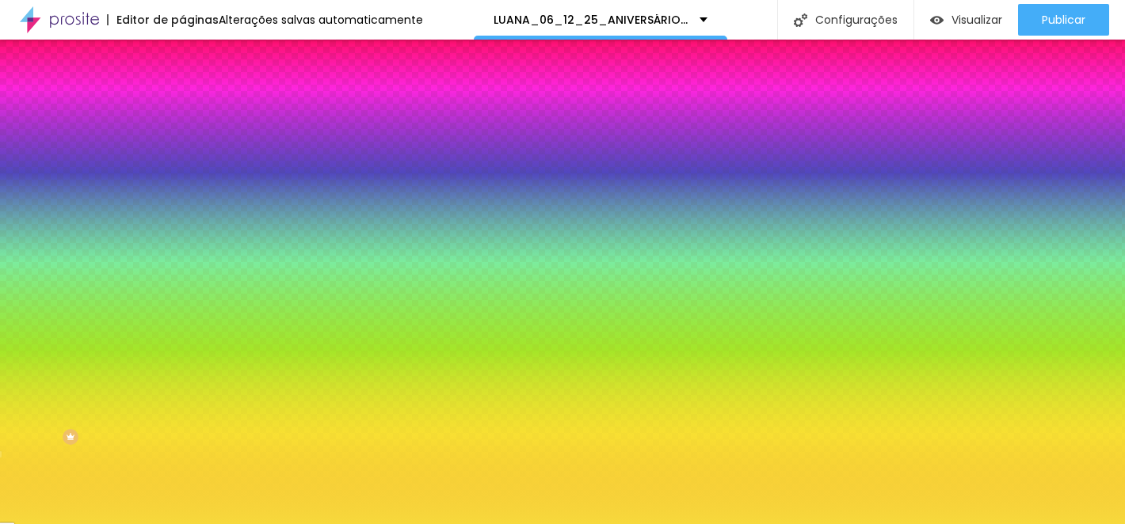
click at [189, 280] on icon "button" at bounding box center [194, 275] width 10 height 10
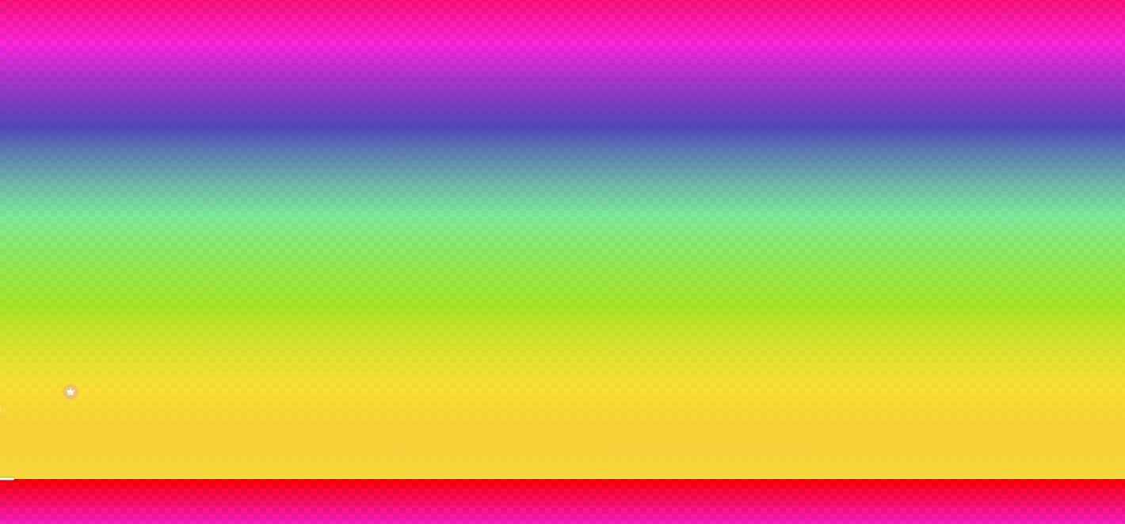
scroll to position [51, 0]
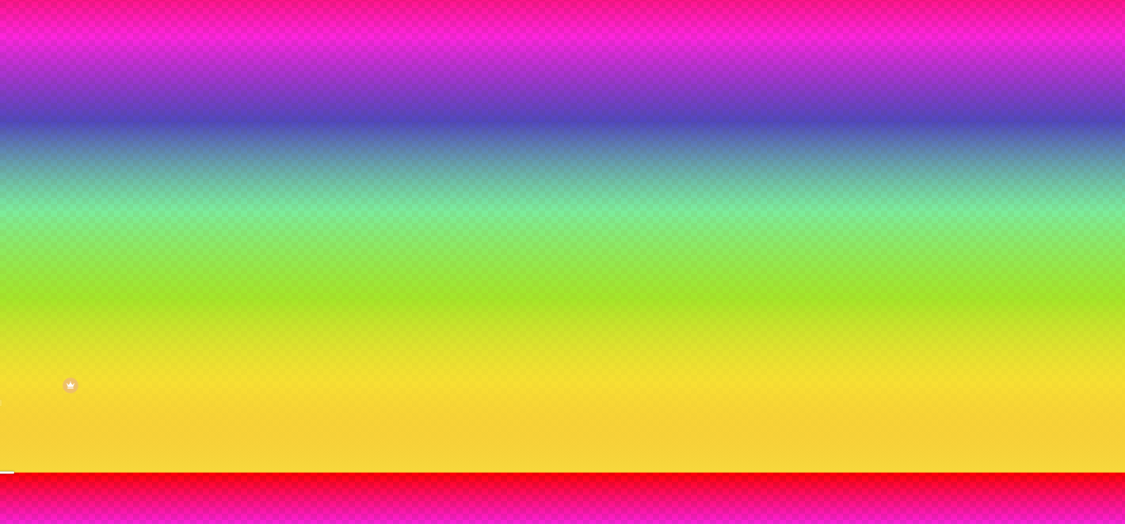
radio input "false"
radio input "true"
type input "65"
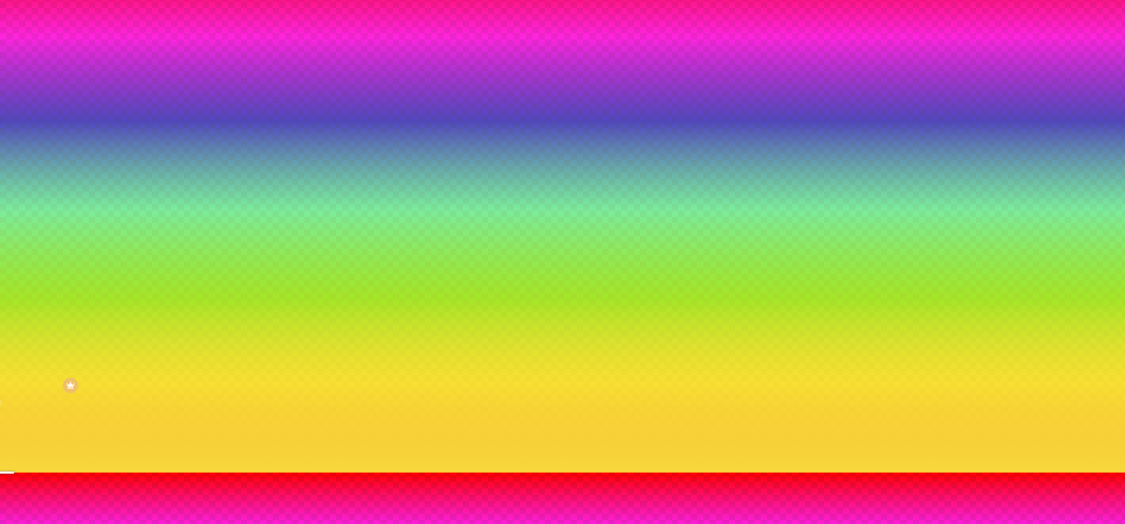
click at [330, 482] on div at bounding box center [562, 482] width 1125 height 0
click at [151, 473] on div at bounding box center [562, 473] width 1125 height 0
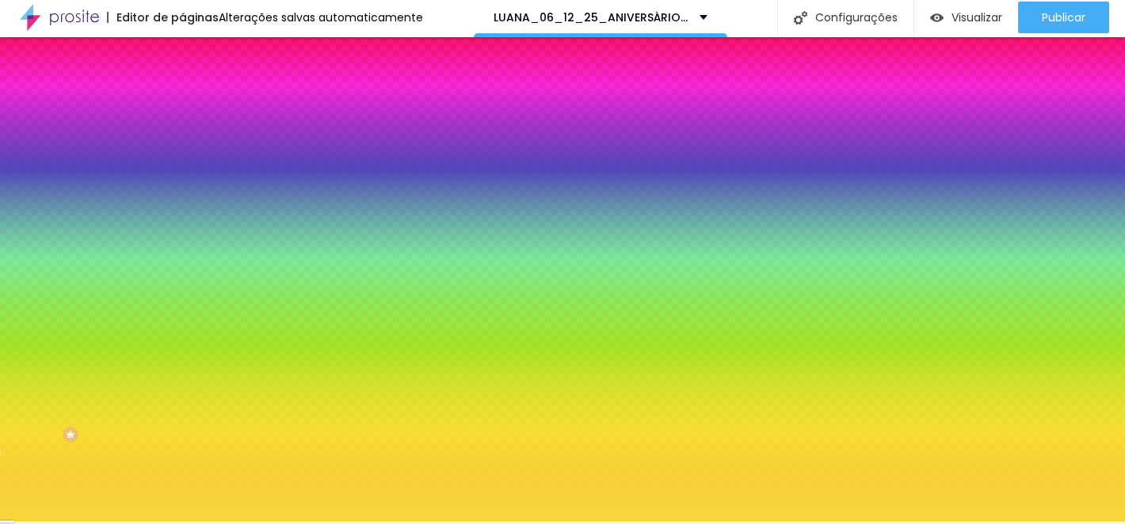
scroll to position [0, 0]
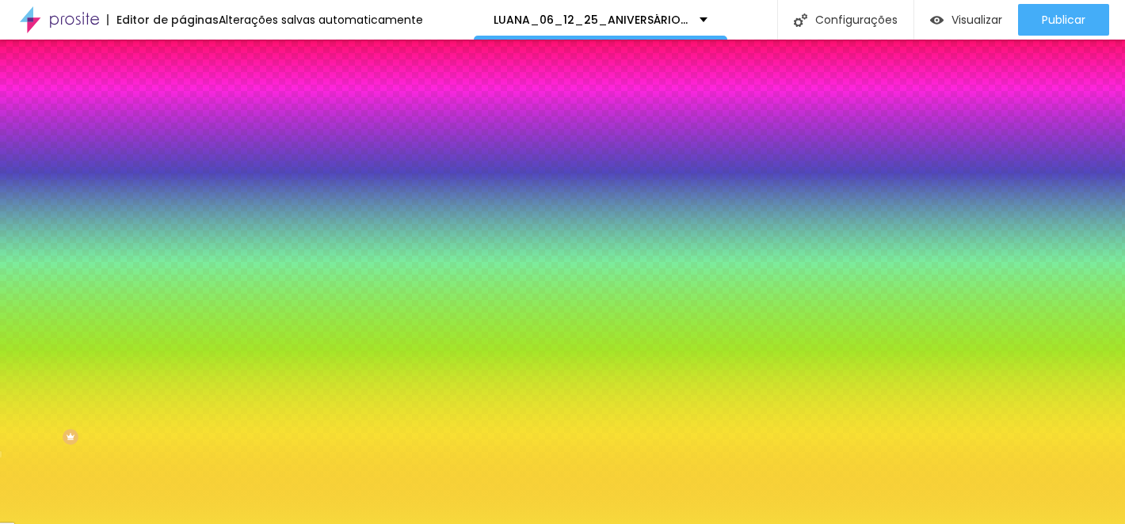
click at [182, 329] on button "button" at bounding box center [193, 320] width 22 height 17
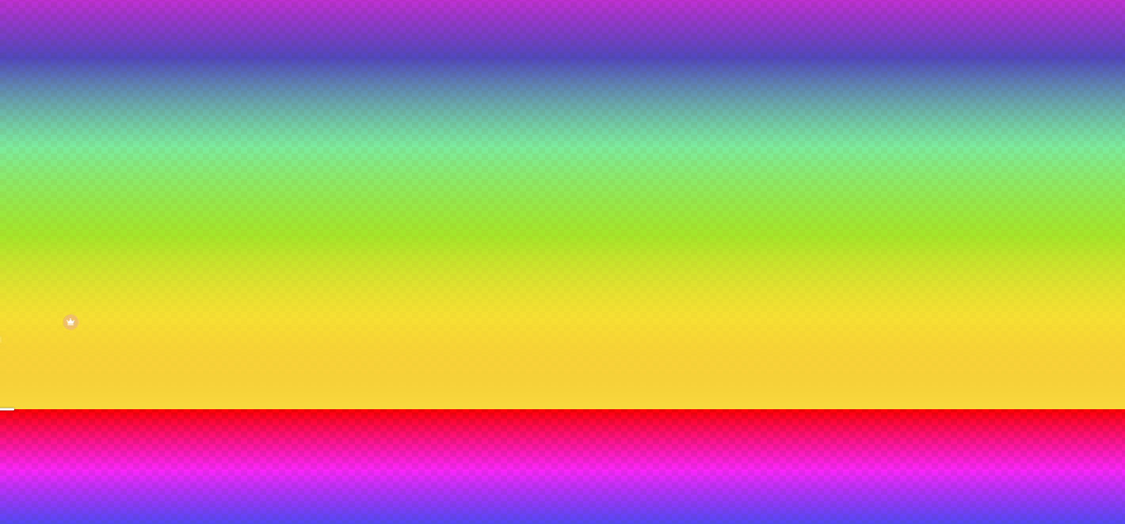
scroll to position [122, 0]
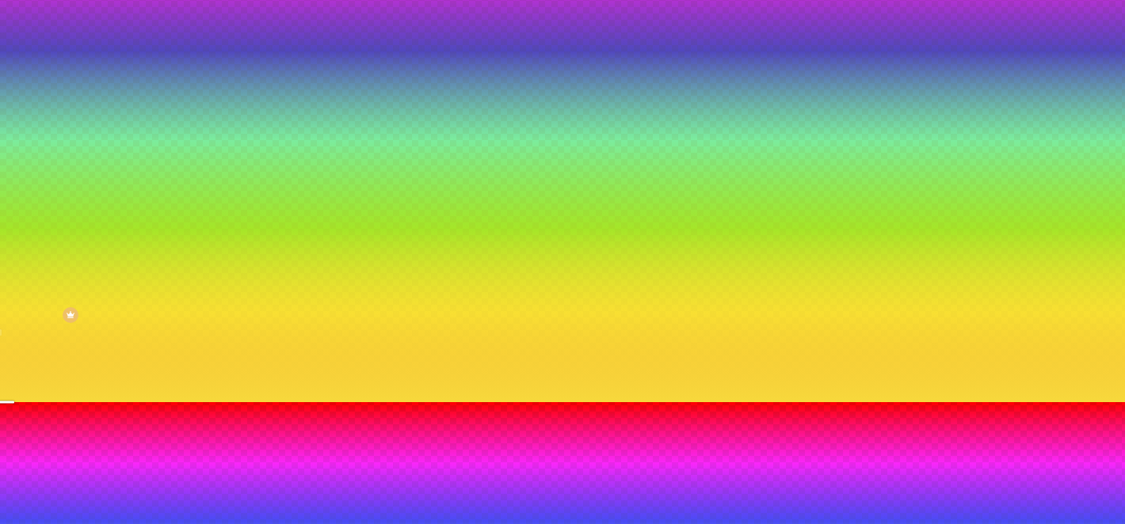
click at [122, 402] on div at bounding box center [562, 402] width 1125 height 0
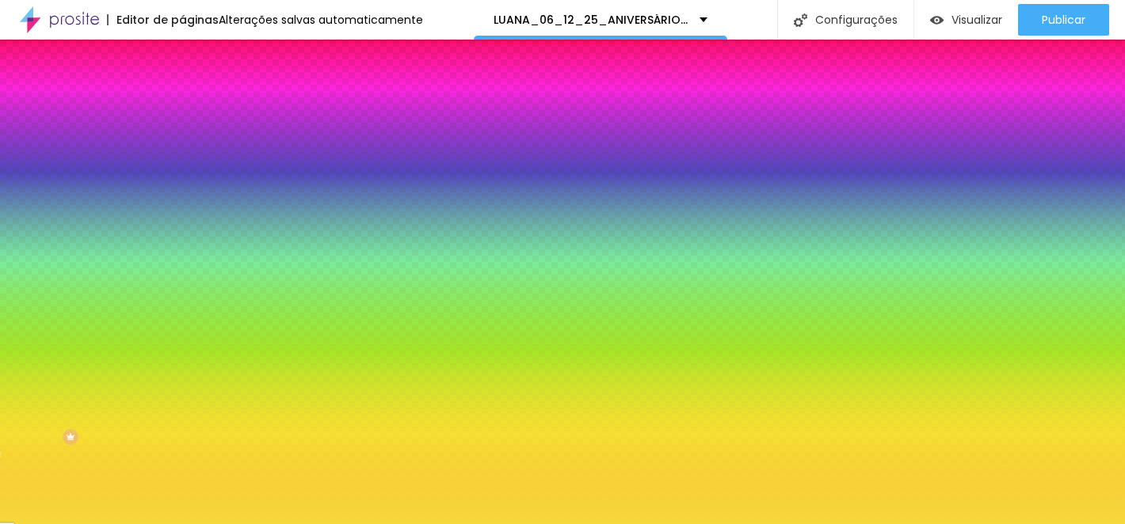
scroll to position [0, 0]
drag, startPoint x: 170, startPoint y: 291, endPoint x: 117, endPoint y: 287, distance: 52.5
click at [182, 231] on div "#F7D93C" at bounding box center [273, 223] width 182 height 16
copy div
click at [189, 280] on icon "button" at bounding box center [194, 275] width 10 height 10
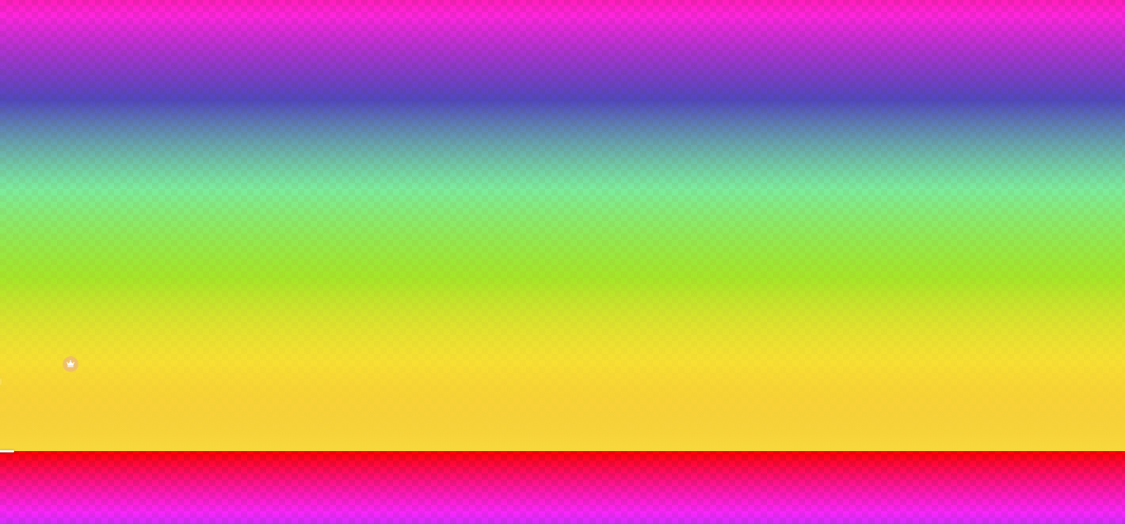
scroll to position [74, 0]
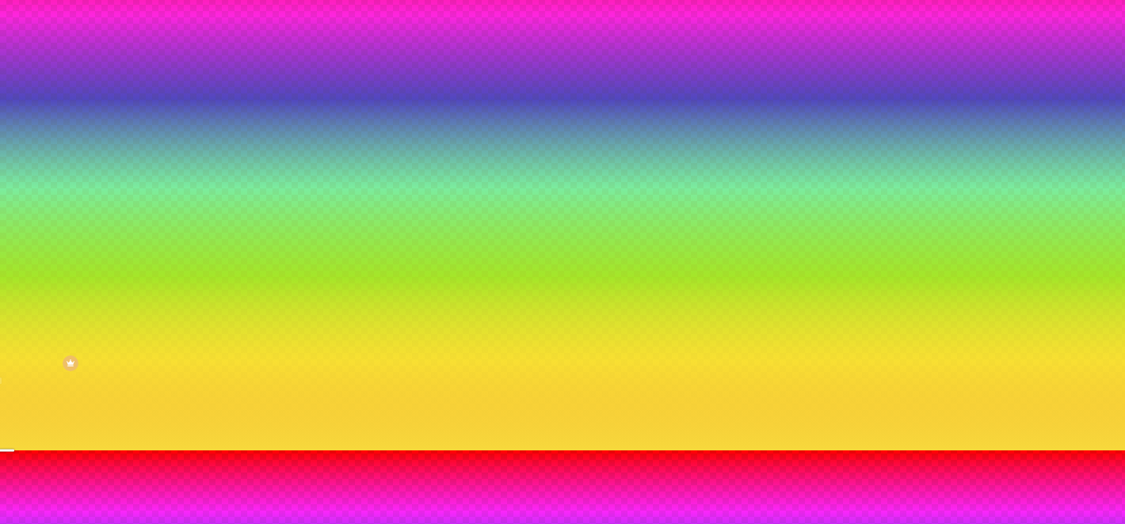
radio input "false"
radio input "true"
click at [345, 460] on div at bounding box center [562, 460] width 1125 height 0
drag, startPoint x: 349, startPoint y: 448, endPoint x: 298, endPoint y: 448, distance: 51.5
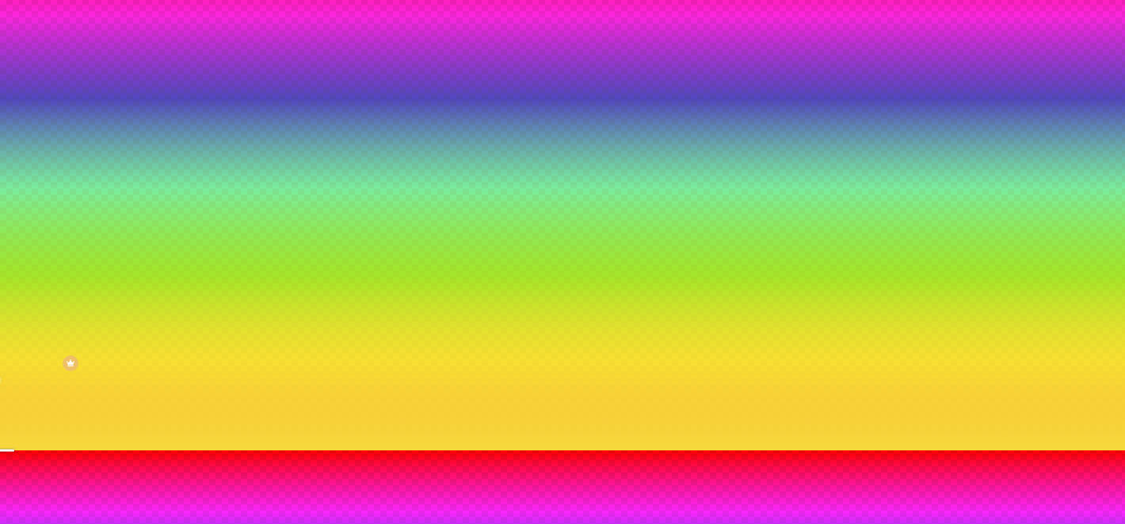
paste input "F7D93"
type input "#F7D93"
type input "55"
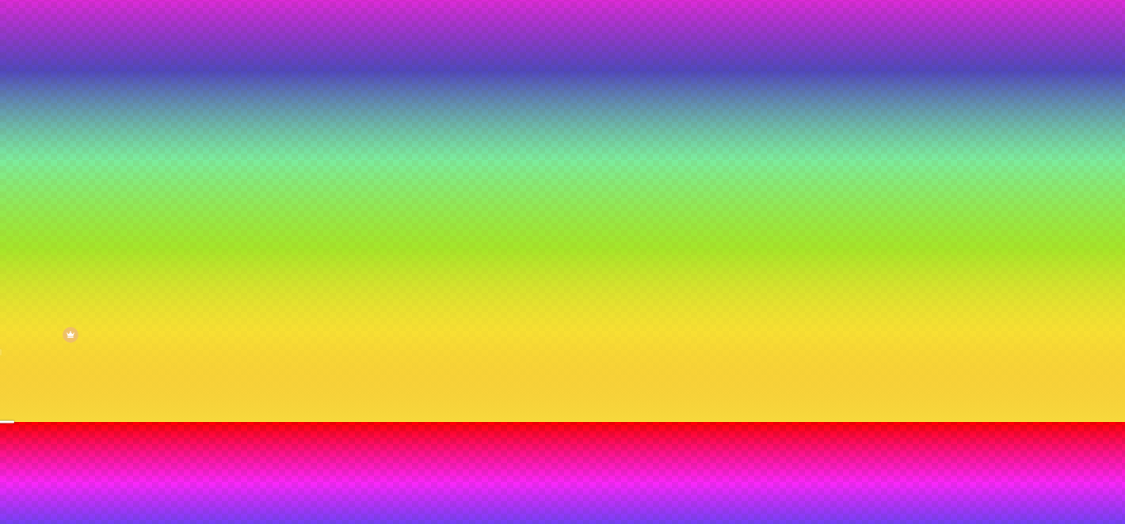
scroll to position [104, 0]
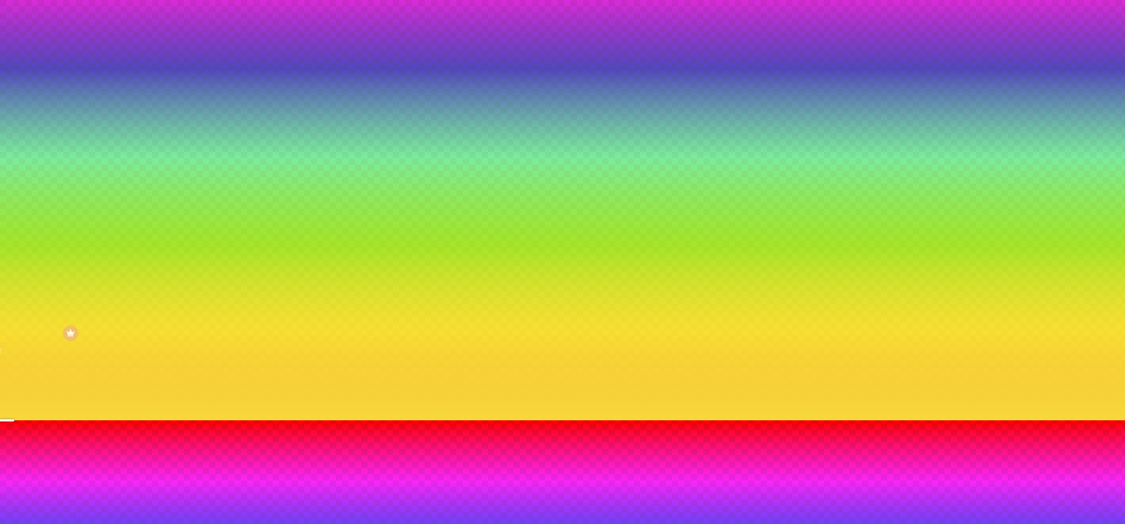
drag, startPoint x: 351, startPoint y: 420, endPoint x: 298, endPoint y: 410, distance: 54.1
paste input
type input "#F7D93"
click at [162, 421] on div at bounding box center [562, 421] width 1125 height 0
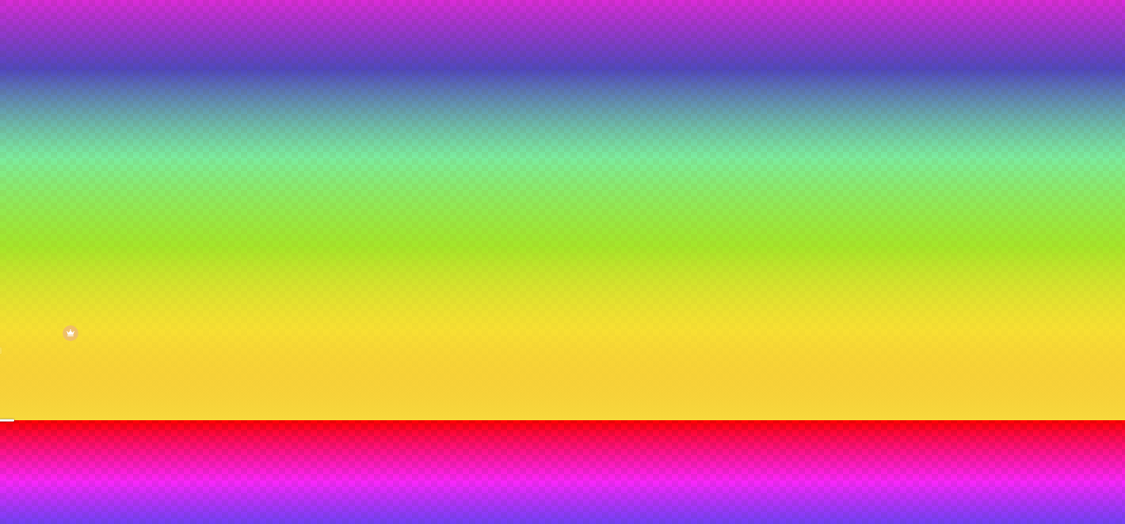
scroll to position [0, 0]
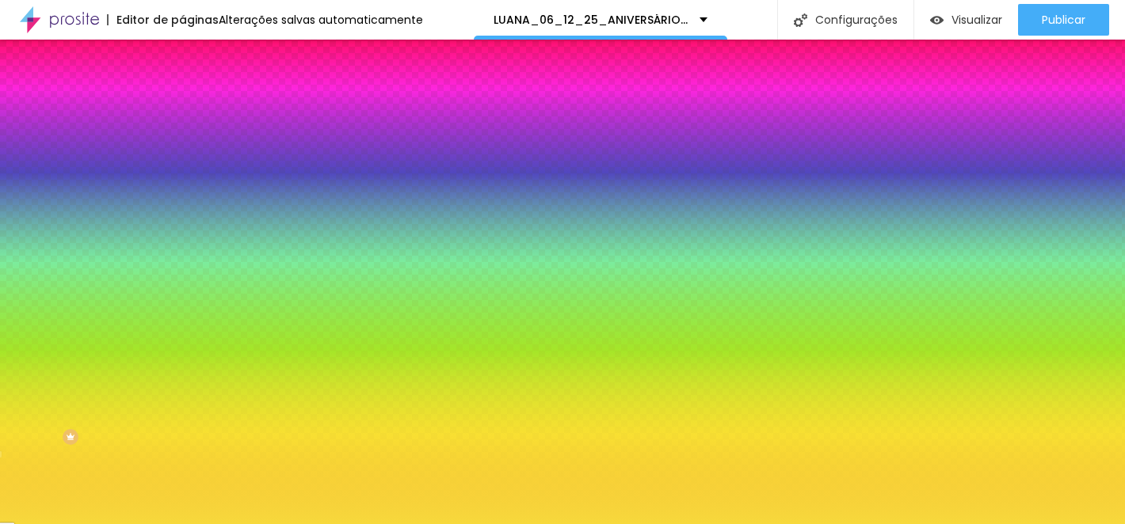
drag, startPoint x: 166, startPoint y: 290, endPoint x: 116, endPoint y: 285, distance: 50.9
click at [182, 231] on div "#F7D93C" at bounding box center [273, 223] width 182 height 16
click at [182, 284] on button "button" at bounding box center [193, 276] width 22 height 17
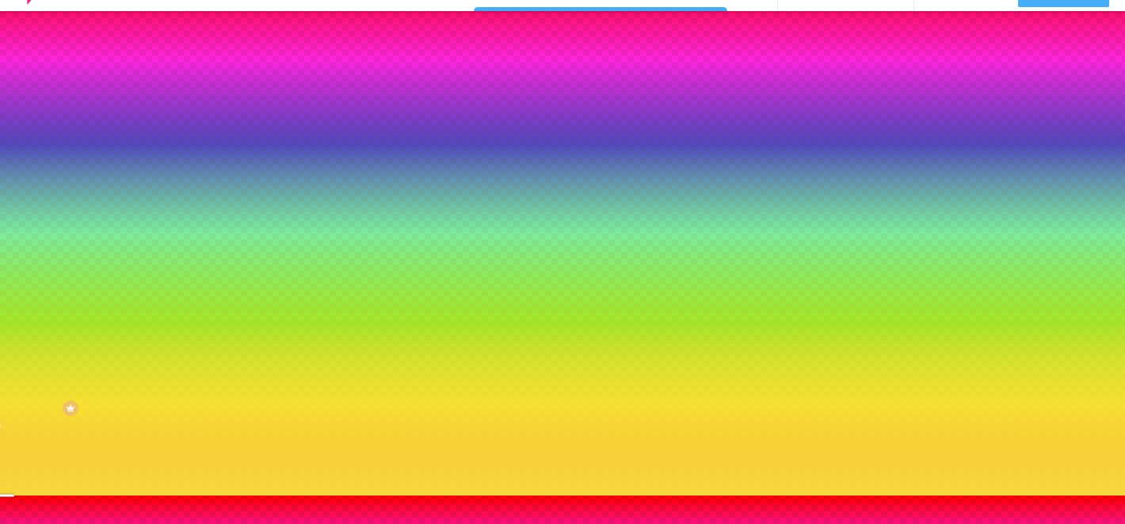
scroll to position [54, 0]
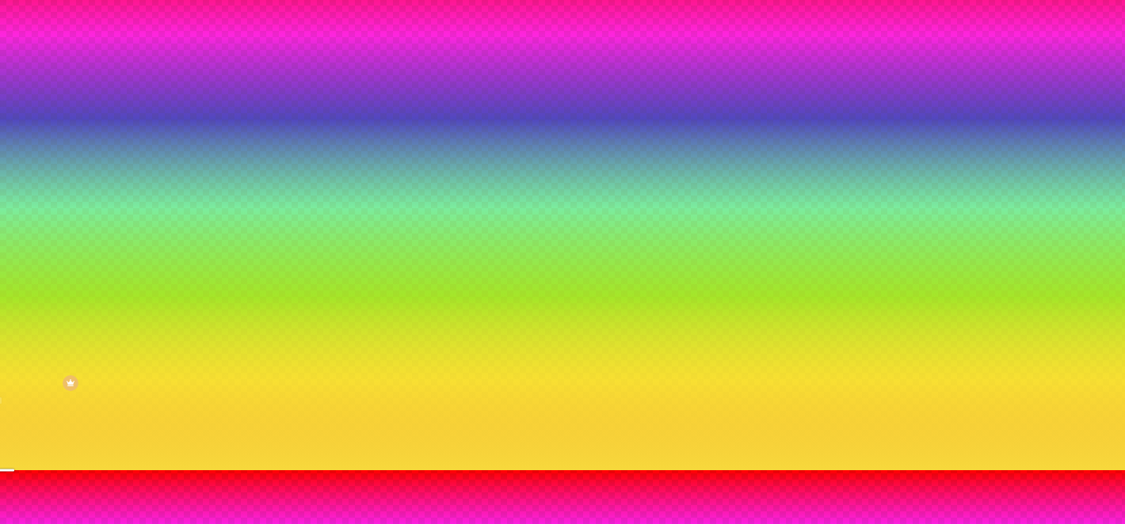
radio input "true"
radio input "false"
drag, startPoint x: 352, startPoint y: 468, endPoint x: 291, endPoint y: 466, distance: 60.2
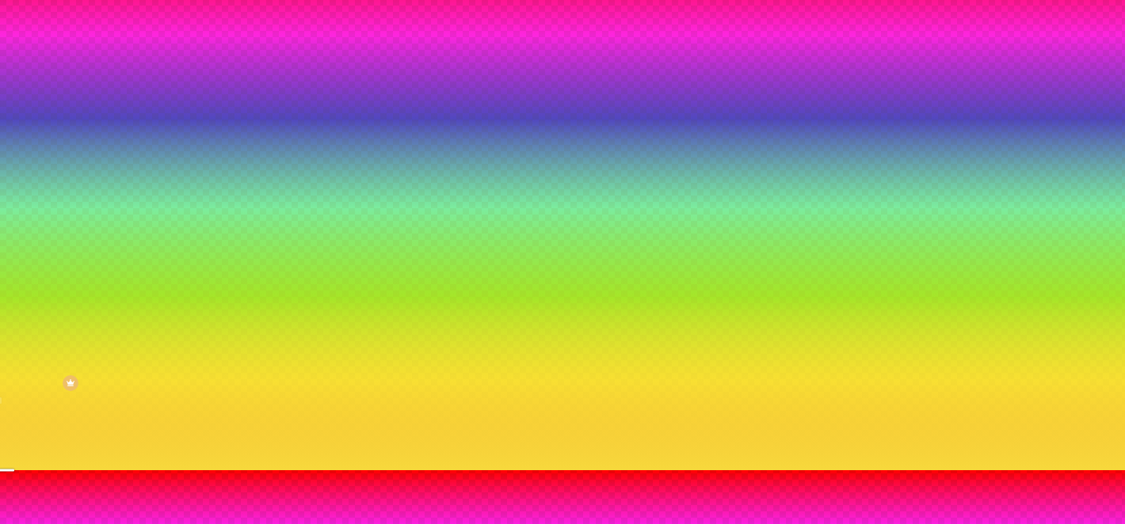
paste input "F7D93C"
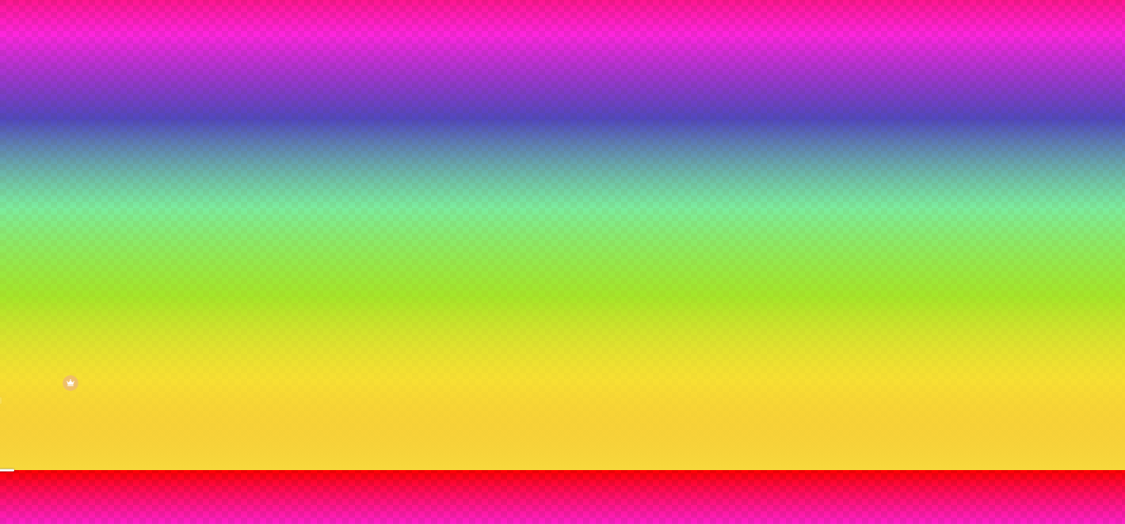
type input "#F7D93C"
radio input "true"
radio input "false"
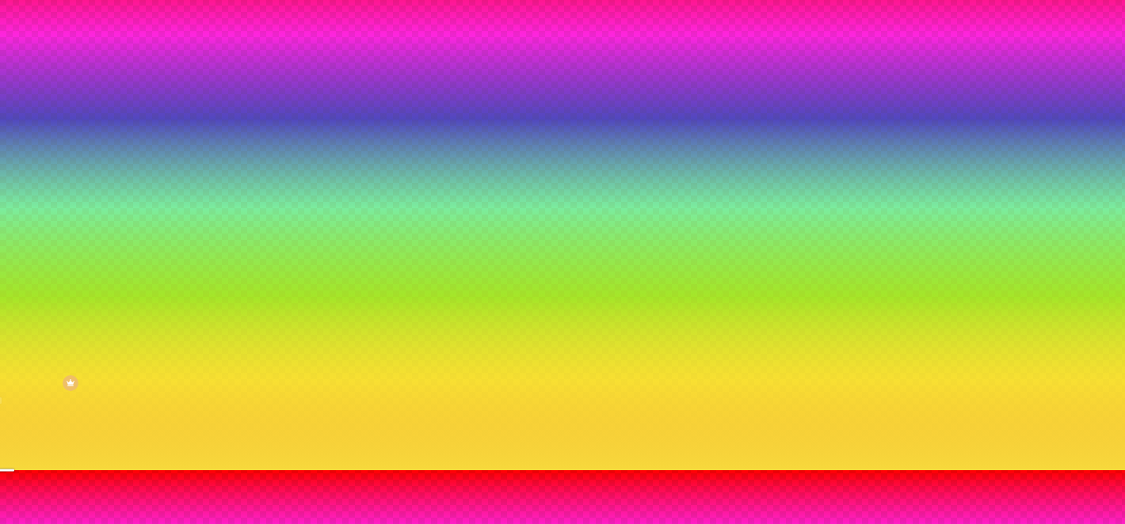
radio input "false"
radio input "true"
type input "#F7D629"
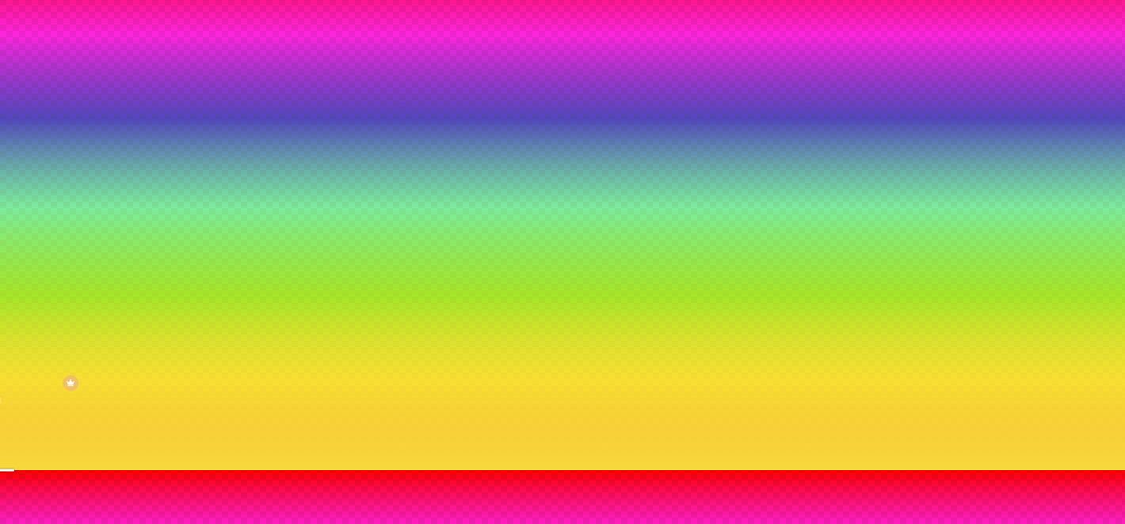
click at [389, 471] on div at bounding box center [562, 471] width 1125 height 0
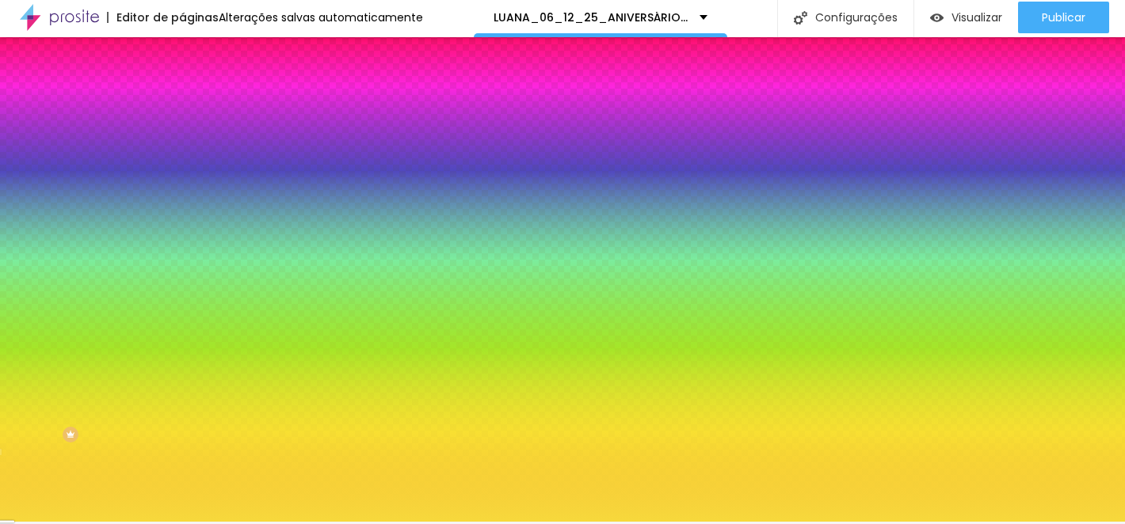
scroll to position [0, 0]
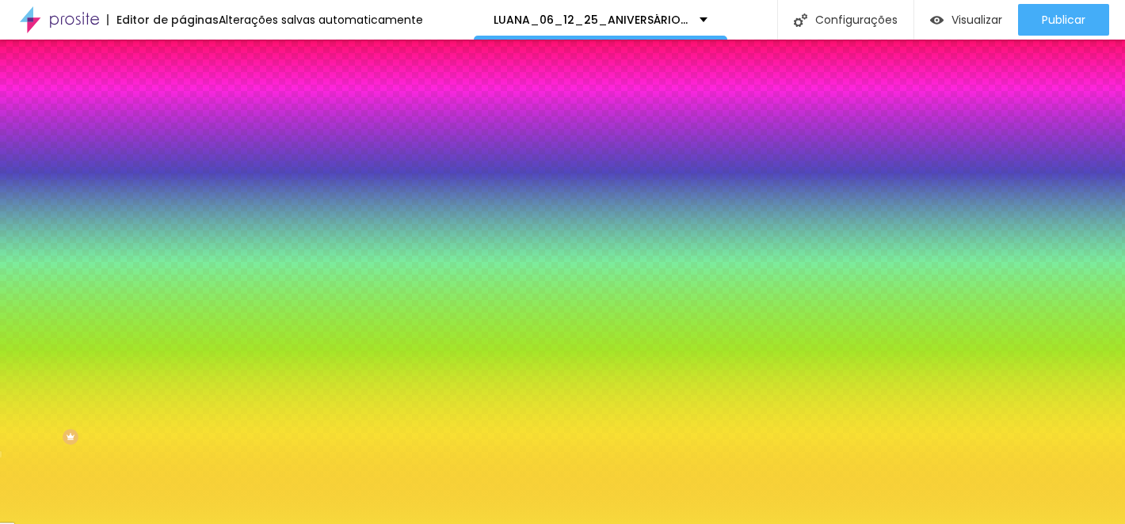
click at [189, 280] on icon "button" at bounding box center [194, 275] width 10 height 10
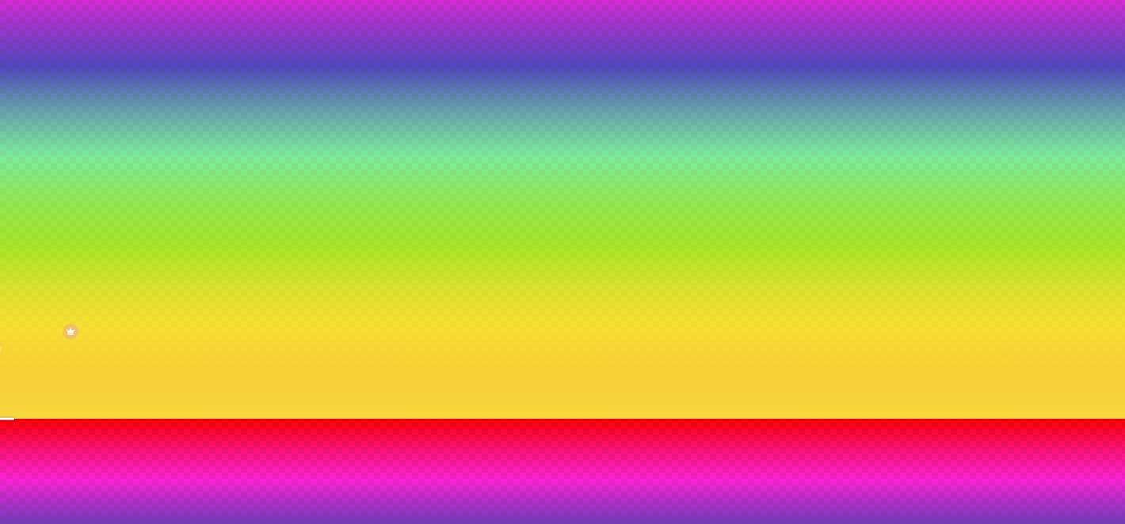
scroll to position [113, 0]
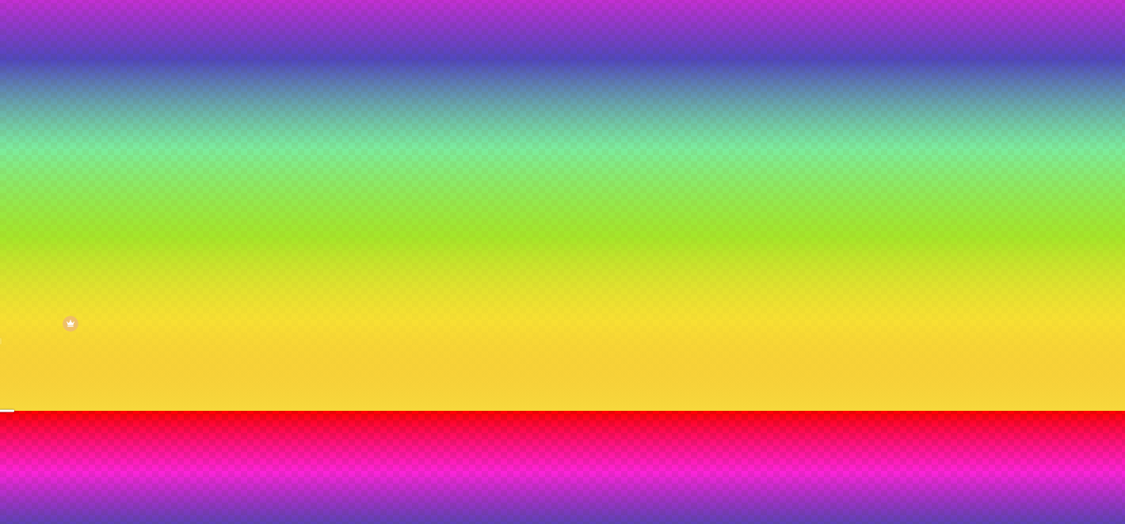
type input "110"
type input "115"
type input "125"
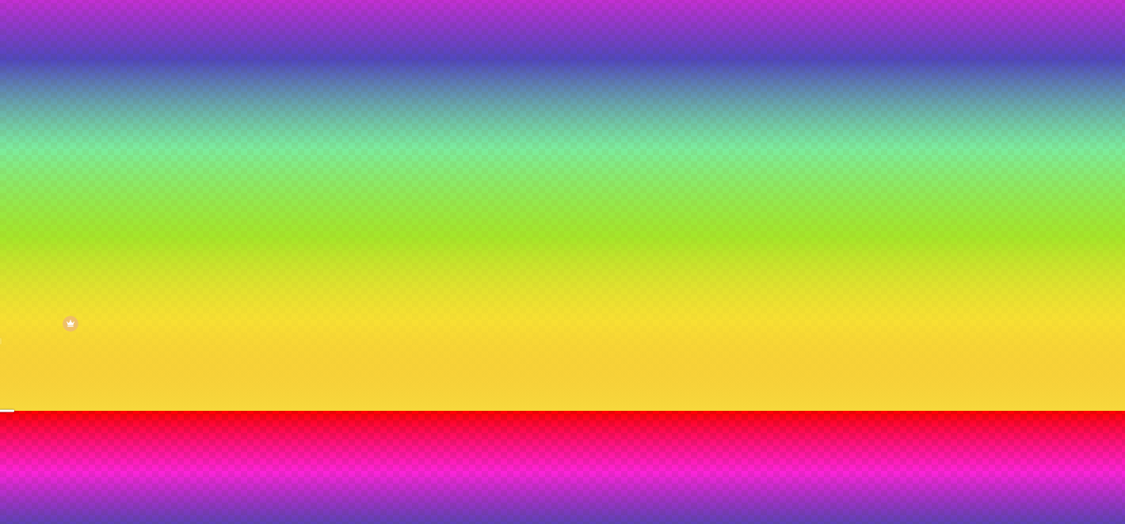
type input "125"
type input "135"
drag, startPoint x: 175, startPoint y: 495, endPoint x: 181, endPoint y: 483, distance: 13.5
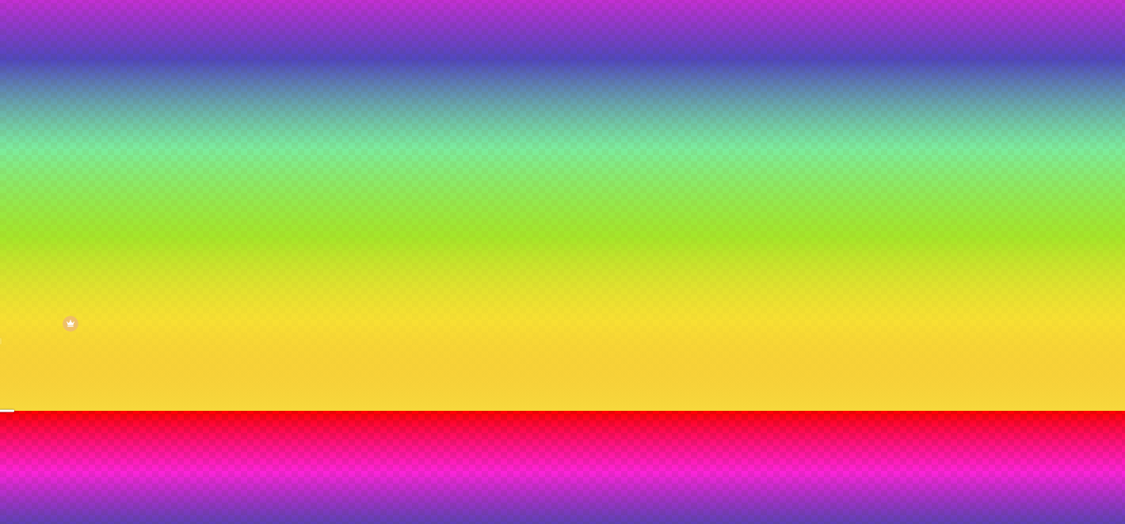
drag, startPoint x: 212, startPoint y: 458, endPoint x: 231, endPoint y: 454, distance: 19.4
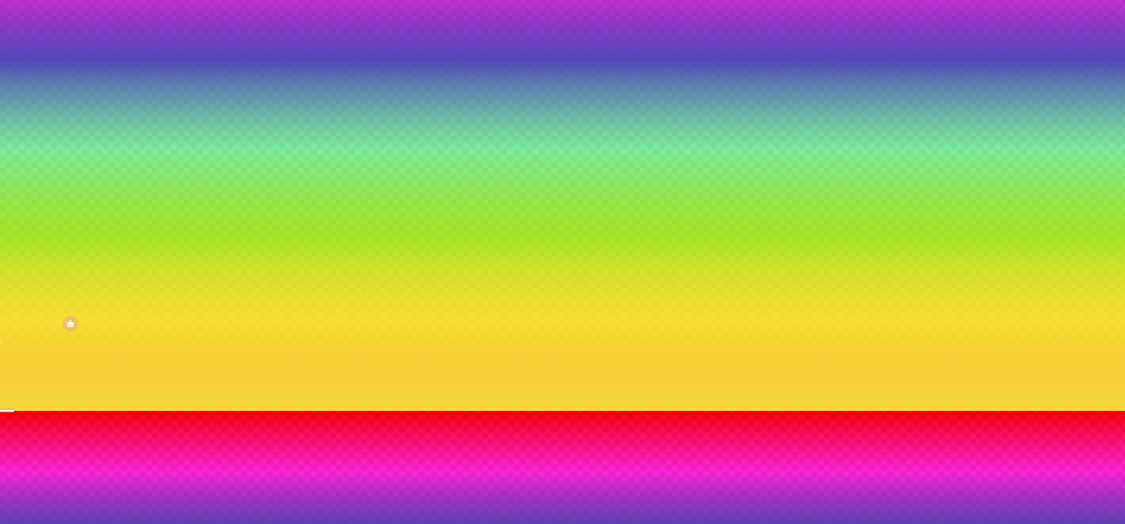
drag, startPoint x: 232, startPoint y: 452, endPoint x: 268, endPoint y: 455, distance: 35.7
drag, startPoint x: 190, startPoint y: 498, endPoint x: 208, endPoint y: 498, distance: 17.4
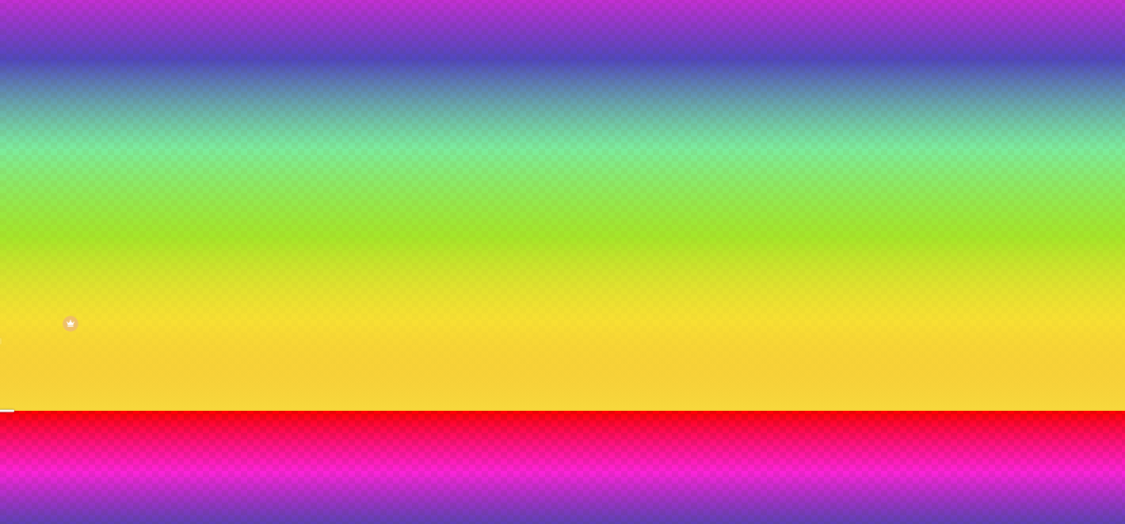
click at [272, 411] on div at bounding box center [562, 411] width 1125 height 0
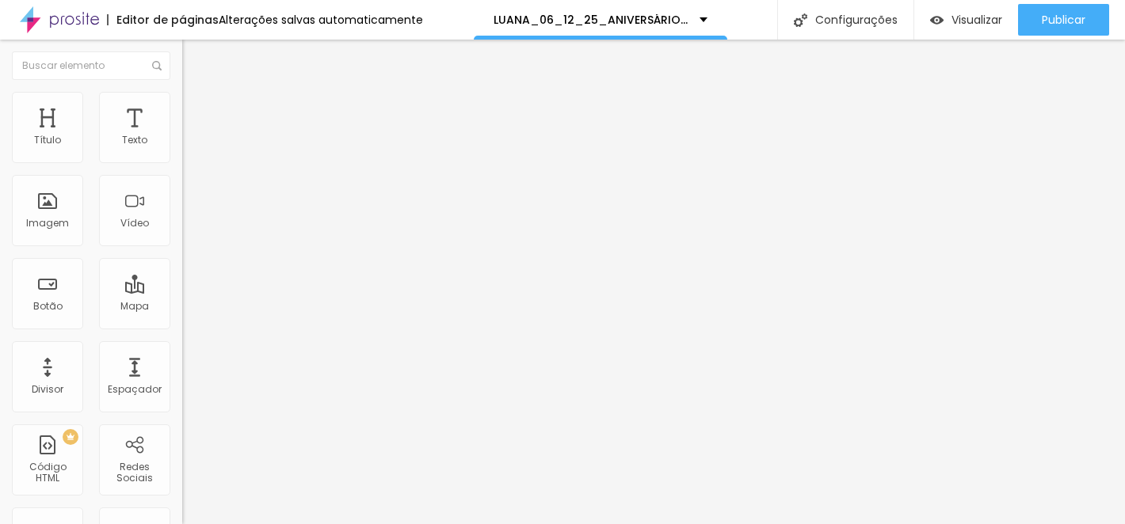
click at [182, 99] on img at bounding box center [189, 99] width 14 height 14
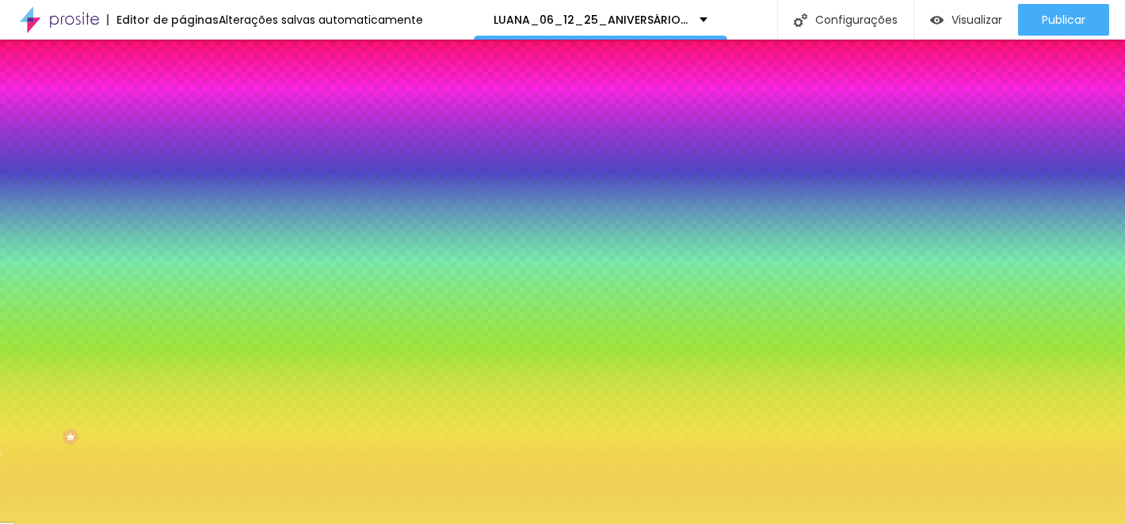
drag, startPoint x: 170, startPoint y: 159, endPoint x: 131, endPoint y: 159, distance: 39.6
click at [182, 159] on div "Cor de fundo Voltar ao padrão #F0D95D 0 Borda arredondada" at bounding box center [273, 258] width 182 height 268
drag, startPoint x: 127, startPoint y: 159, endPoint x: 172, endPoint y: 160, distance: 45.2
click at [182, 160] on div "Cor de fundo Voltar ao padrão #F0D95D 0 Borda arredondada" at bounding box center [273, 258] width 182 height 268
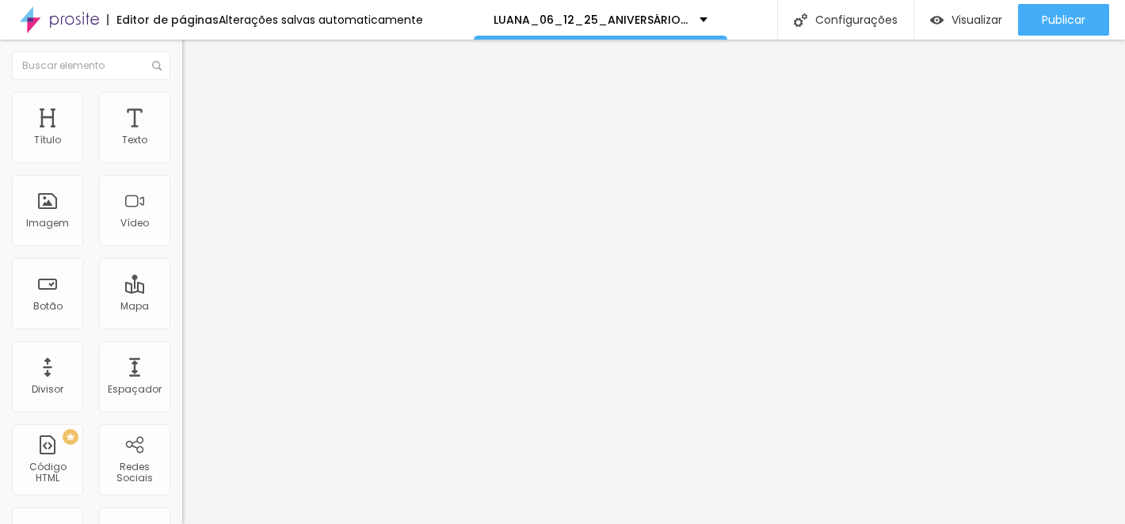
click at [182, 95] on img at bounding box center [189, 99] width 14 height 14
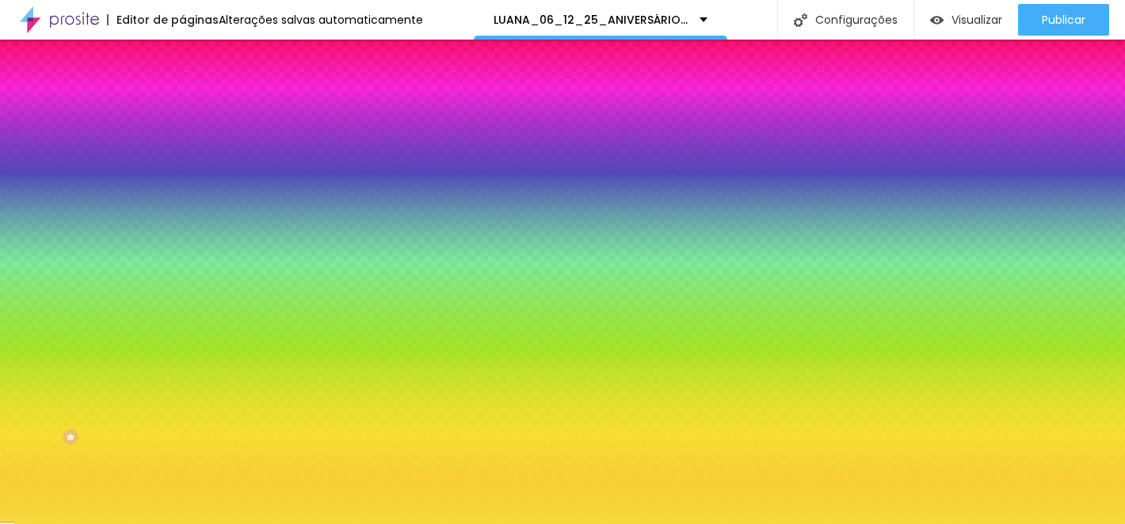
drag, startPoint x: 125, startPoint y: 286, endPoint x: 173, endPoint y: 286, distance: 47.5
click at [182, 286] on div "Imagem de fundo Adicionar imagem Efeito da Imagem Nenhum Nenhum Paralaxe Cor de…" at bounding box center [273, 226] width 182 height 205
paste input "0D95D"
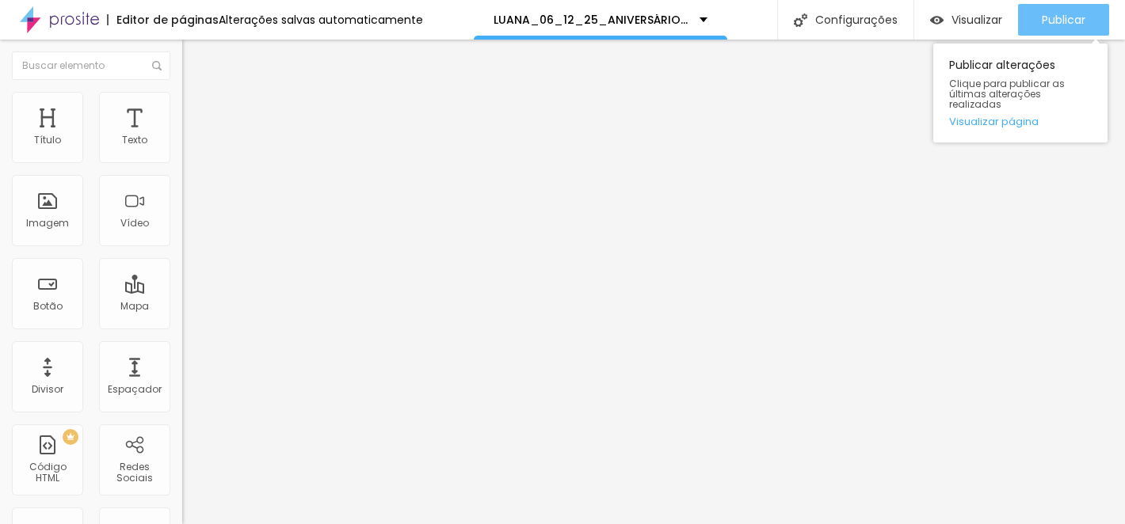
click at [1055, 11] on div "Publicar" at bounding box center [1064, 20] width 44 height 32
click at [1042, 20] on font "Publicar" at bounding box center [1064, 20] width 44 height 16
